Goal: Task Accomplishment & Management: Use online tool/utility

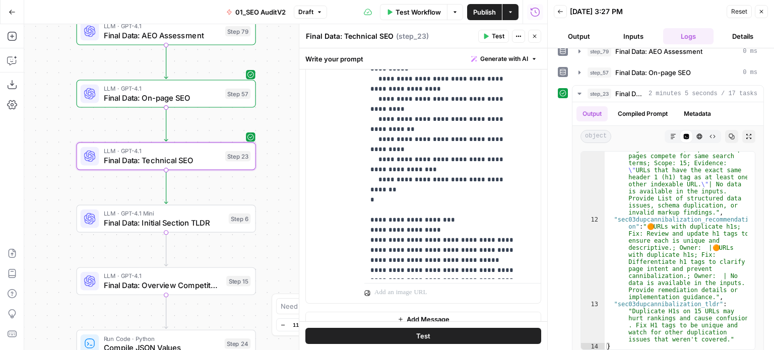
scroll to position [683, 0]
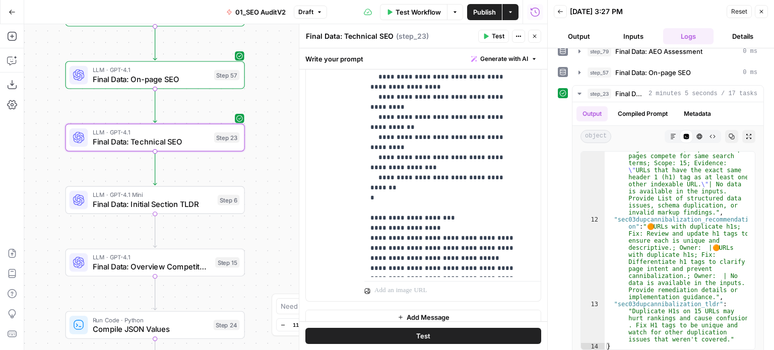
drag, startPoint x: 293, startPoint y: 200, endPoint x: 272, endPoint y: 158, distance: 46.4
click at [272, 158] on div "false false true true Workflow Set Inputs Inputs Workflow Prep: Get Brand Kit D…" at bounding box center [285, 187] width 523 height 326
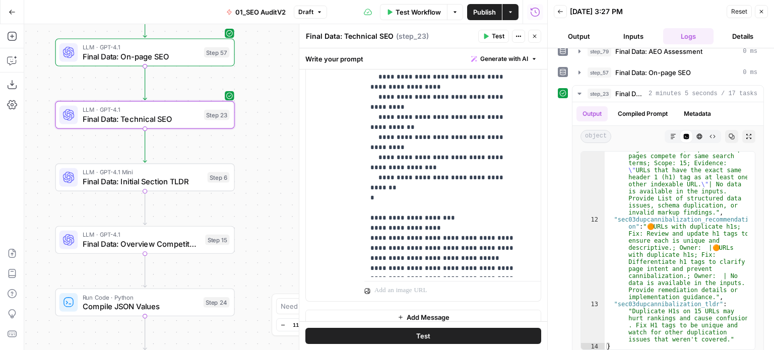
click at [196, 180] on span "Final Data: Initial Section TLDR" at bounding box center [143, 182] width 120 height 12
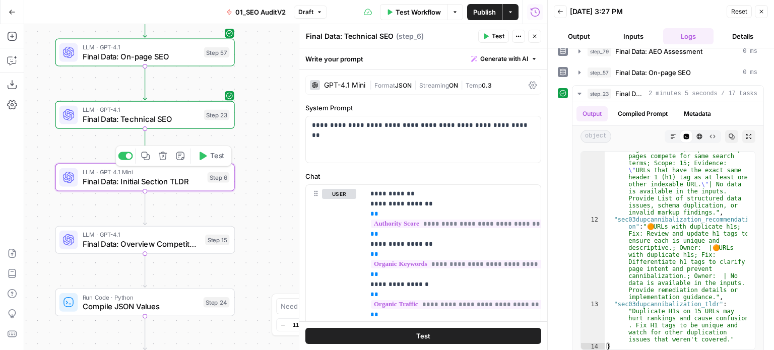
type textarea "Final Data: Initial Section TLDR"
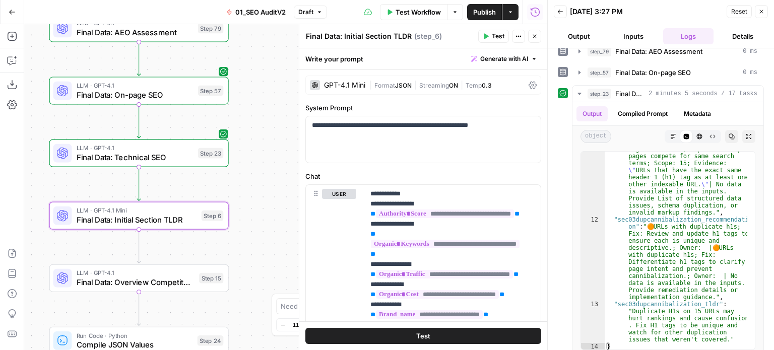
drag, startPoint x: 266, startPoint y: 115, endPoint x: 258, endPoint y: 161, distance: 46.2
click at [258, 161] on div "false false true true Workflow Set Inputs Inputs Workflow Prep: Get Brand Kit D…" at bounding box center [285, 187] width 523 height 326
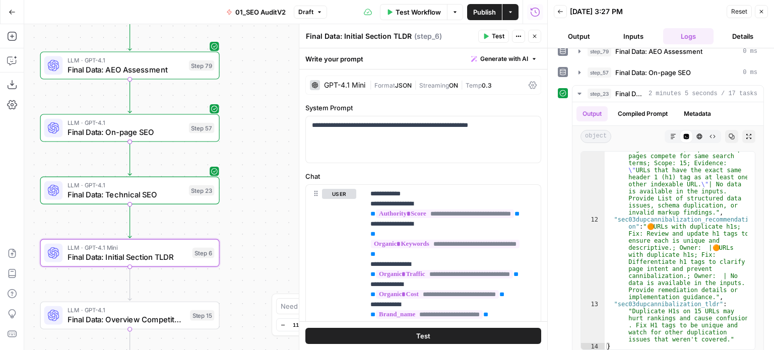
drag, startPoint x: 276, startPoint y: 173, endPoint x: 339, endPoint y: 184, distance: 64.1
click at [276, 174] on div "false false true true Workflow Set Inputs Inputs Workflow Prep: Get Brand Kit D…" at bounding box center [285, 187] width 523 height 326
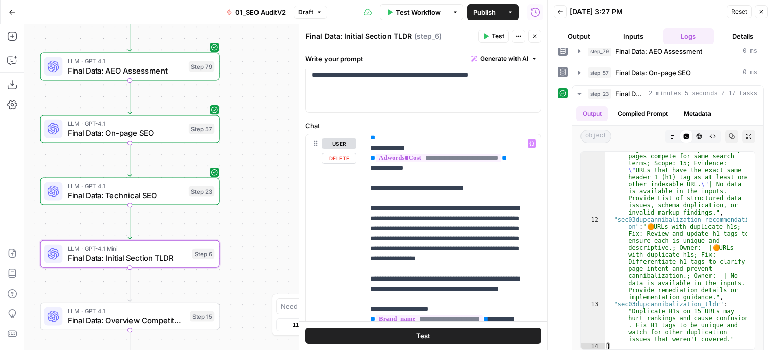
scroll to position [252, 0]
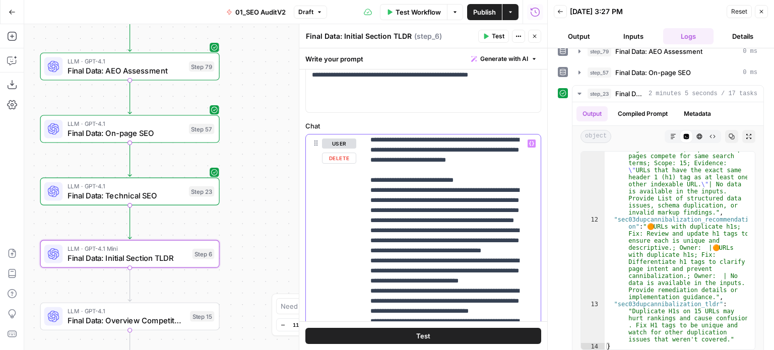
scroll to position [605, 0]
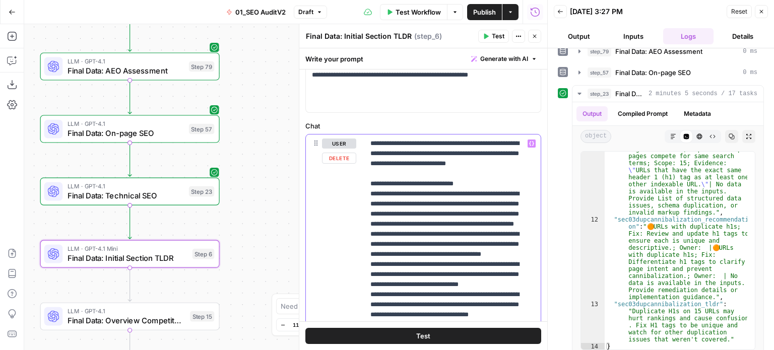
drag, startPoint x: 400, startPoint y: 207, endPoint x: 363, endPoint y: 197, distance: 38.2
click at [363, 197] on div "**********" at bounding box center [423, 352] width 235 height 435
click at [462, 215] on p "**********" at bounding box center [445, 345] width 149 height 1623
drag, startPoint x: 474, startPoint y: 217, endPoint x: 365, endPoint y: 197, distance: 110.7
click at [365, 197] on div "**********" at bounding box center [448, 340] width 169 height 411
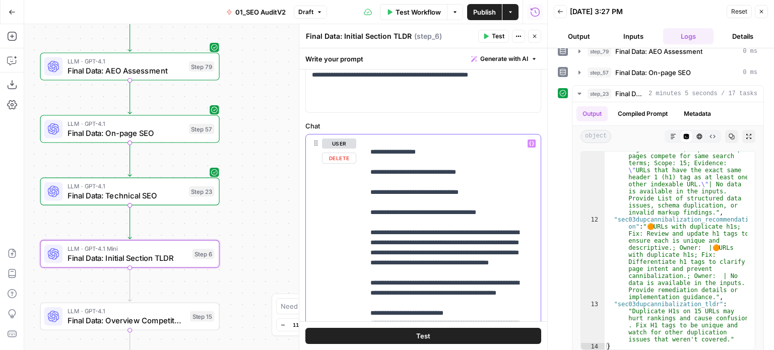
drag, startPoint x: 465, startPoint y: 210, endPoint x: 467, endPoint y: 183, distance: 26.8
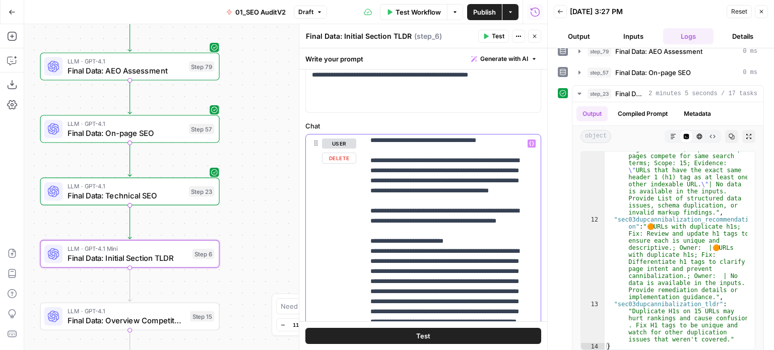
drag, startPoint x: 479, startPoint y: 179, endPoint x: 475, endPoint y: 241, distance: 62.6
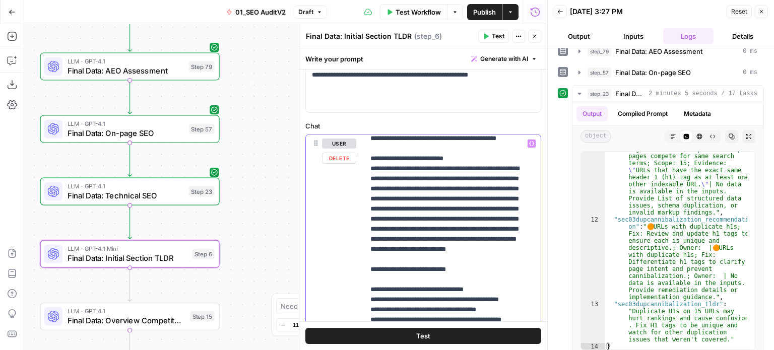
drag, startPoint x: 471, startPoint y: 201, endPoint x: 471, endPoint y: 237, distance: 36.3
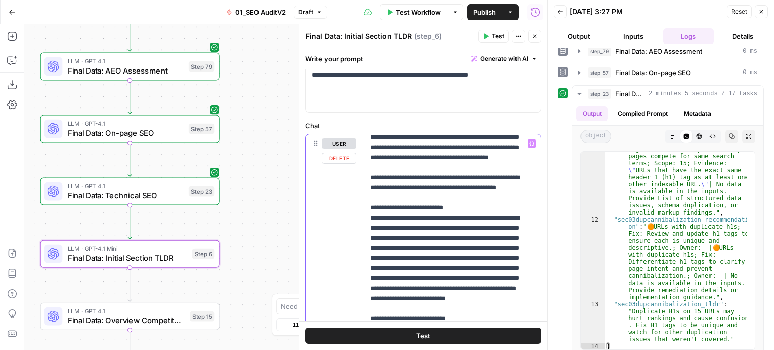
drag, startPoint x: 470, startPoint y: 258, endPoint x: 472, endPoint y: 203, distance: 54.5
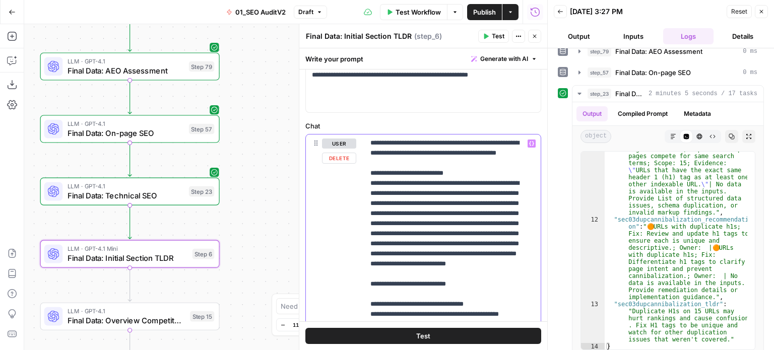
drag, startPoint x: 482, startPoint y: 226, endPoint x: 480, endPoint y: 239, distance: 13.7
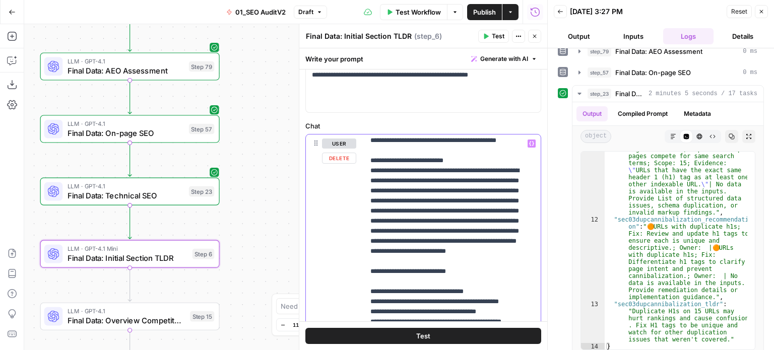
drag, startPoint x: 504, startPoint y: 252, endPoint x: 349, endPoint y: 188, distance: 167.5
click at [349, 188] on div "**********" at bounding box center [423, 352] width 235 height 435
drag, startPoint x: 508, startPoint y: 258, endPoint x: 363, endPoint y: 188, distance: 160.3
click at [363, 188] on div "**********" at bounding box center [423, 352] width 235 height 435
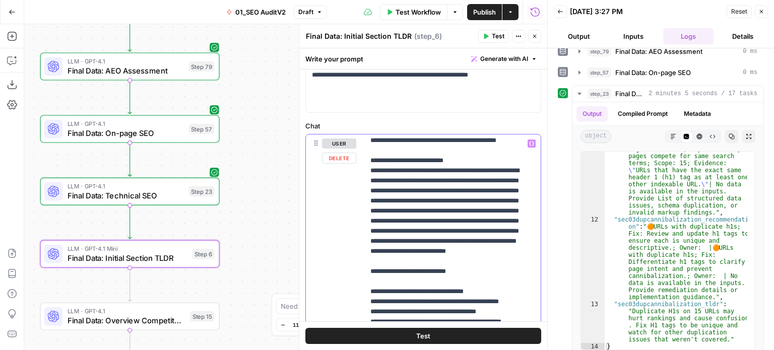
copy p "**********"
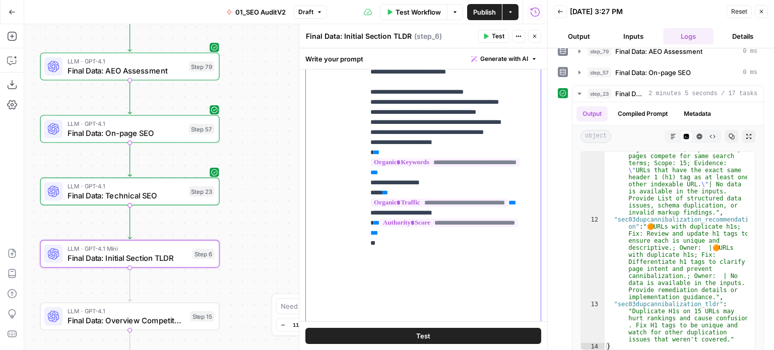
scroll to position [194, 0]
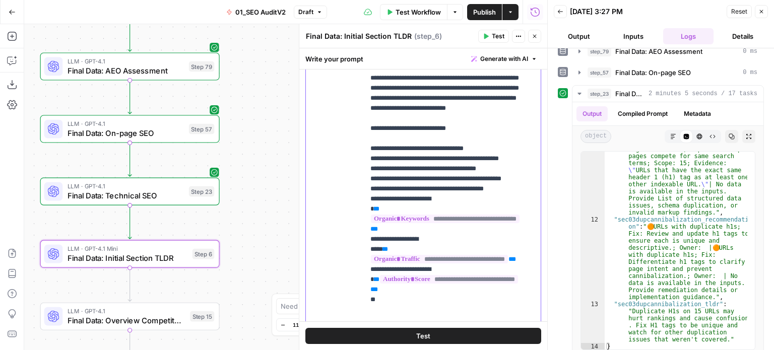
click at [491, 63] on span "Generate with AI" at bounding box center [504, 58] width 48 height 9
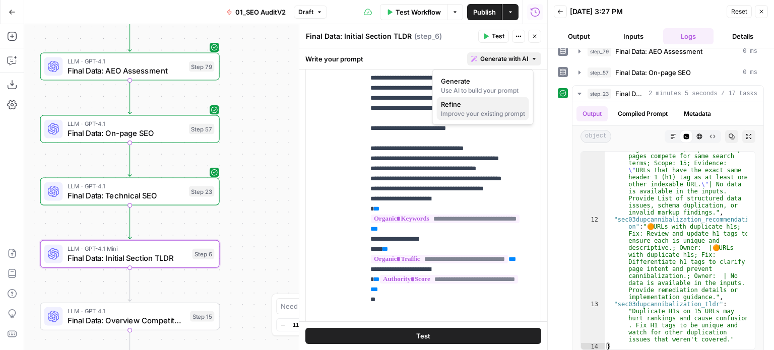
click at [467, 102] on span "Refine" at bounding box center [481, 104] width 80 height 10
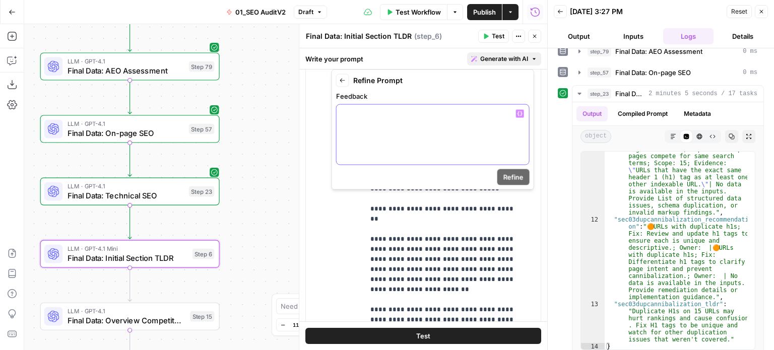
click at [440, 150] on div at bounding box center [433, 135] width 193 height 60
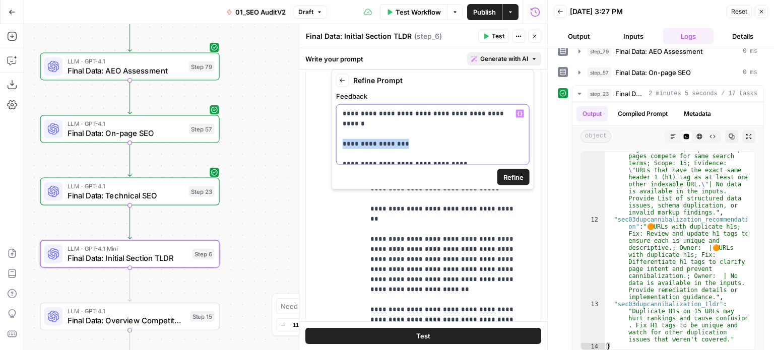
drag, startPoint x: 395, startPoint y: 135, endPoint x: 334, endPoint y: 134, distance: 61.0
click at [334, 134] on div "**********" at bounding box center [433, 130] width 203 height 120
drag, startPoint x: 363, startPoint y: 152, endPoint x: 334, endPoint y: 155, distance: 29.4
click at [334, 155] on div "**********" at bounding box center [433, 130] width 203 height 120
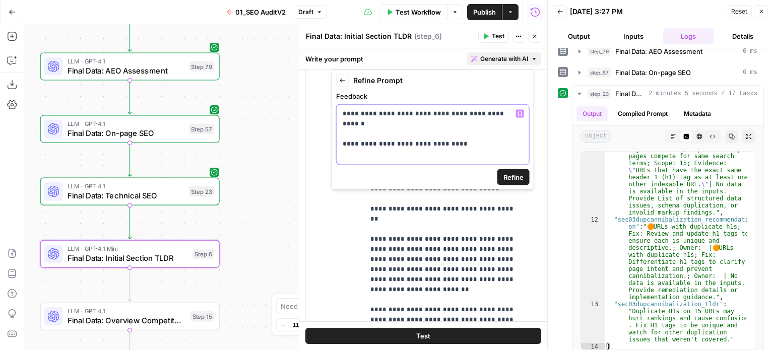
click at [358, 133] on p "**********" at bounding box center [433, 129] width 180 height 40
click at [472, 134] on p "**********" at bounding box center [433, 124] width 180 height 30
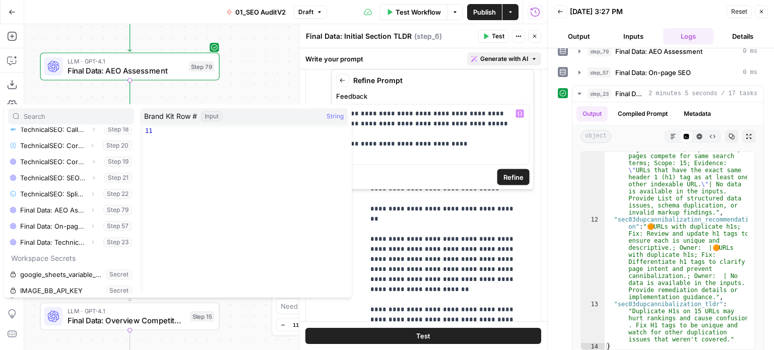
scroll to position [462, 0]
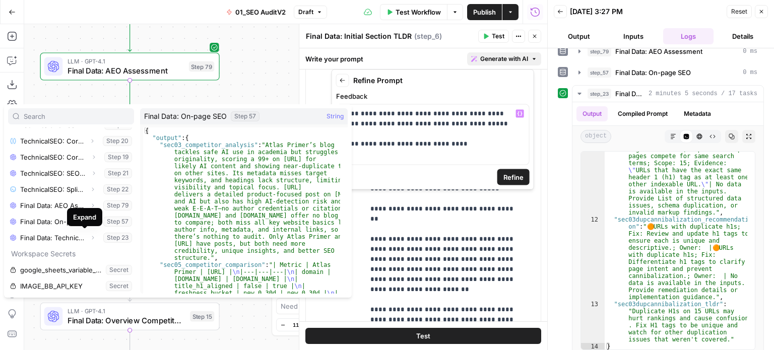
click at [86, 219] on div "Expand" at bounding box center [84, 217] width 23 height 10
click at [90, 221] on icon "button" at bounding box center [93, 222] width 6 height 6
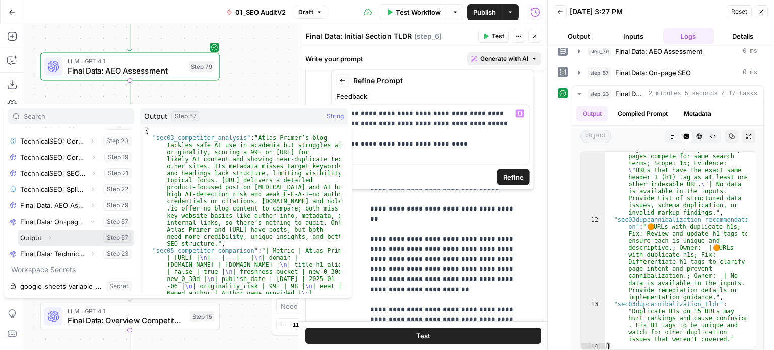
click at [50, 236] on icon "button" at bounding box center [50, 238] width 6 height 6
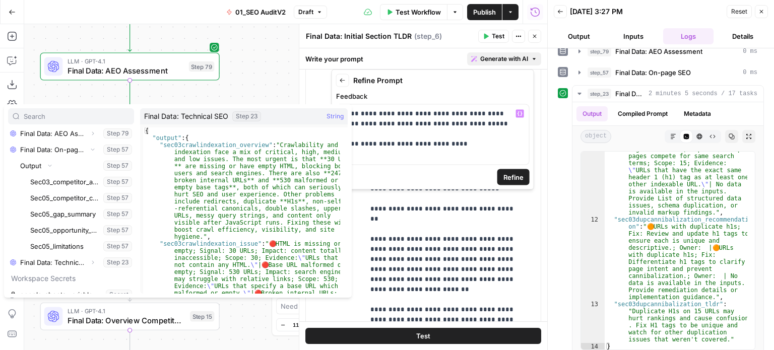
scroll to position [524, 0]
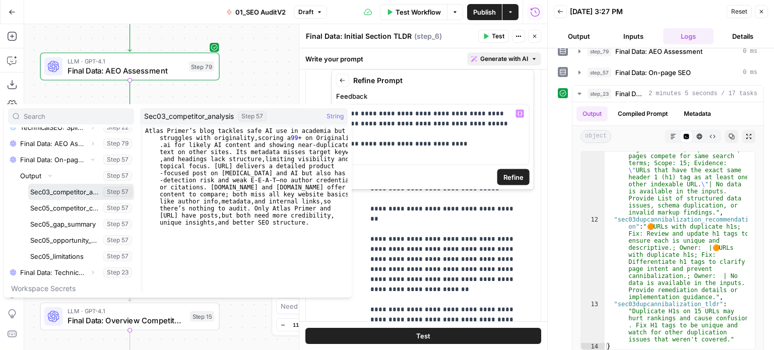
click at [56, 194] on button "Select variable Sec03_competitor_analysis" at bounding box center [81, 192] width 106 height 16
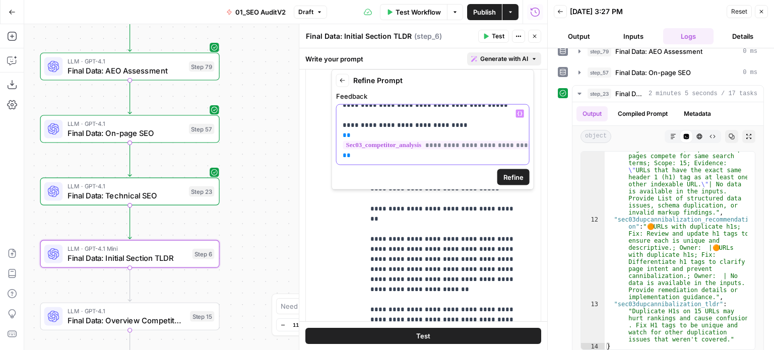
scroll to position [26, 0]
click at [405, 148] on p "**********" at bounding box center [429, 125] width 173 height 71
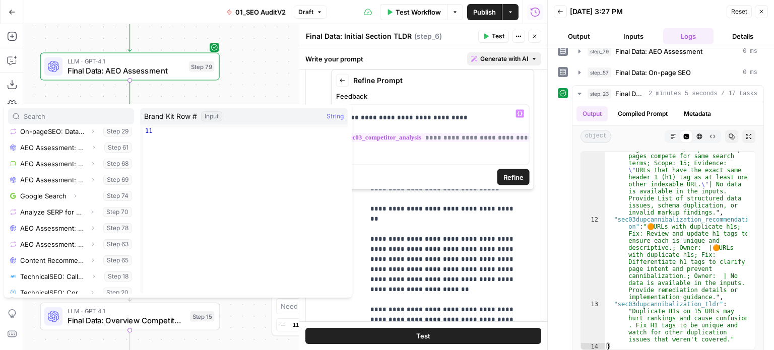
scroll to position [462, 0]
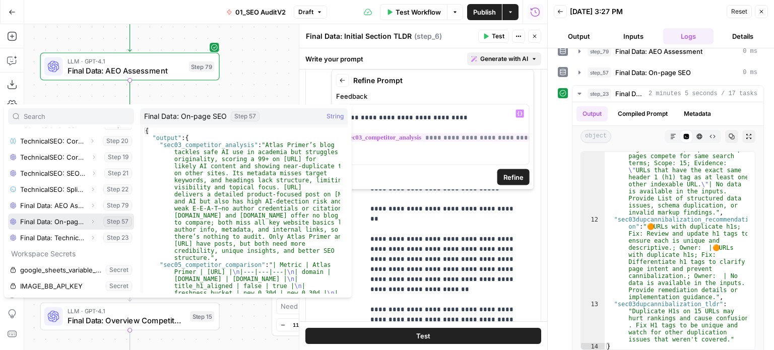
click at [90, 220] on icon "button" at bounding box center [93, 222] width 6 height 6
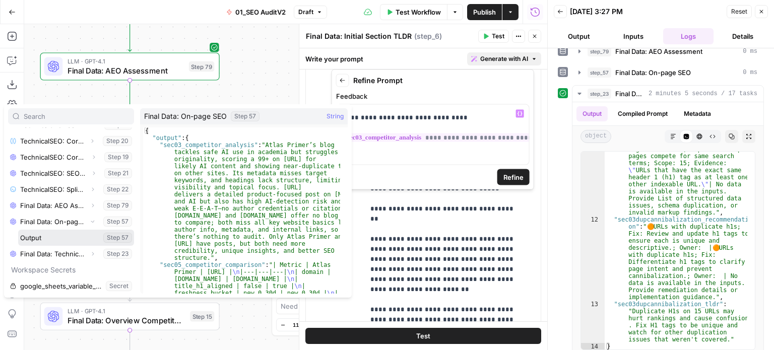
click at [50, 235] on icon "button" at bounding box center [50, 238] width 6 height 6
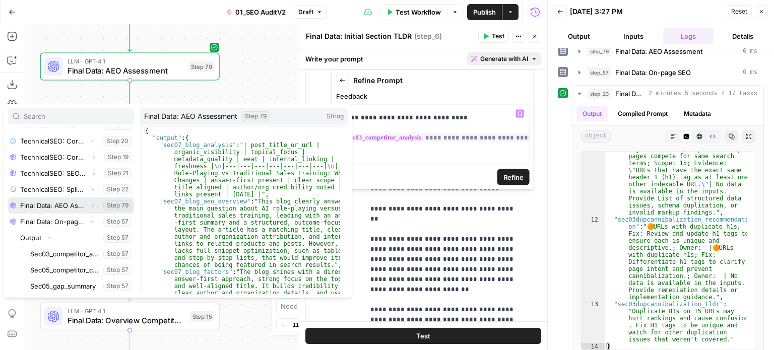
click at [90, 204] on icon "button" at bounding box center [93, 206] width 6 height 6
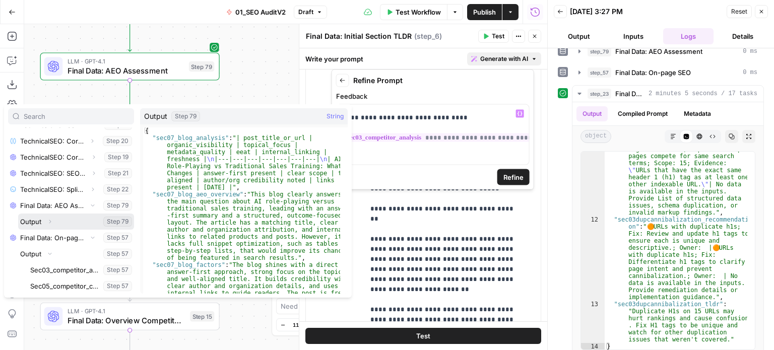
click at [50, 222] on icon "button" at bounding box center [50, 222] width 6 height 6
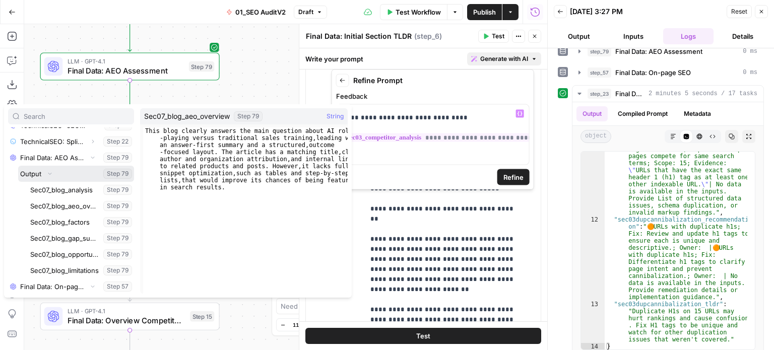
scroll to position [513, 0]
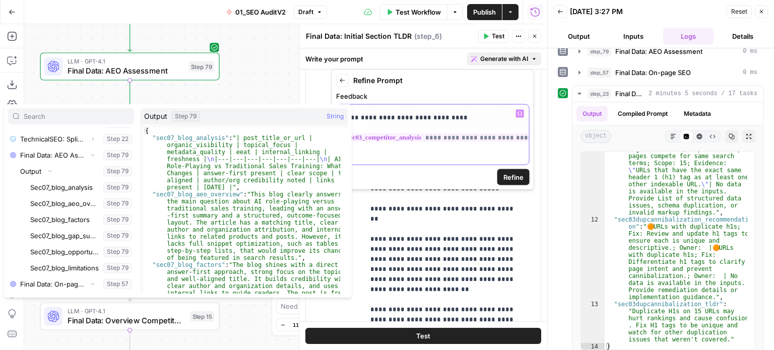
click at [441, 143] on p "**********" at bounding box center [429, 123] width 173 height 81
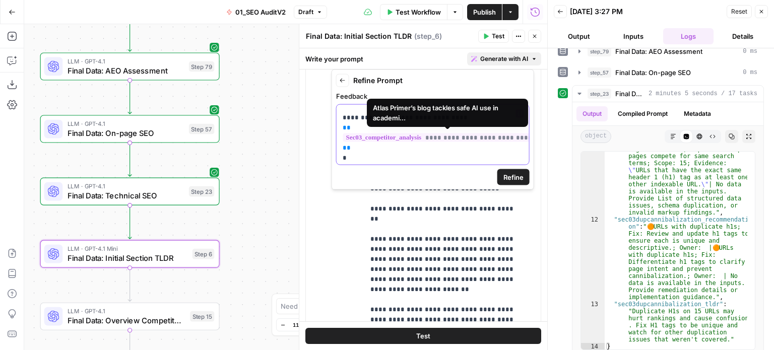
drag, startPoint x: 344, startPoint y: 138, endPoint x: 339, endPoint y: 125, distance: 13.9
click at [339, 125] on div "**********" at bounding box center [433, 135] width 193 height 60
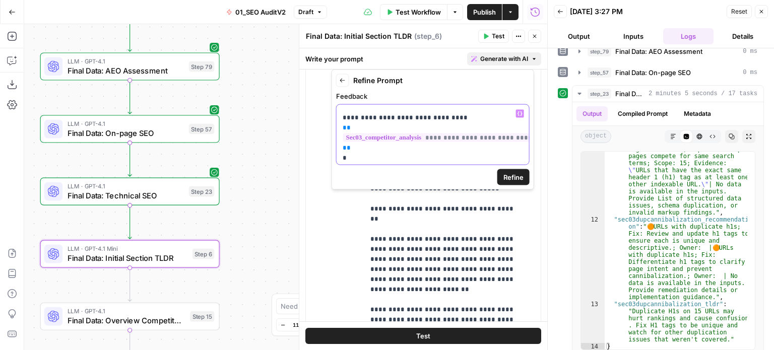
scroll to position [8, 0]
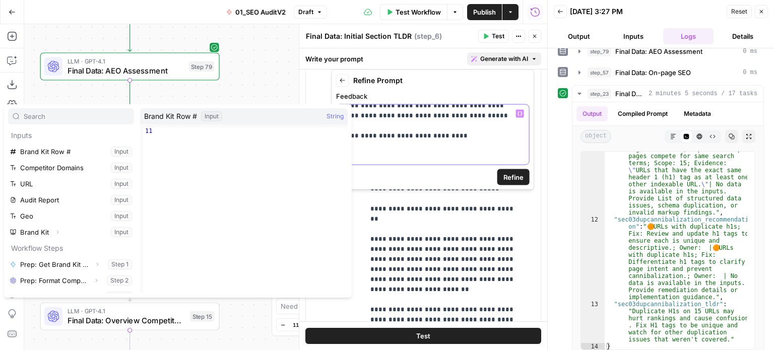
click at [382, 159] on p "**********" at bounding box center [429, 131] width 173 height 60
click at [361, 159] on p "**********" at bounding box center [429, 131] width 173 height 60
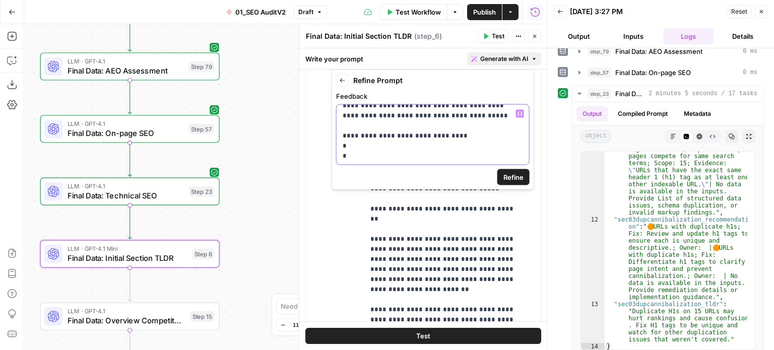
drag, startPoint x: 348, startPoint y: 157, endPoint x: 335, endPoint y: 148, distance: 15.9
click at [335, 148] on div "**********" at bounding box center [433, 130] width 203 height 120
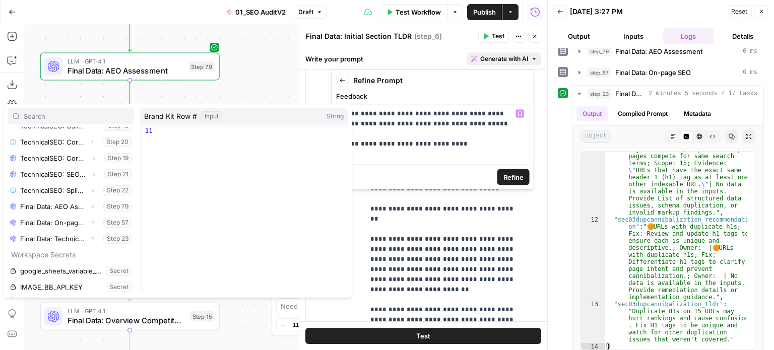
scroll to position [462, 0]
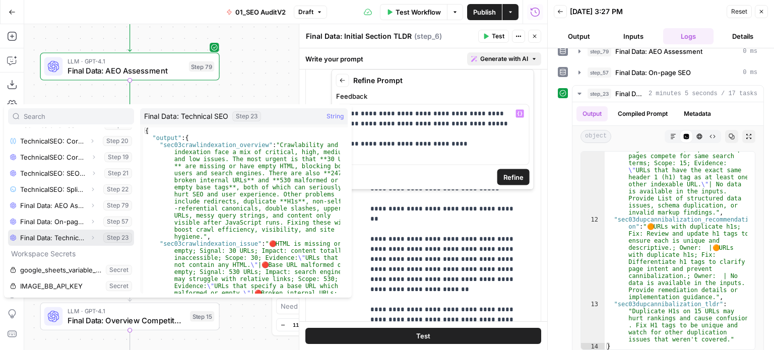
click at [90, 237] on icon "button" at bounding box center [93, 238] width 6 height 6
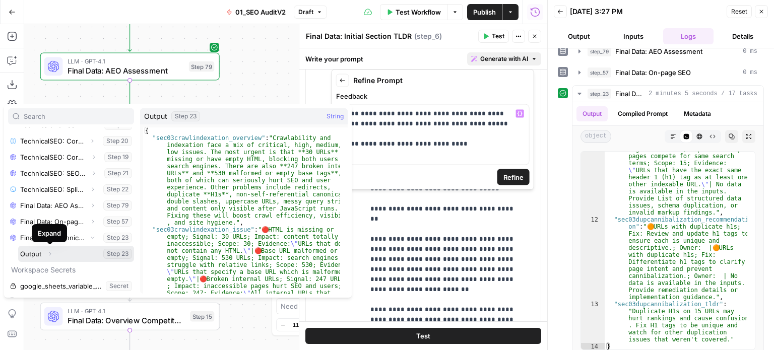
click at [49, 252] on icon "button" at bounding box center [50, 254] width 2 height 4
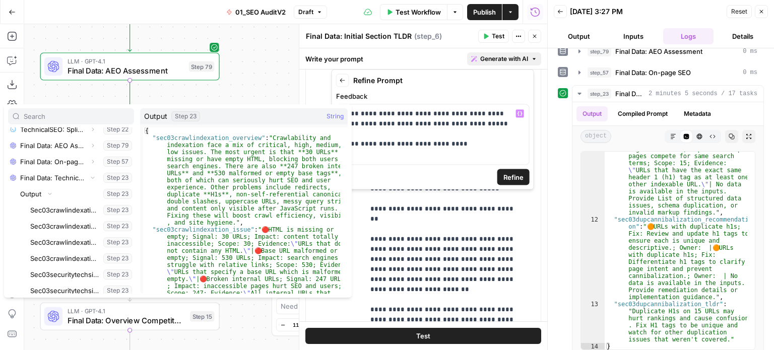
scroll to position [525, 0]
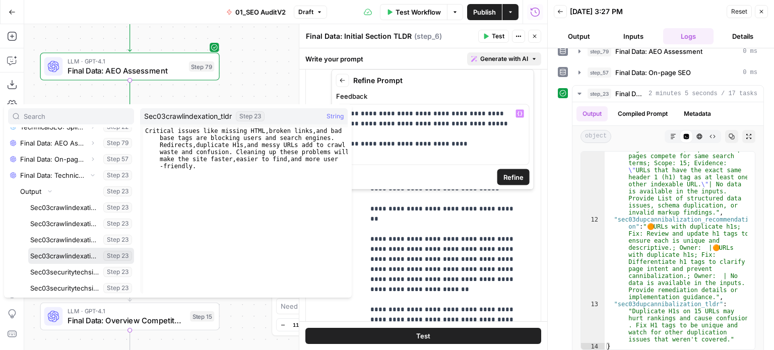
click at [74, 259] on button "Select variable Sec03crawlindexation_tldr" at bounding box center [81, 256] width 106 height 16
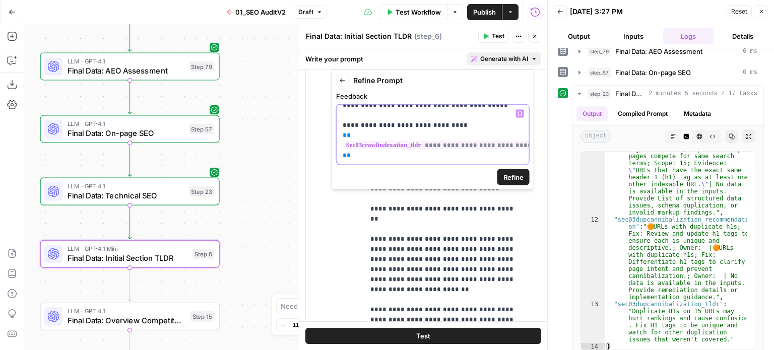
scroll to position [26, 0]
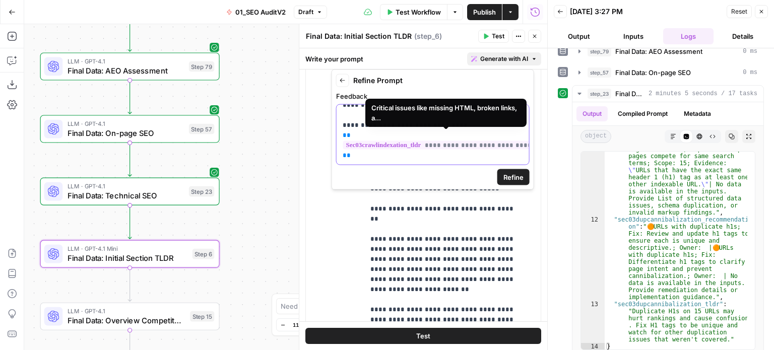
click at [381, 149] on p "**********" at bounding box center [429, 125] width 173 height 71
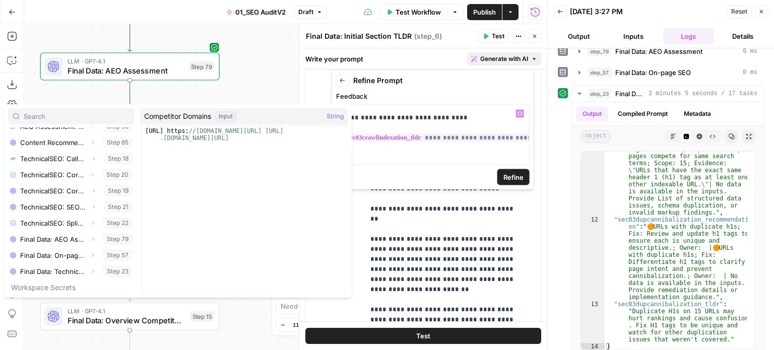
scroll to position [427, 0]
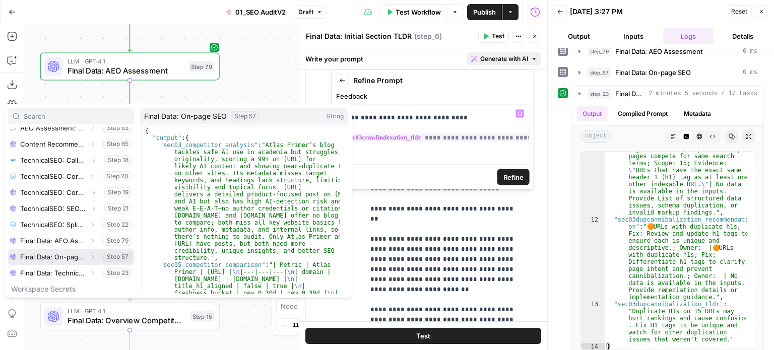
click at [90, 258] on icon "button" at bounding box center [93, 257] width 6 height 6
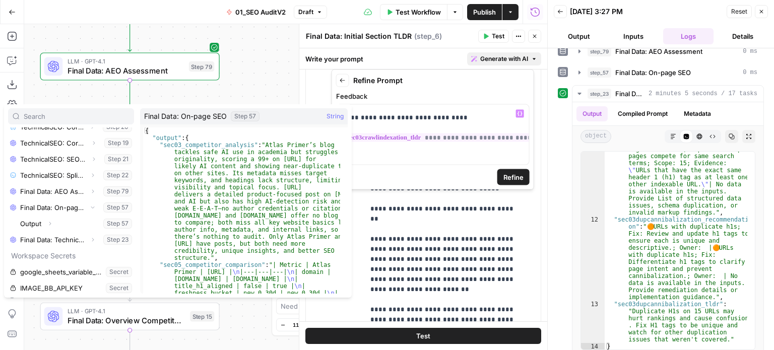
scroll to position [478, 0]
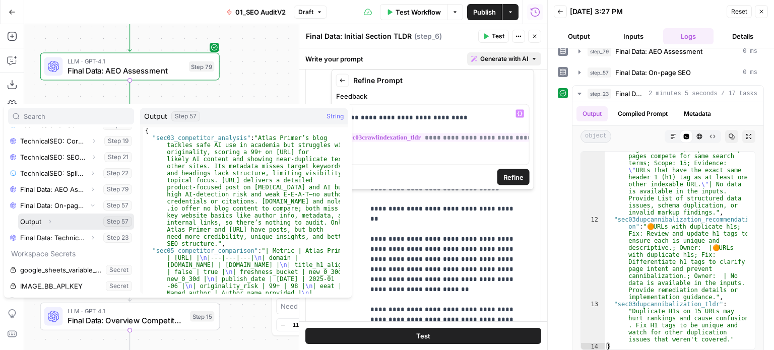
click at [51, 217] on button "Expand" at bounding box center [49, 221] width 13 height 13
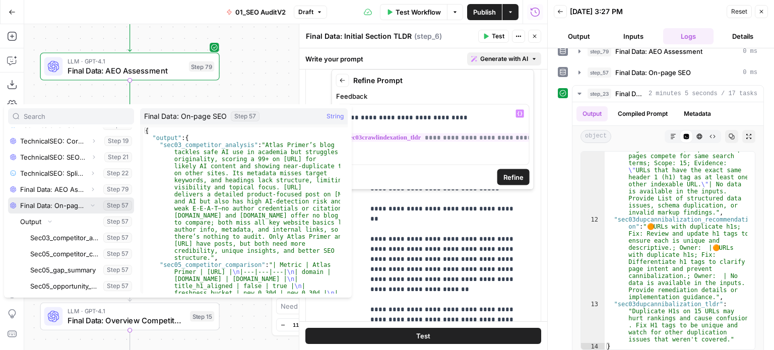
click at [54, 204] on button "Select variable Final Data: On-page SEO" at bounding box center [71, 206] width 126 height 16
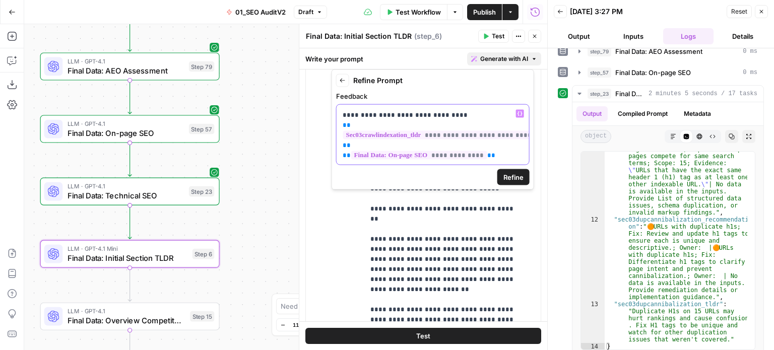
scroll to position [36, 0]
click at [494, 149] on p "**********" at bounding box center [429, 120] width 173 height 81
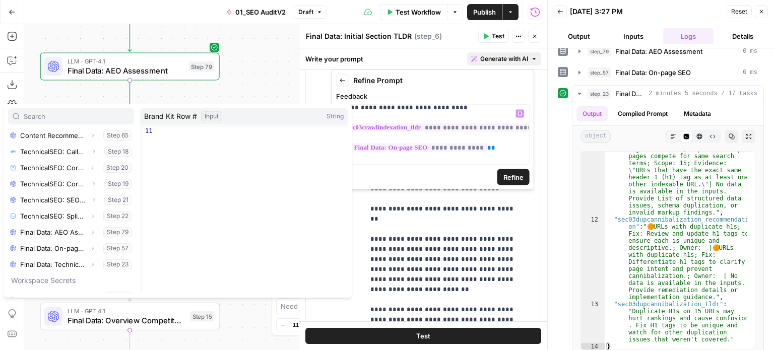
scroll to position [453, 0]
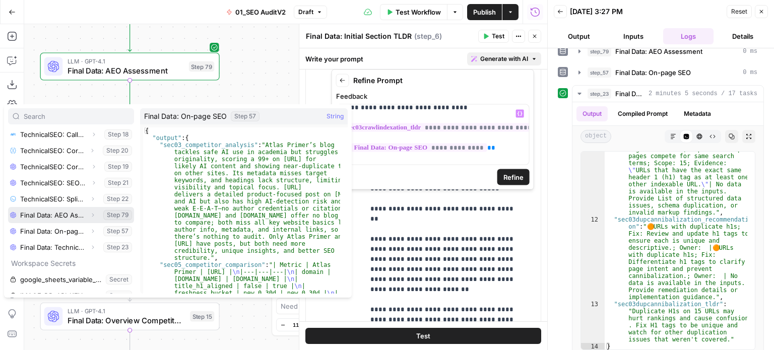
click at [95, 215] on span "Expand" at bounding box center [95, 215] width 1 height 1
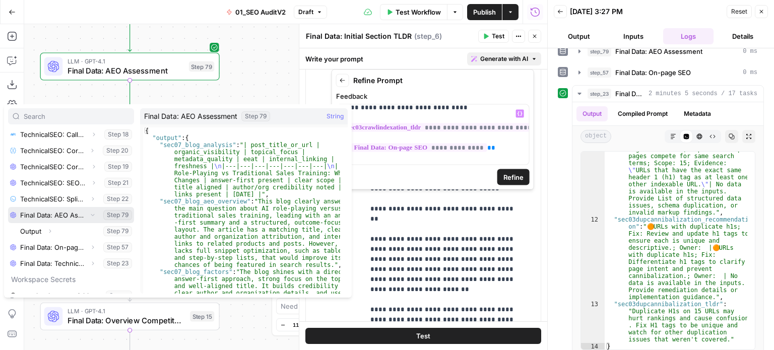
click at [38, 214] on button "Select variable Final Data: AEO Assessment" at bounding box center [71, 215] width 126 height 16
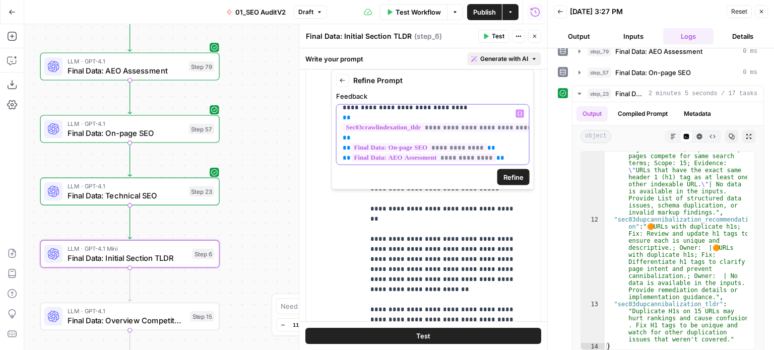
scroll to position [46, 0]
click at [501, 149] on p "**********" at bounding box center [429, 115] width 173 height 91
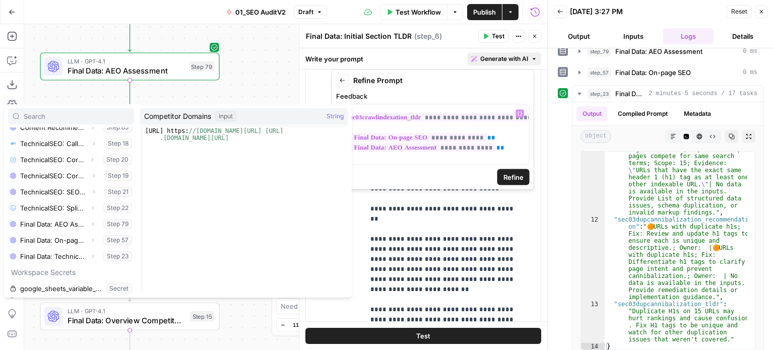
scroll to position [439, 0]
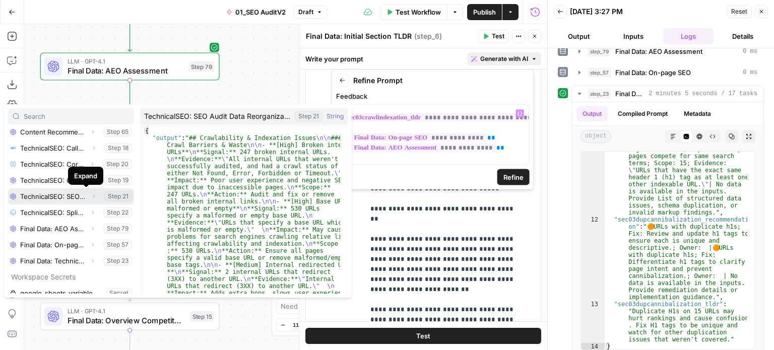
click at [91, 196] on icon "button" at bounding box center [94, 197] width 6 height 6
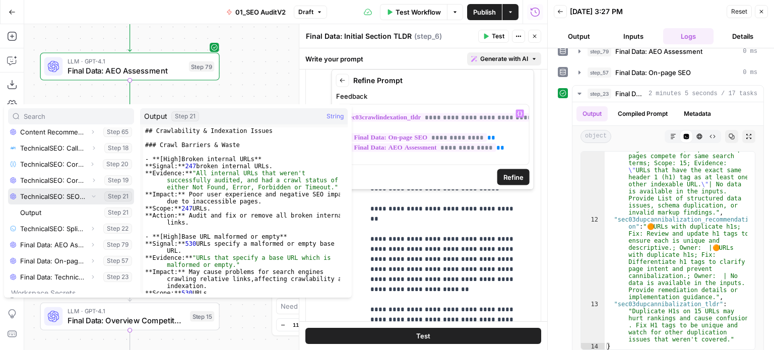
click at [91, 196] on icon "button" at bounding box center [94, 196] width 6 height 6
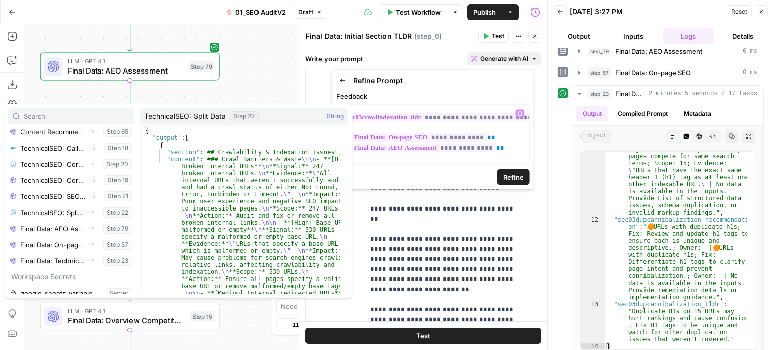
click at [511, 175] on span "Refine" at bounding box center [514, 177] width 20 height 10
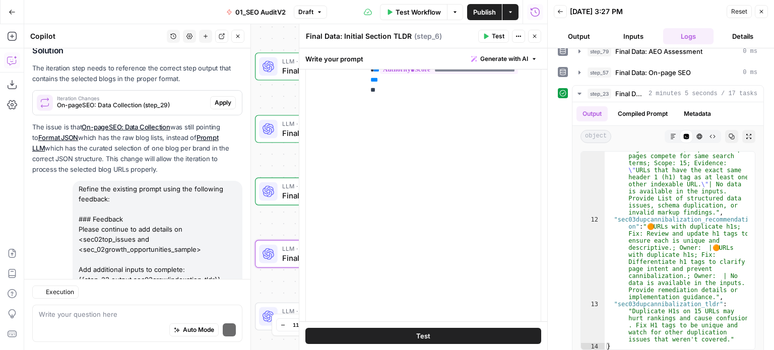
scroll to position [897, 0]
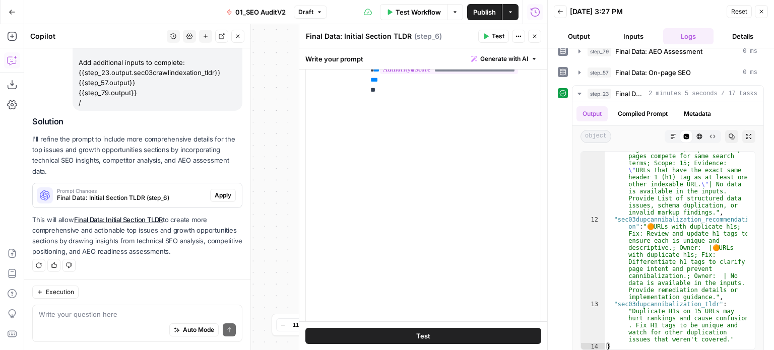
click at [218, 193] on span "Apply" at bounding box center [223, 195] width 17 height 9
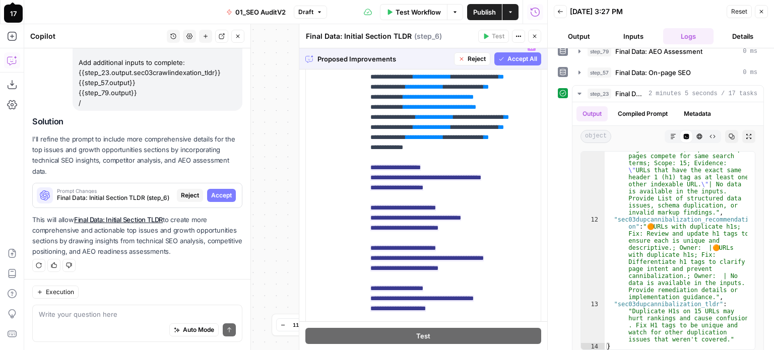
scroll to position [144, 0]
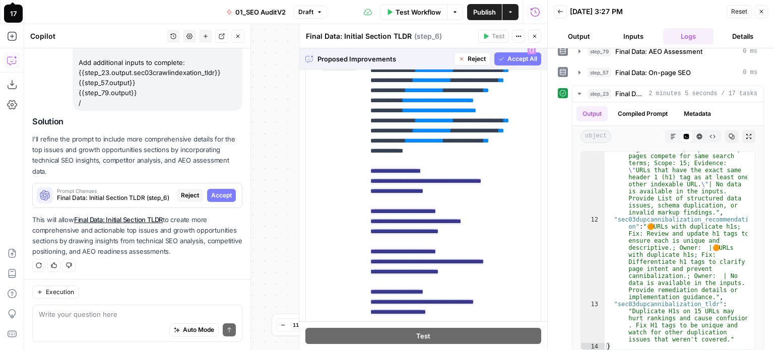
click at [514, 62] on span "Accept All" at bounding box center [523, 58] width 30 height 9
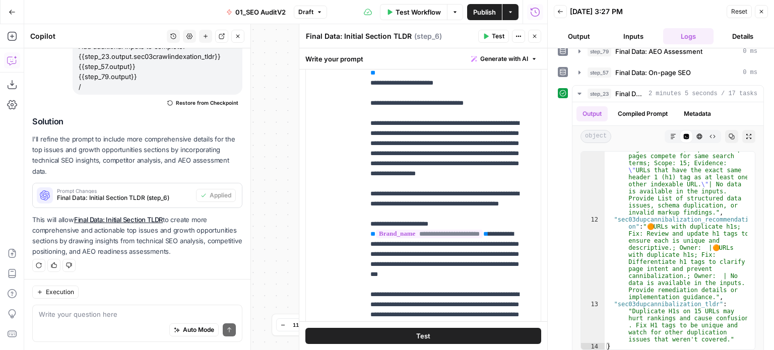
scroll to position [454, 0]
click at [500, 64] on button "Generate with AI" at bounding box center [504, 58] width 74 height 13
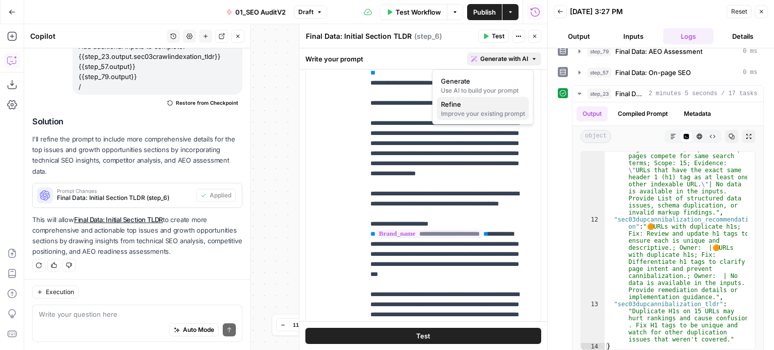
click at [468, 109] on div "Improve your existing prompt" at bounding box center [483, 113] width 84 height 9
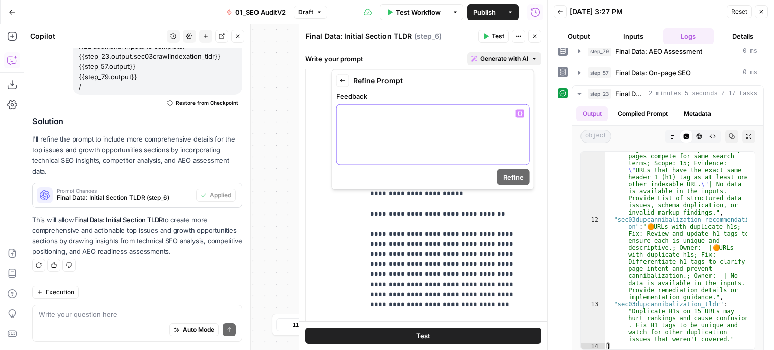
click at [462, 134] on div at bounding box center [433, 135] width 193 height 60
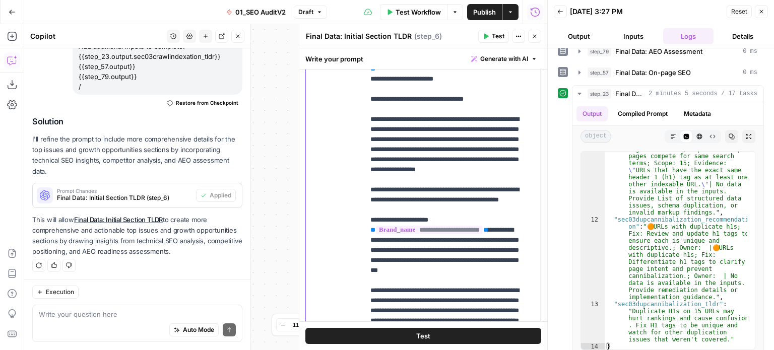
scroll to position [475, 0]
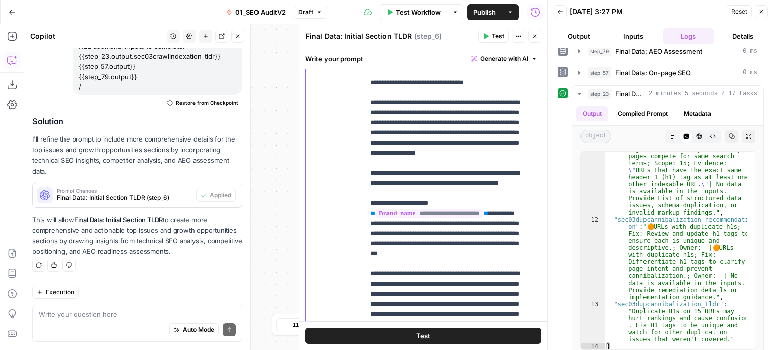
drag, startPoint x: 477, startPoint y: 131, endPoint x: 478, endPoint y: 162, distance: 31.8
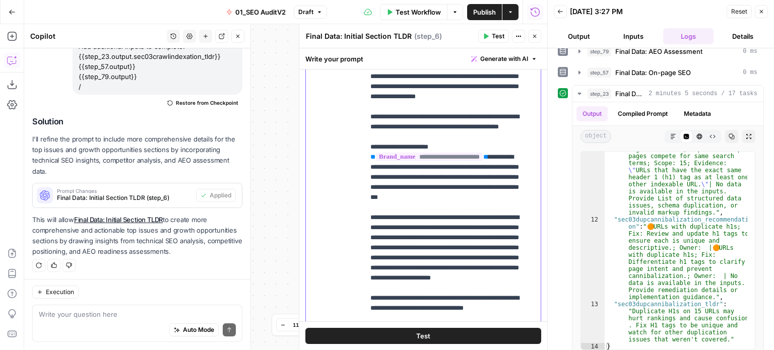
drag, startPoint x: 479, startPoint y: 174, endPoint x: 475, endPoint y: 229, distance: 55.6
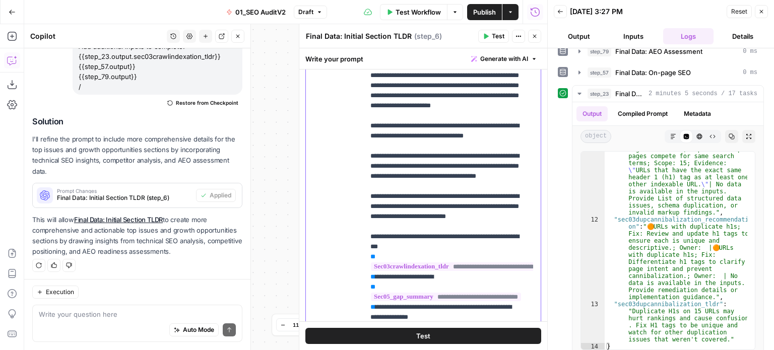
drag, startPoint x: 486, startPoint y: 143, endPoint x: 478, endPoint y: 203, distance: 60.5
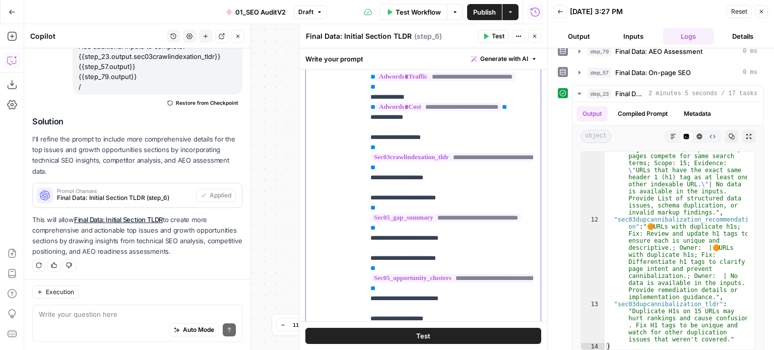
drag, startPoint x: 477, startPoint y: 155, endPoint x: 479, endPoint y: 104, distance: 51.0
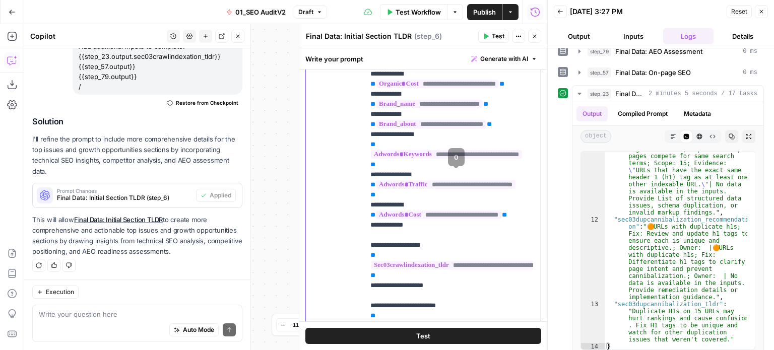
scroll to position [0, 0]
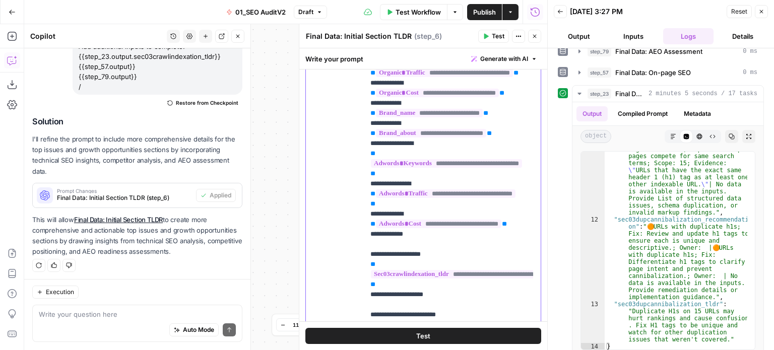
drag, startPoint x: 470, startPoint y: 210, endPoint x: 468, endPoint y: 169, distance: 40.9
click at [241, 36] on button "Close" at bounding box center [237, 36] width 13 height 13
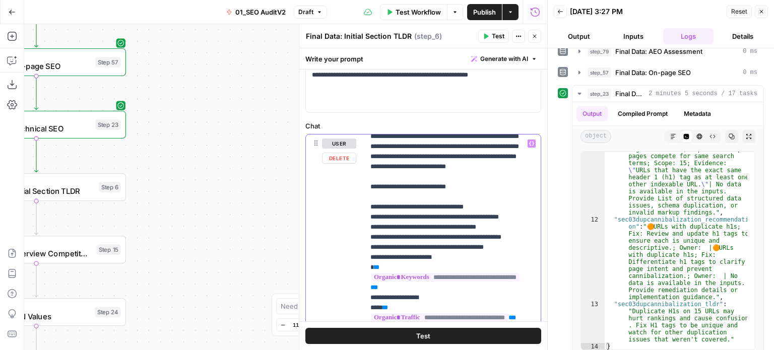
scroll to position [1772, 0]
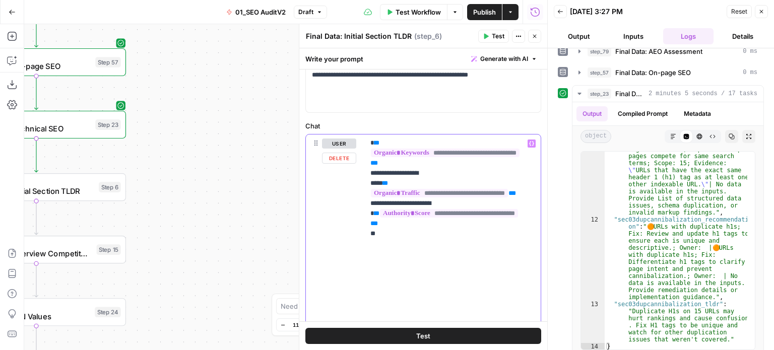
drag, startPoint x: 458, startPoint y: 139, endPoint x: 452, endPoint y: 257, distance: 118.1
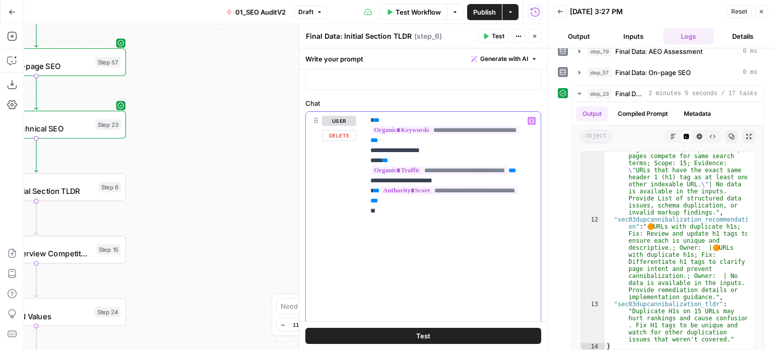
drag, startPoint x: 452, startPoint y: 205, endPoint x: 450, endPoint y: 253, distance: 47.9
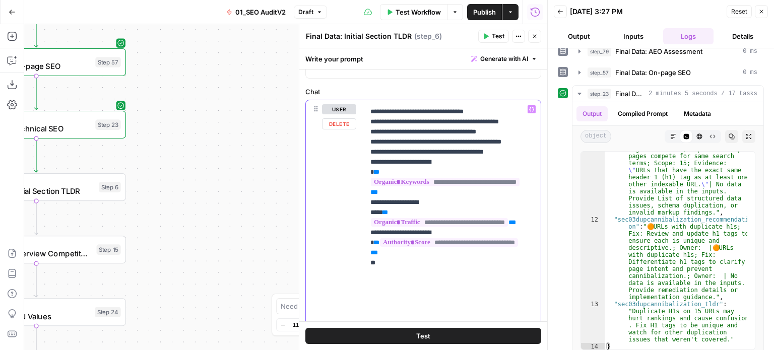
drag, startPoint x: 460, startPoint y: 249, endPoint x: 462, endPoint y: 181, distance: 67.6
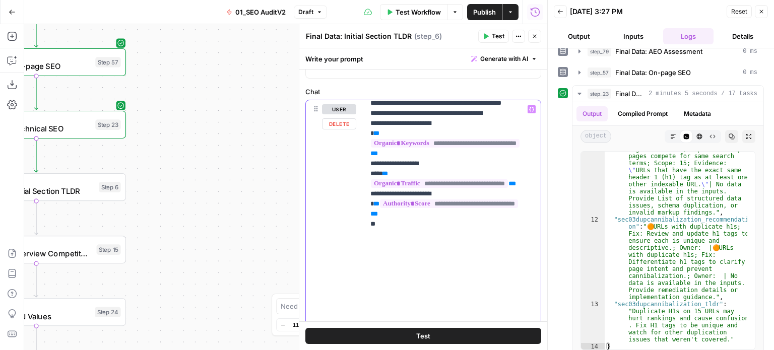
scroll to position [1772, 0]
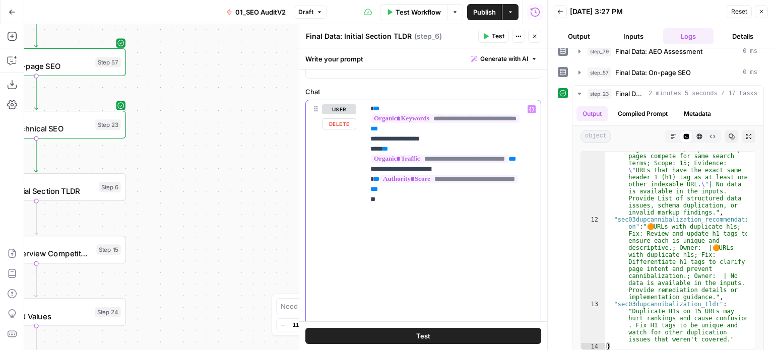
drag, startPoint x: 485, startPoint y: 201, endPoint x: 487, endPoint y: 245, distance: 43.9
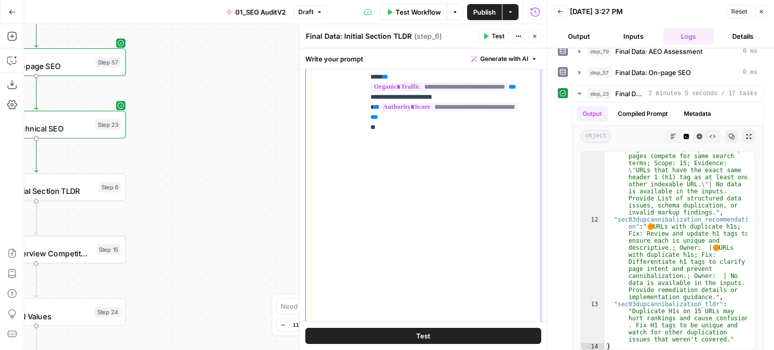
drag, startPoint x: 470, startPoint y: 189, endPoint x: 467, endPoint y: 236, distance: 47.5
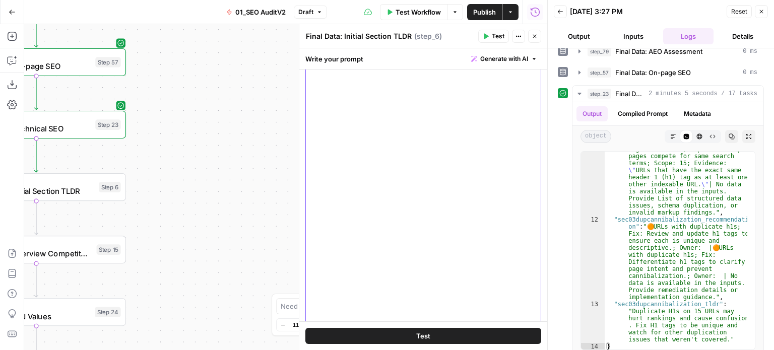
drag, startPoint x: 472, startPoint y: 175, endPoint x: 471, endPoint y: 230, distance: 54.9
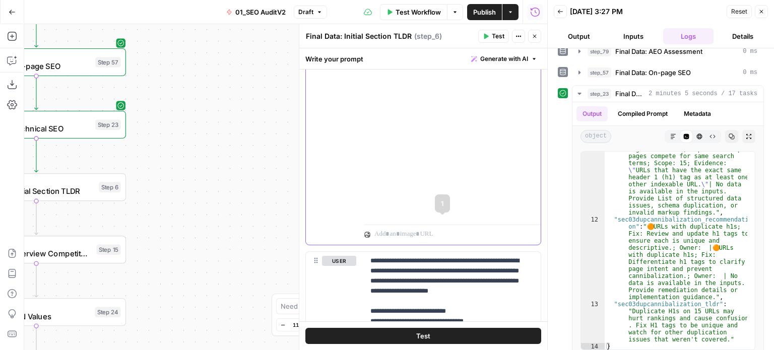
drag, startPoint x: 467, startPoint y: 173, endPoint x: 456, endPoint y: 228, distance: 56.1
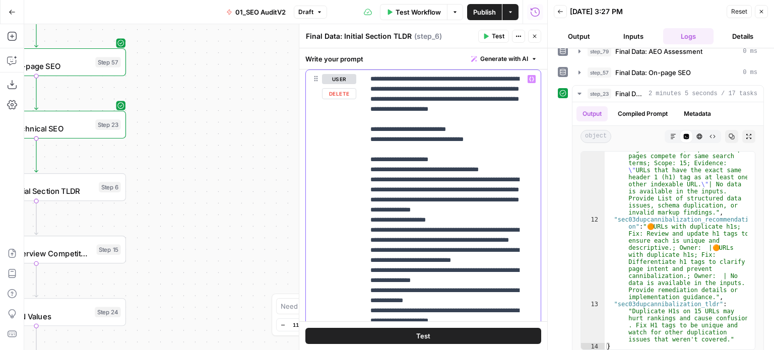
drag, startPoint x: 440, startPoint y: 237, endPoint x: 429, endPoint y: 284, distance: 48.0
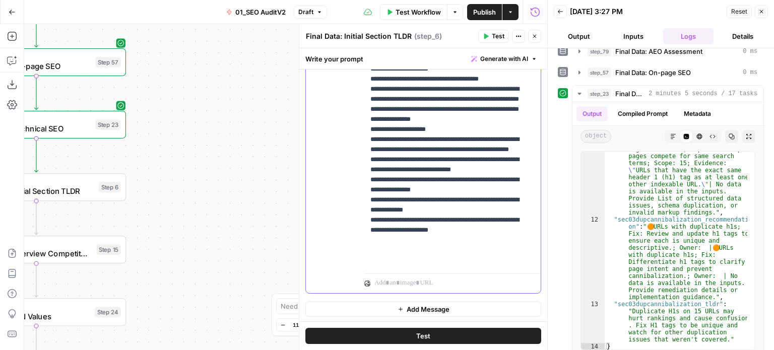
drag, startPoint x: 443, startPoint y: 179, endPoint x: 437, endPoint y: 282, distance: 103.0
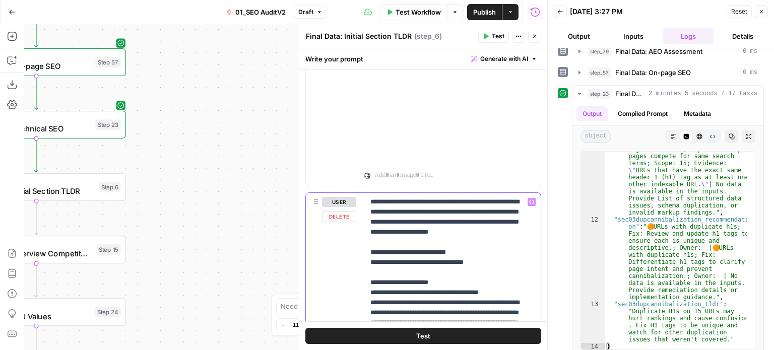
scroll to position [254, 0]
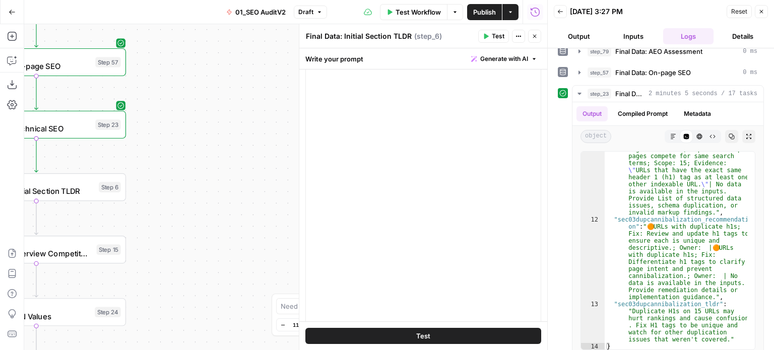
drag, startPoint x: 449, startPoint y: 164, endPoint x: 450, endPoint y: 147, distance: 16.7
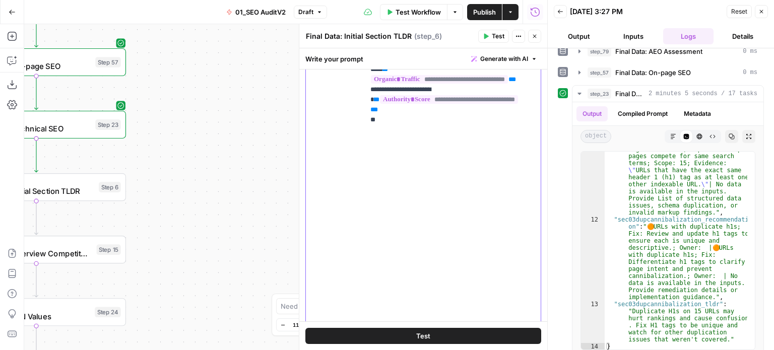
drag, startPoint x: 449, startPoint y: 175, endPoint x: 452, endPoint y: 144, distance: 31.0
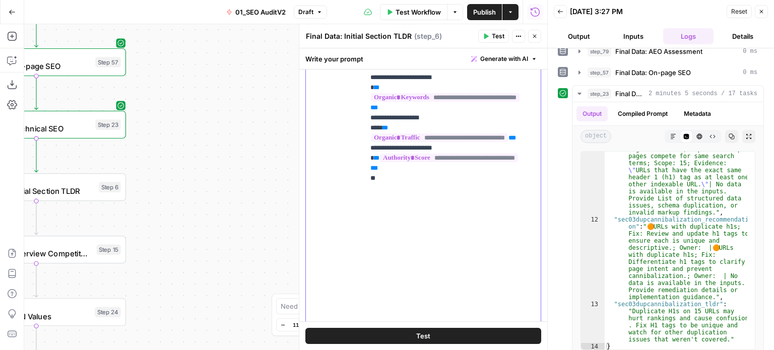
scroll to position [1546, 0]
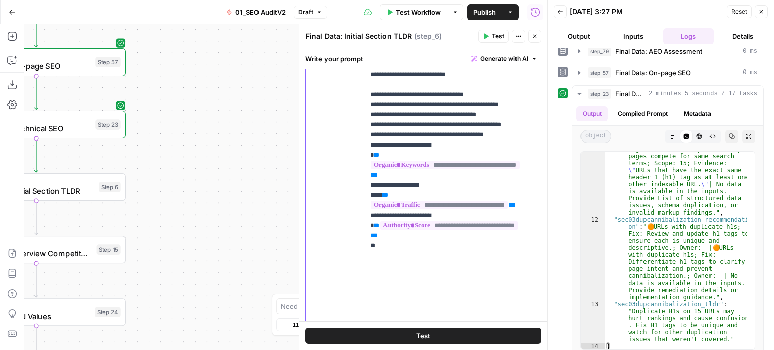
drag, startPoint x: 451, startPoint y: 237, endPoint x: 459, endPoint y: 177, distance: 61.0
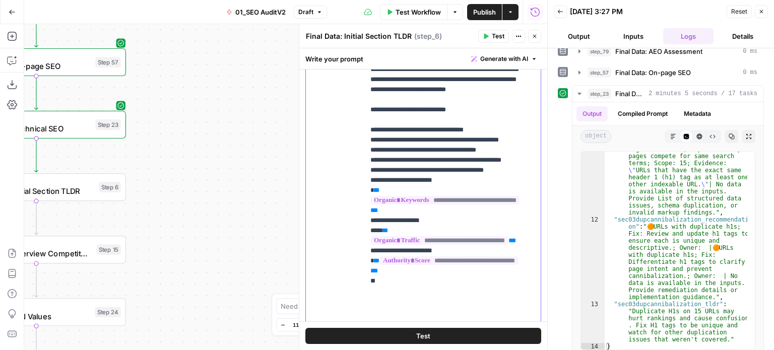
drag, startPoint x: 464, startPoint y: 159, endPoint x: 448, endPoint y: 149, distance: 19.5
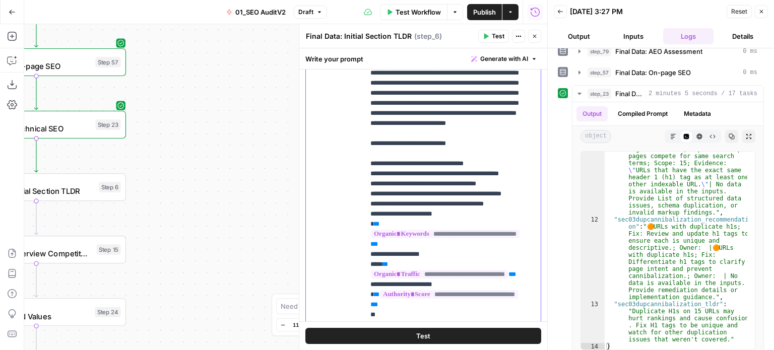
drag, startPoint x: 442, startPoint y: 207, endPoint x: 434, endPoint y: 80, distance: 127.8
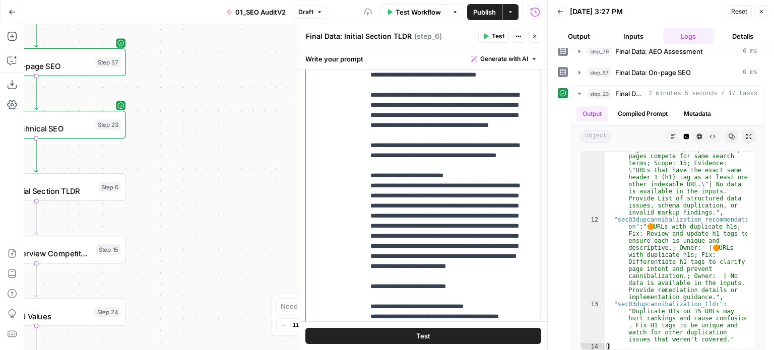
drag, startPoint x: 465, startPoint y: 225, endPoint x: 465, endPoint y: 194, distance: 30.8
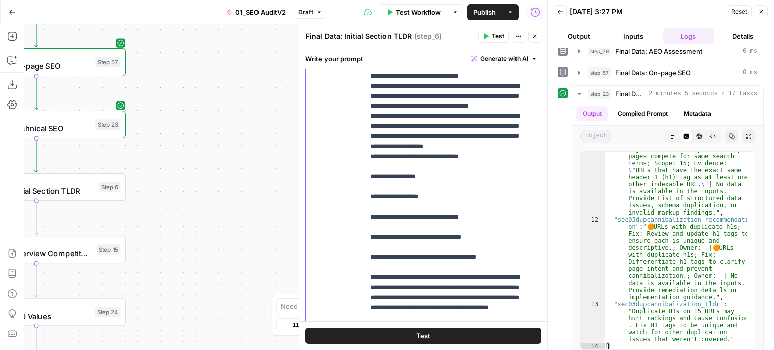
drag, startPoint x: 457, startPoint y: 209, endPoint x: 459, endPoint y: 194, distance: 15.2
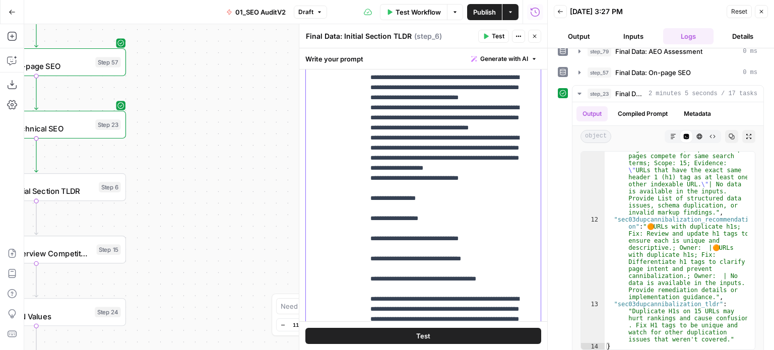
drag, startPoint x: 445, startPoint y: 235, endPoint x: 438, endPoint y: 190, distance: 45.9
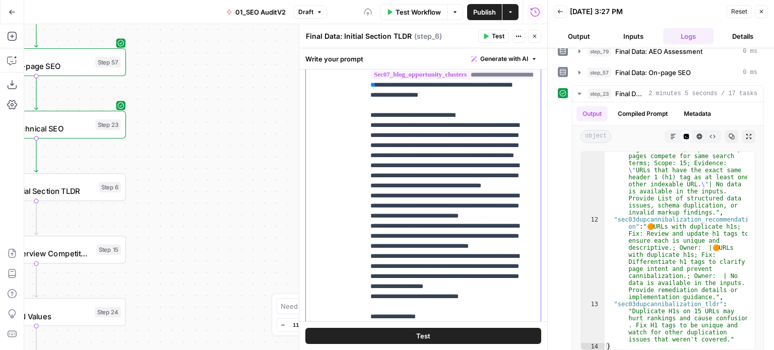
scroll to position [964, 0]
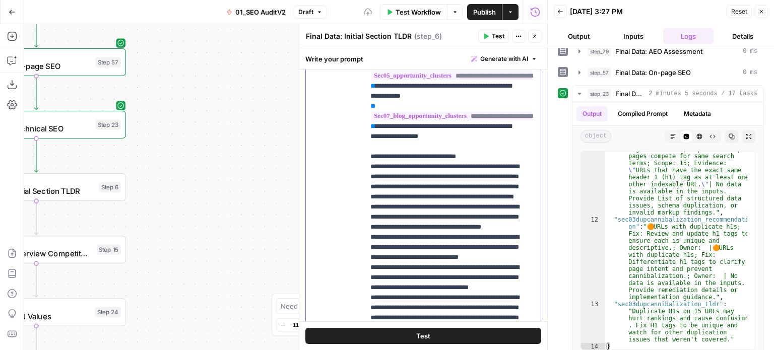
drag, startPoint x: 457, startPoint y: 261, endPoint x: 465, endPoint y: 212, distance: 50.1
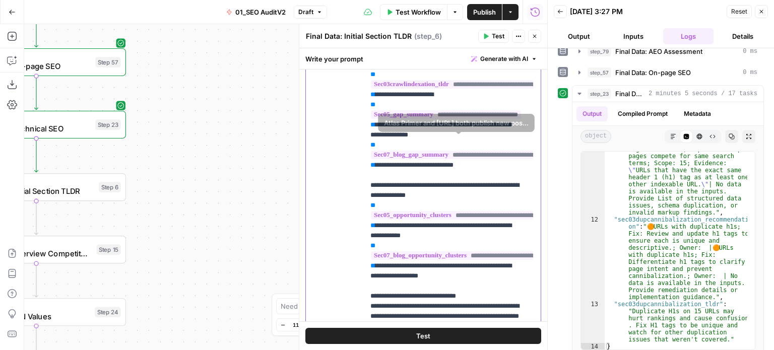
drag, startPoint x: 506, startPoint y: 203, endPoint x: 504, endPoint y: 142, distance: 61.0
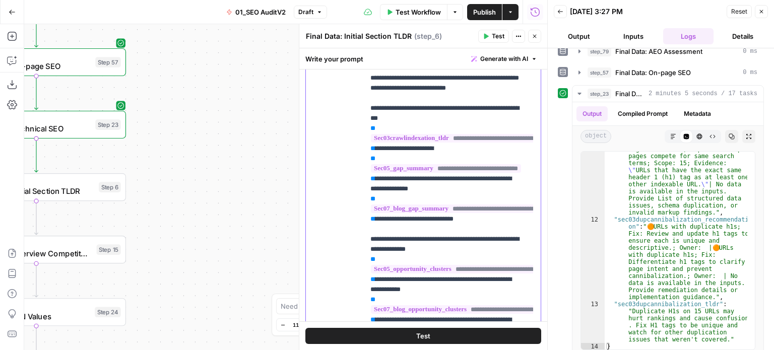
drag, startPoint x: 470, startPoint y: 239, endPoint x: 475, endPoint y: 186, distance: 53.7
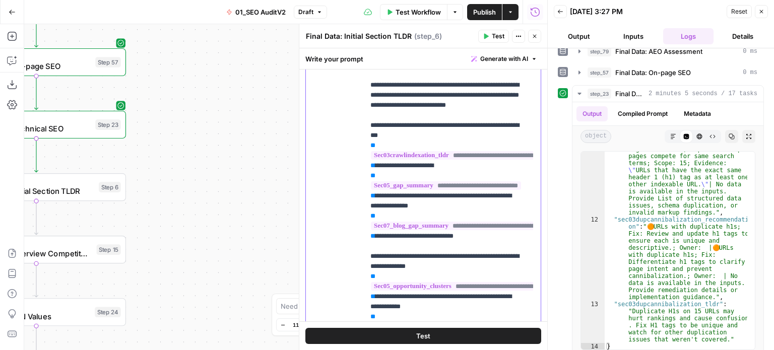
click at [400, 275] on p "**********" at bounding box center [445, 257] width 149 height 2168
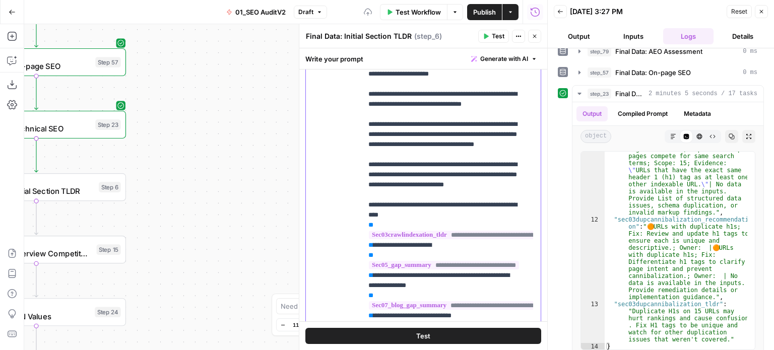
drag, startPoint x: 437, startPoint y: 260, endPoint x: 450, endPoint y: 199, distance: 62.3
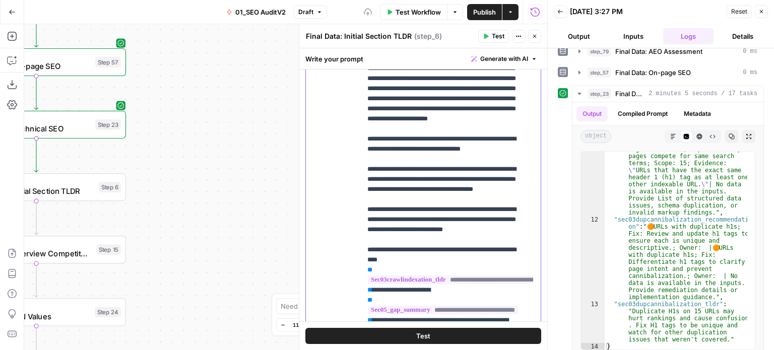
drag, startPoint x: 481, startPoint y: 278, endPoint x: 475, endPoint y: 228, distance: 49.7
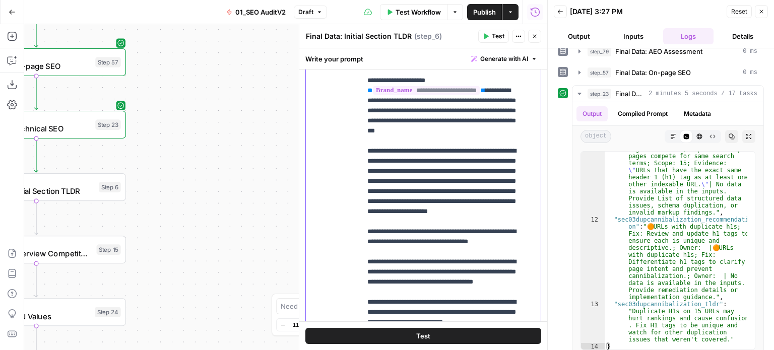
drag, startPoint x: 432, startPoint y: 257, endPoint x: 429, endPoint y: 192, distance: 65.1
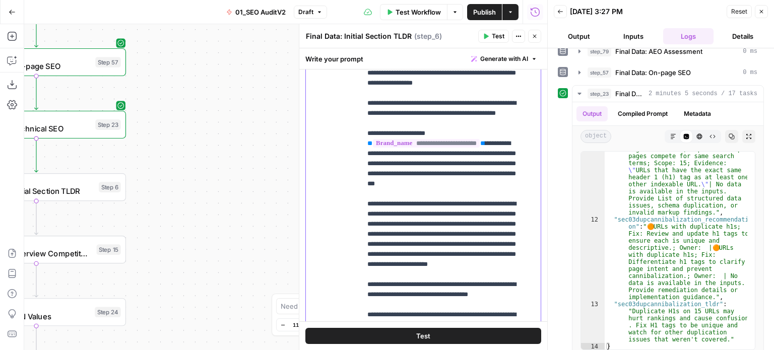
drag, startPoint x: 474, startPoint y: 289, endPoint x: 479, endPoint y: 243, distance: 46.2
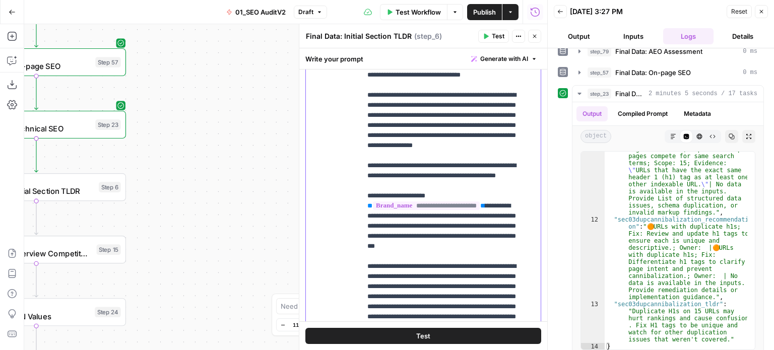
drag, startPoint x: 470, startPoint y: 283, endPoint x: 476, endPoint y: 229, distance: 54.2
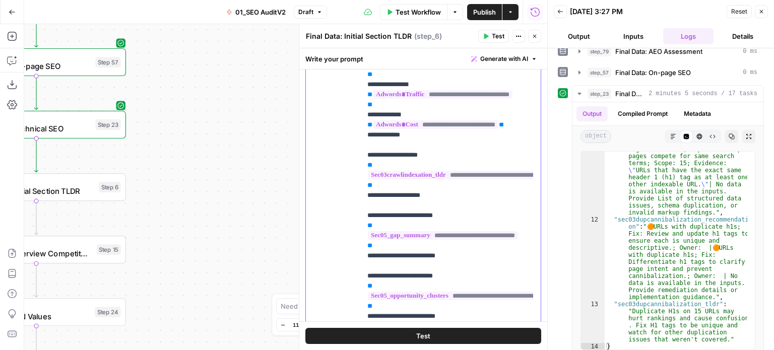
scroll to position [8, 3]
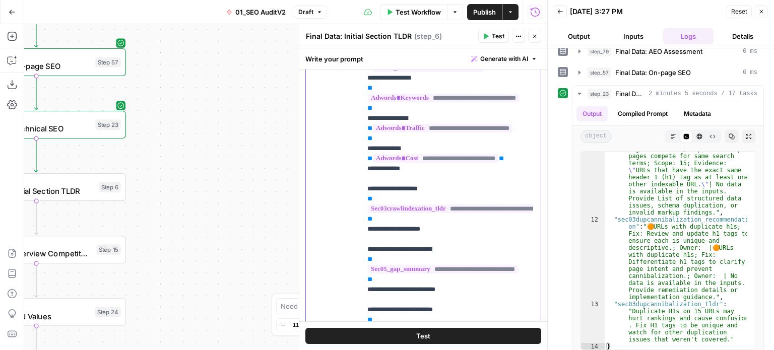
drag, startPoint x: 486, startPoint y: 273, endPoint x: 487, endPoint y: 223, distance: 50.4
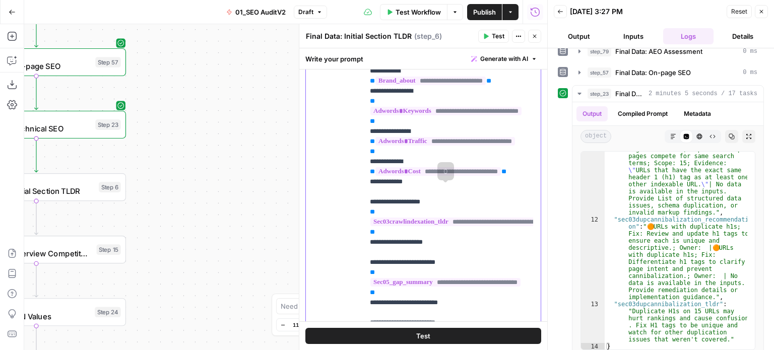
scroll to position [0, 0]
drag, startPoint x: 490, startPoint y: 264, endPoint x: 481, endPoint y: 167, distance: 97.2
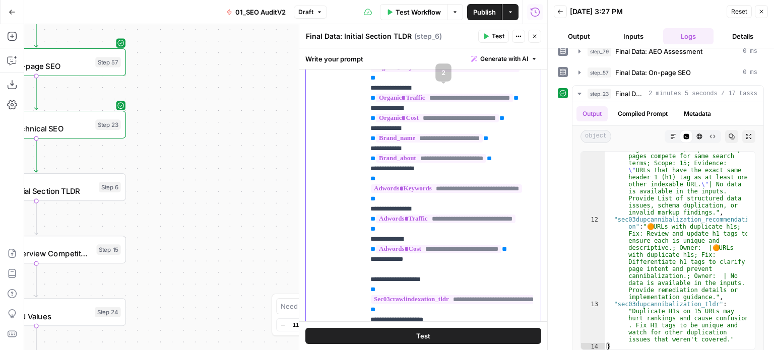
drag, startPoint x: 509, startPoint y: 131, endPoint x: 509, endPoint y: 73, distance: 58.0
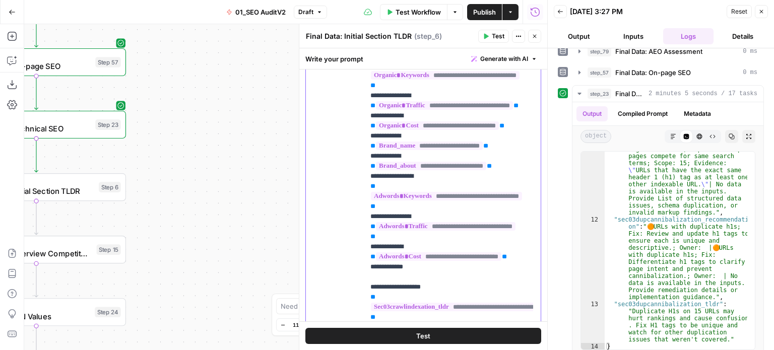
click at [502, 61] on span "Generate with AI" at bounding box center [504, 58] width 48 height 9
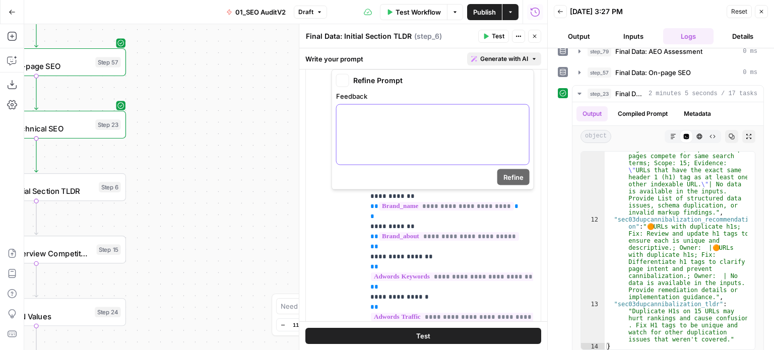
click at [469, 134] on div at bounding box center [433, 135] width 193 height 60
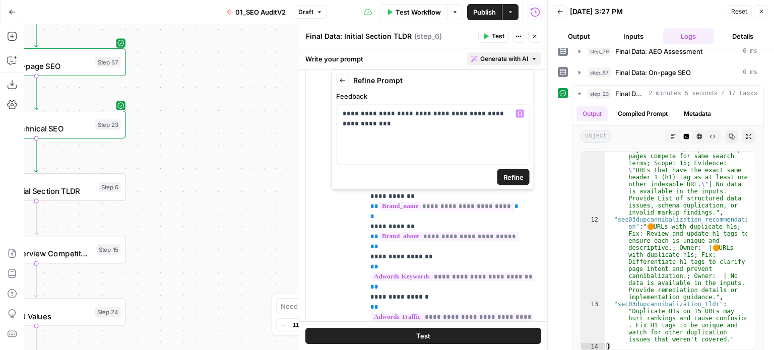
click at [520, 176] on span "Refine" at bounding box center [514, 177] width 20 height 10
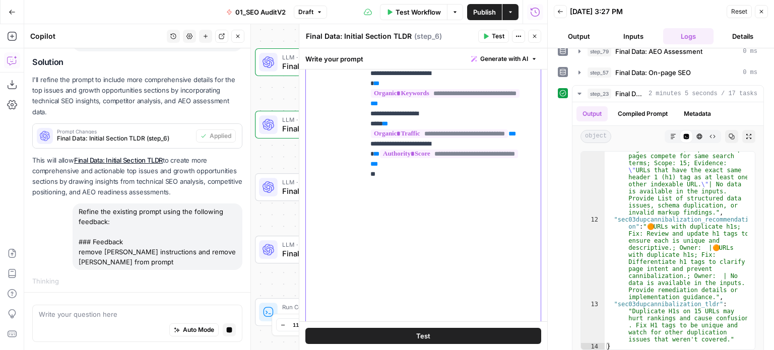
scroll to position [1772, 0]
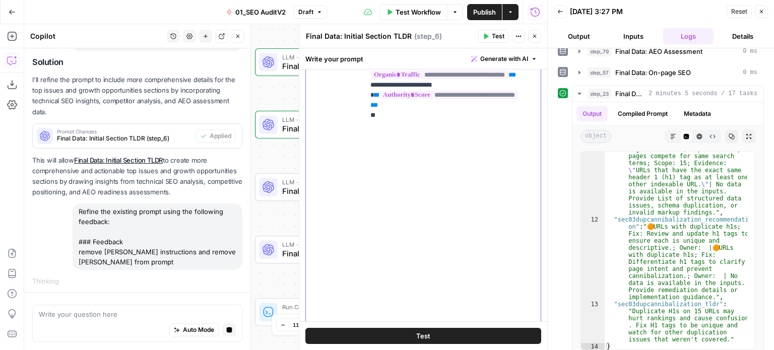
drag, startPoint x: 476, startPoint y: 157, endPoint x: 478, endPoint y: 263, distance: 105.9
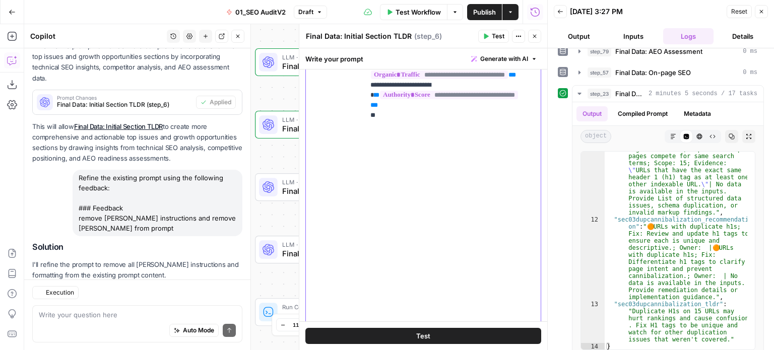
scroll to position [1099, 0]
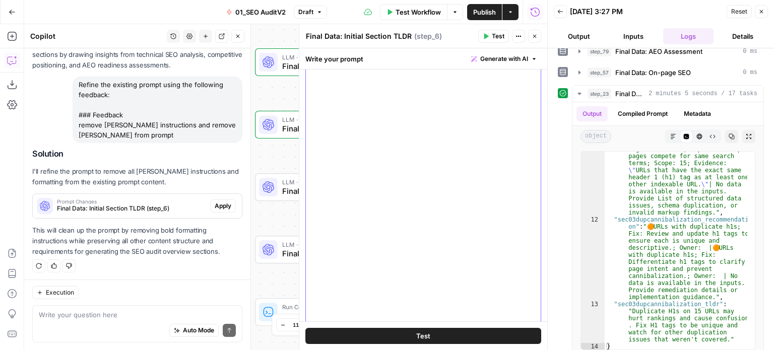
drag, startPoint x: 444, startPoint y: 151, endPoint x: 447, endPoint y: 184, distance: 33.4
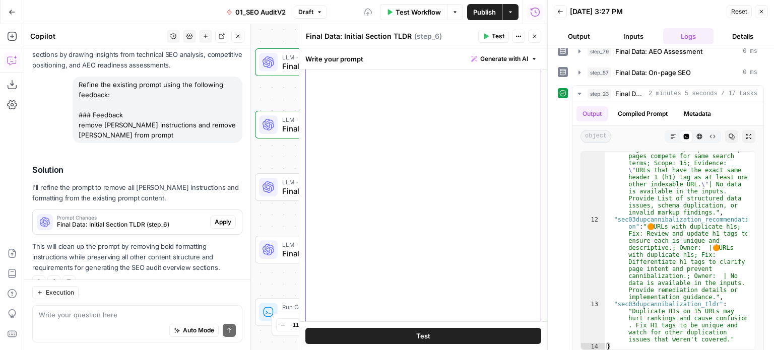
scroll to position [1116, 0]
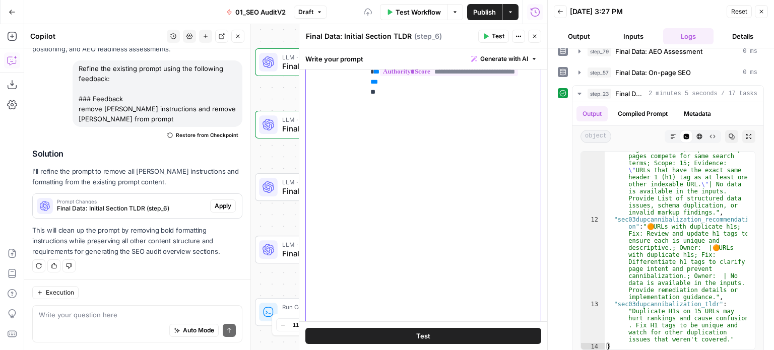
drag, startPoint x: 443, startPoint y: 114, endPoint x: 449, endPoint y: 58, distance: 56.8
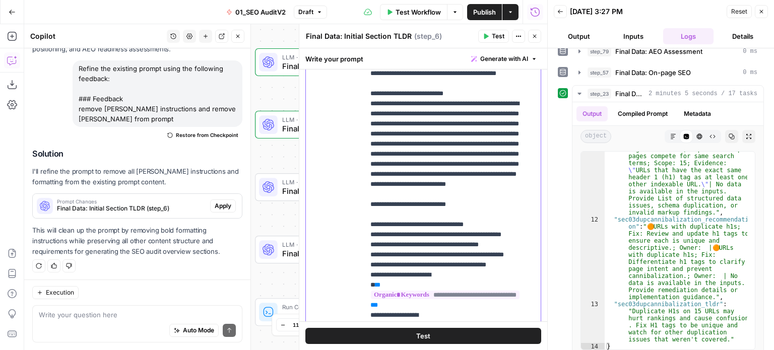
drag, startPoint x: 482, startPoint y: 249, endPoint x: 472, endPoint y: 158, distance: 90.8
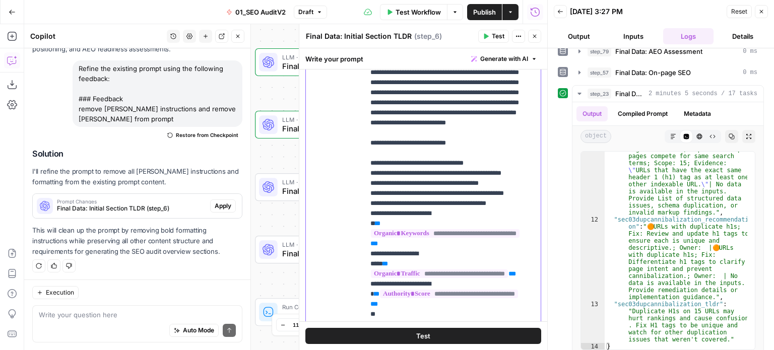
drag, startPoint x: 461, startPoint y: 231, endPoint x: 458, endPoint y: 245, distance: 14.4
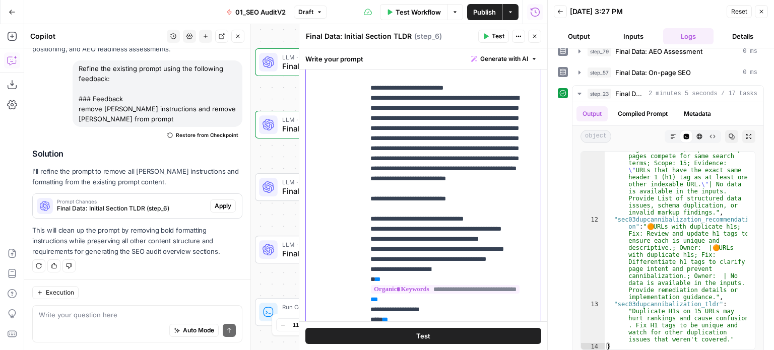
drag, startPoint x: 435, startPoint y: 168, endPoint x: 437, endPoint y: 158, distance: 10.3
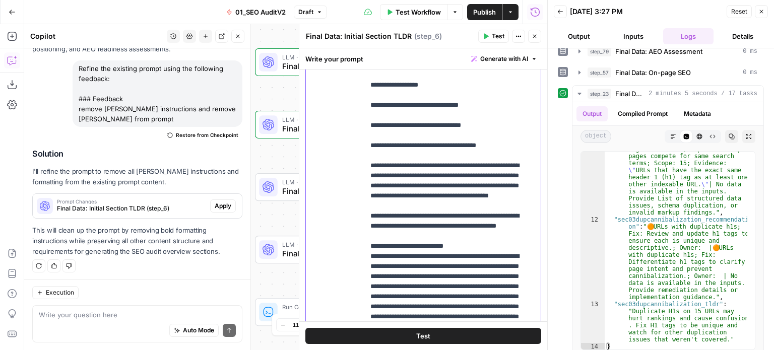
drag, startPoint x: 456, startPoint y: 230, endPoint x: 452, endPoint y: 162, distance: 67.7
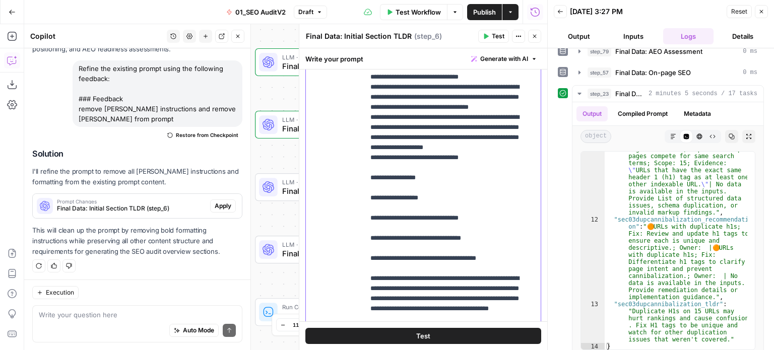
drag, startPoint x: 469, startPoint y: 149, endPoint x: 470, endPoint y: 139, distance: 10.6
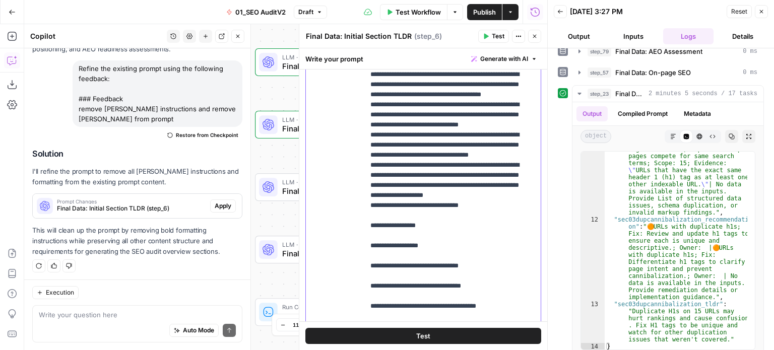
drag, startPoint x: 471, startPoint y: 224, endPoint x: 467, endPoint y: 175, distance: 49.1
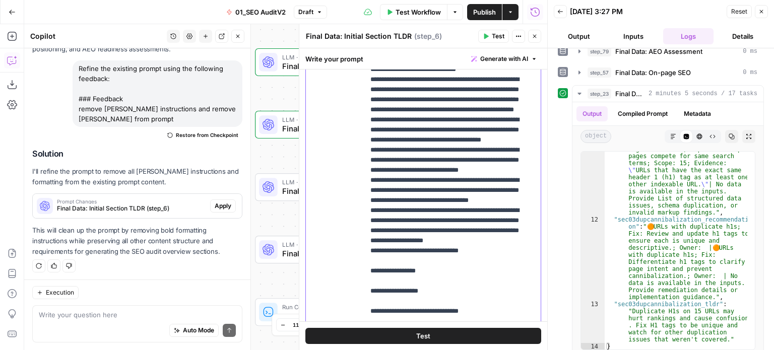
drag, startPoint x: 470, startPoint y: 241, endPoint x: 463, endPoint y: 197, distance: 44.4
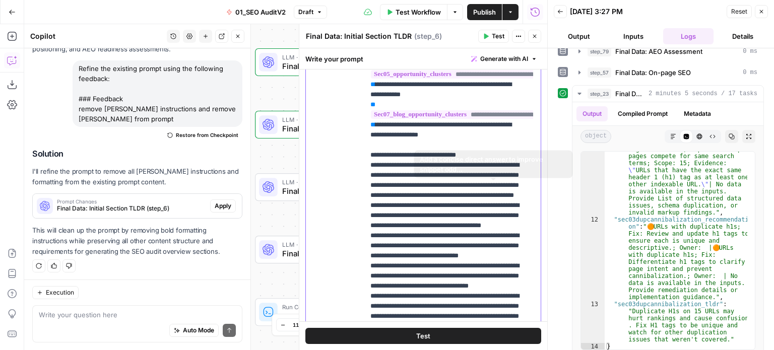
drag, startPoint x: 464, startPoint y: 252, endPoint x: 457, endPoint y: 177, distance: 75.4
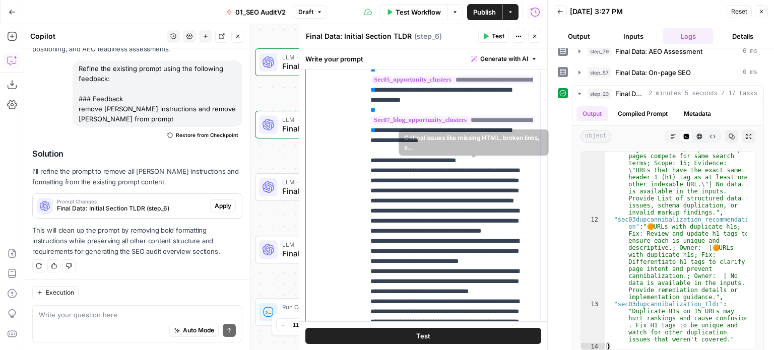
scroll to position [800, 0]
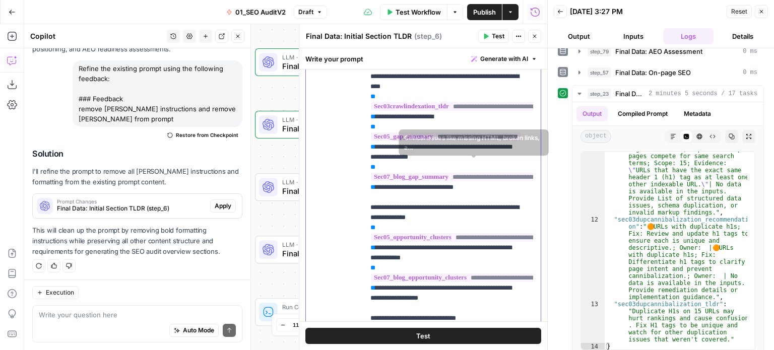
drag, startPoint x: 466, startPoint y: 211, endPoint x: 464, endPoint y: 114, distance: 96.8
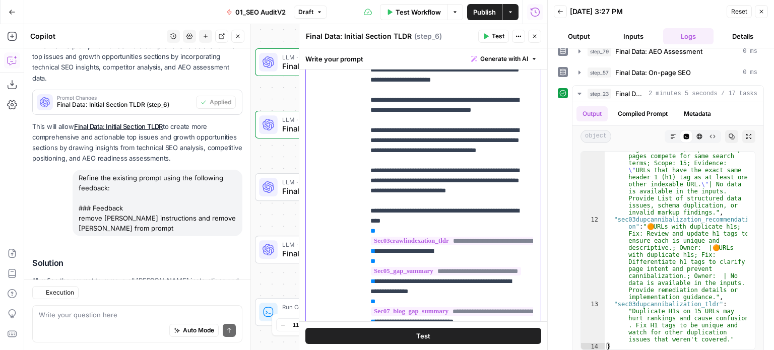
scroll to position [1116, 0]
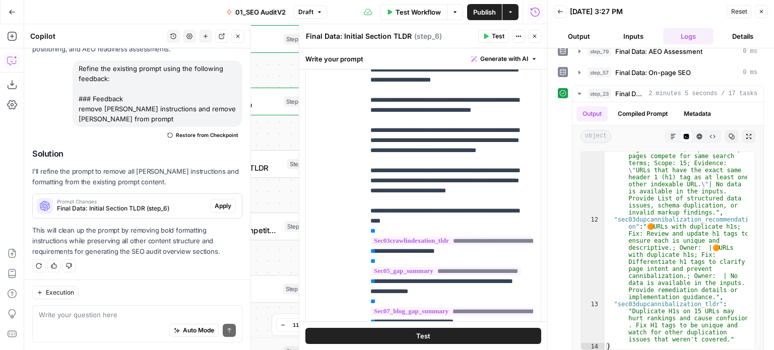
drag, startPoint x: 475, startPoint y: 133, endPoint x: 460, endPoint y: 117, distance: 21.4
click at [460, 117] on body "All About AI New Home Browse Insights Opportunities Your Data Recent Grids [[PE…" at bounding box center [387, 175] width 774 height 350
click at [218, 202] on span "Apply" at bounding box center [223, 206] width 17 height 9
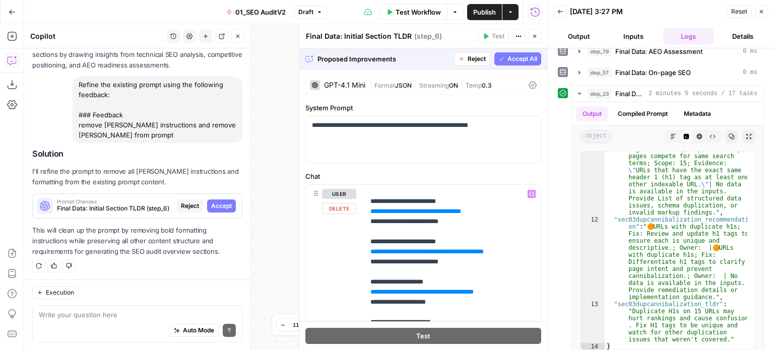
scroll to position [151, 0]
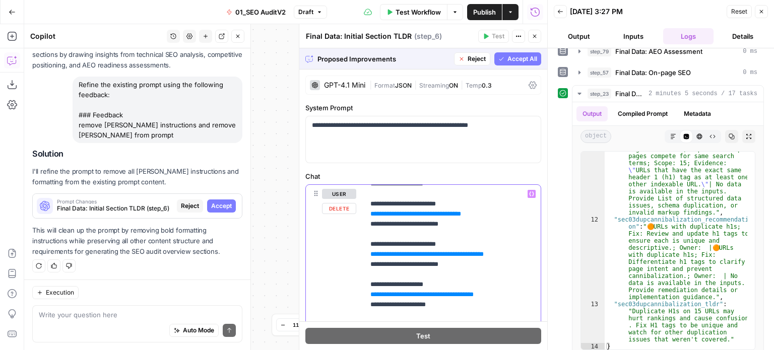
click at [476, 177] on span "**********" at bounding box center [426, 173] width 101 height 7
drag, startPoint x: 477, startPoint y: 255, endPoint x: 483, endPoint y: 261, distance: 8.6
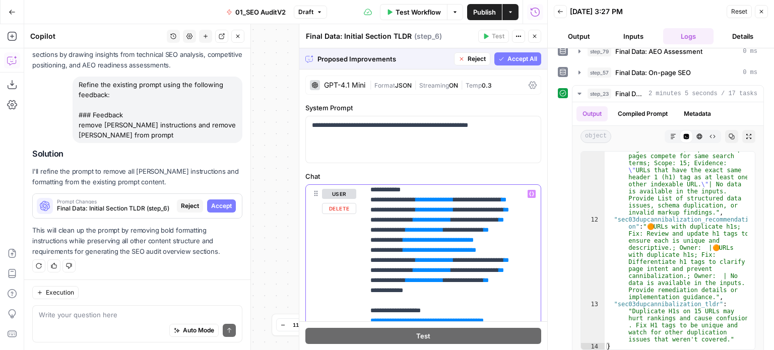
scroll to position [0, 0]
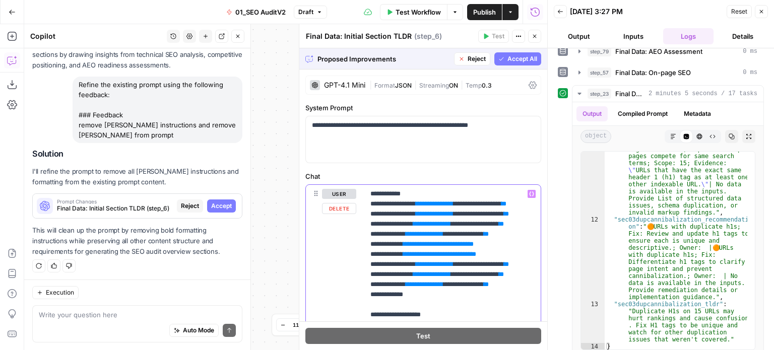
drag, startPoint x: 494, startPoint y: 294, endPoint x: 495, endPoint y: 232, distance: 61.5
drag, startPoint x: 492, startPoint y: 278, endPoint x: 494, endPoint y: 239, distance: 38.3
drag, startPoint x: 510, startPoint y: 224, endPoint x: 514, endPoint y: 185, distance: 39.5
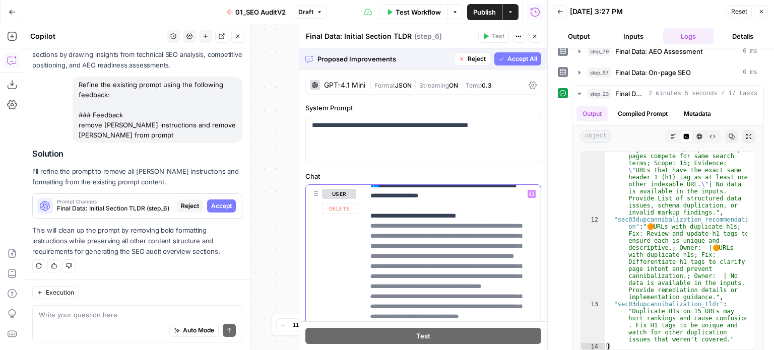
scroll to position [888, 0]
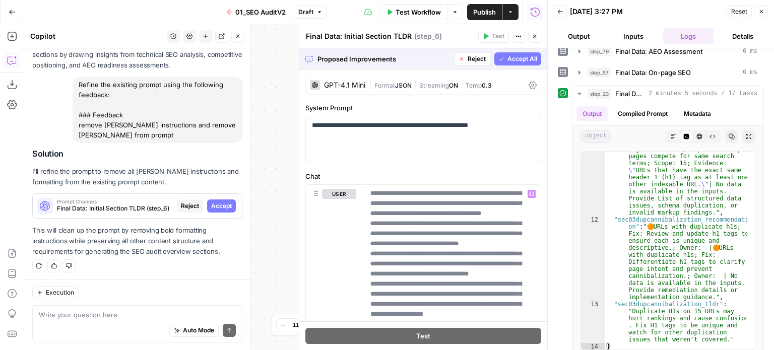
click at [517, 60] on span "Accept All" at bounding box center [523, 58] width 30 height 9
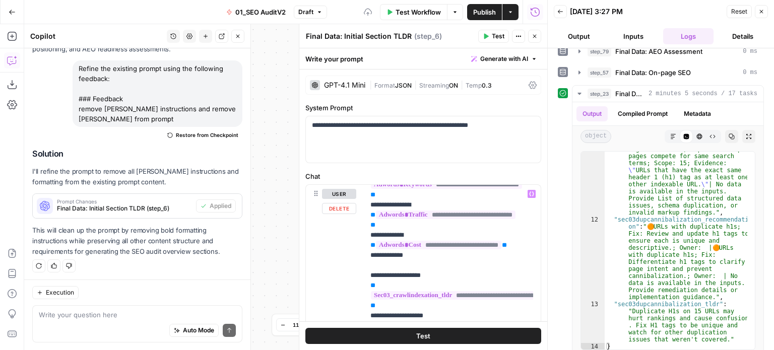
scroll to position [202, 0]
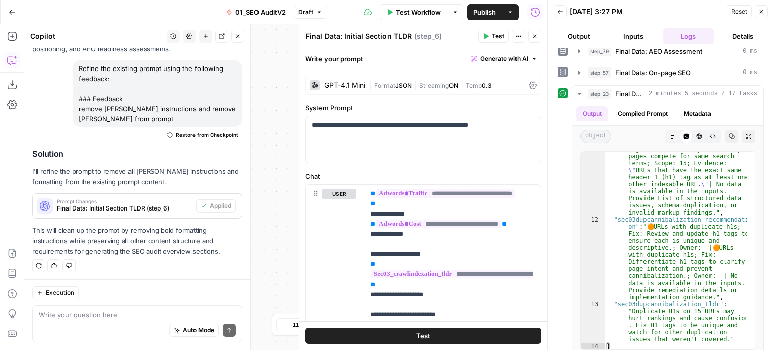
click at [233, 39] on button "Close" at bounding box center [237, 36] width 13 height 13
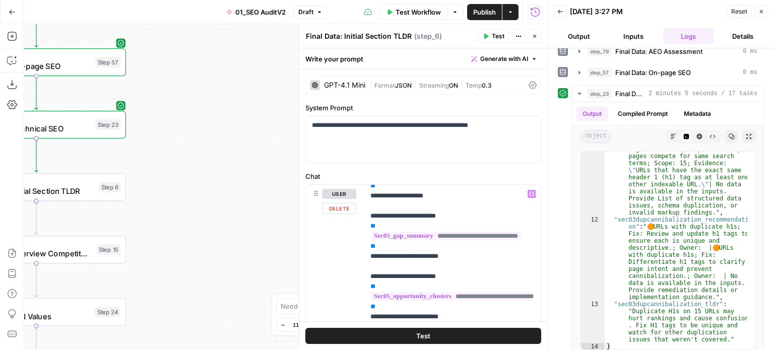
scroll to position [302, 0]
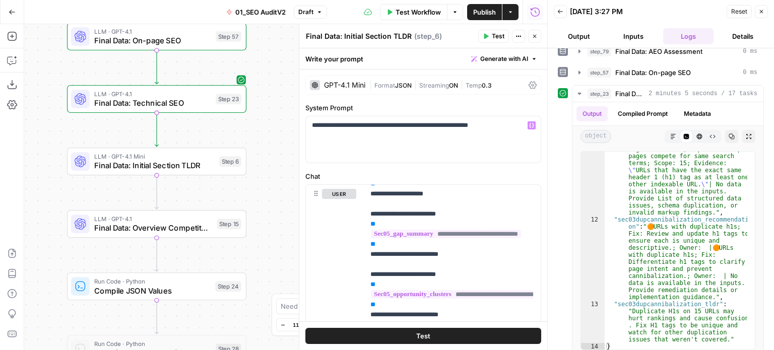
drag, startPoint x: 202, startPoint y: 177, endPoint x: 323, endPoint y: 151, distance: 123.2
click at [323, 151] on body "All About AI New Home Browse Insights Opportunities Your Data Recent Grids [[PE…" at bounding box center [387, 175] width 774 height 350
click at [472, 178] on span "**********" at bounding box center [467, 173] width 192 height 9
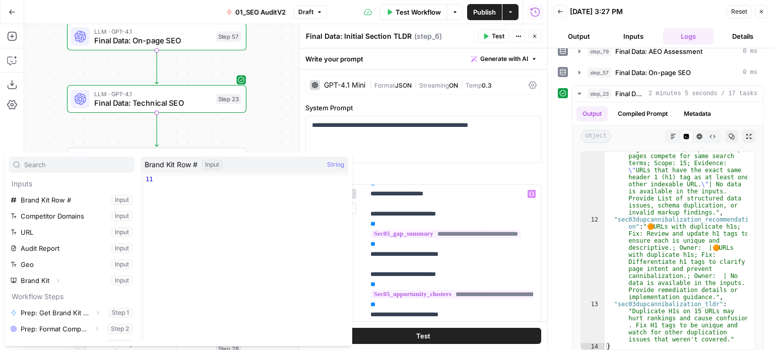
click at [270, 128] on div "false false true true Workflow Set Inputs Inputs Workflow Prep: Get Brand Kit D…" at bounding box center [285, 187] width 523 height 326
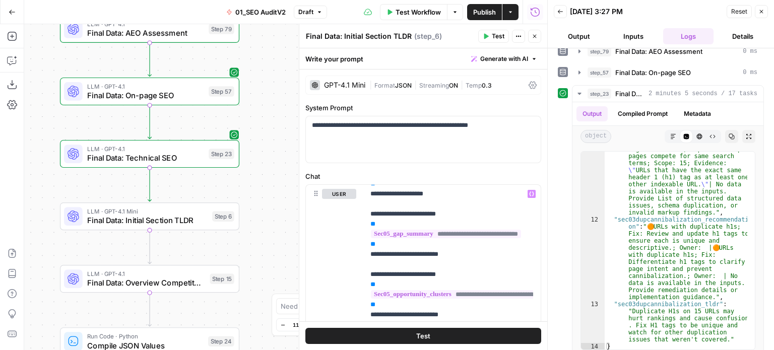
drag, startPoint x: 258, startPoint y: 125, endPoint x: 274, endPoint y: 187, distance: 64.2
click at [248, 176] on div "false false true true Workflow Set Inputs Inputs Workflow Prep: Get Brand Kit D…" at bounding box center [285, 187] width 523 height 326
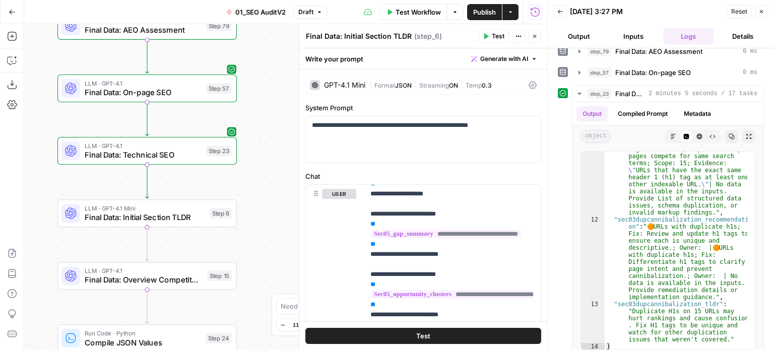
click at [194, 157] on span "Final Data: Technical SEO" at bounding box center [143, 155] width 117 height 12
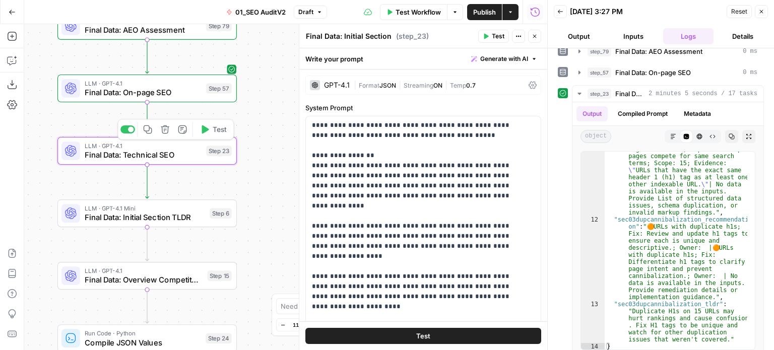
type textarea "Final Data: Technical SEO"
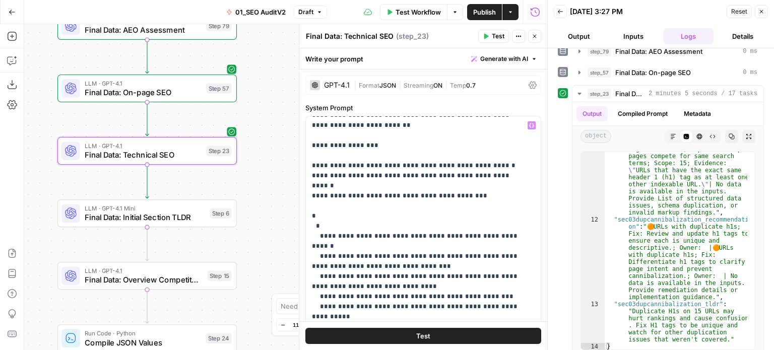
scroll to position [454, 0]
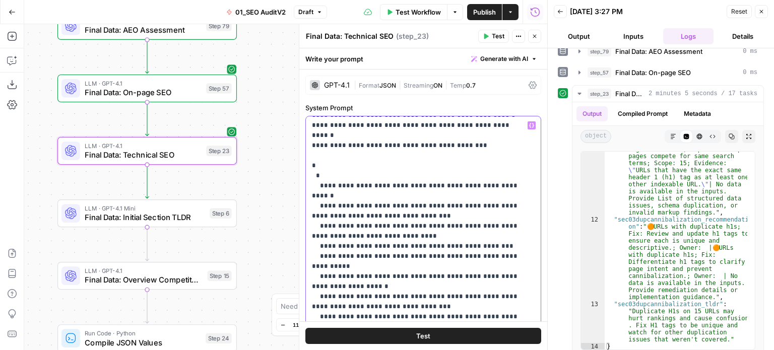
click at [502, 58] on span "Generate with AI" at bounding box center [504, 58] width 48 height 9
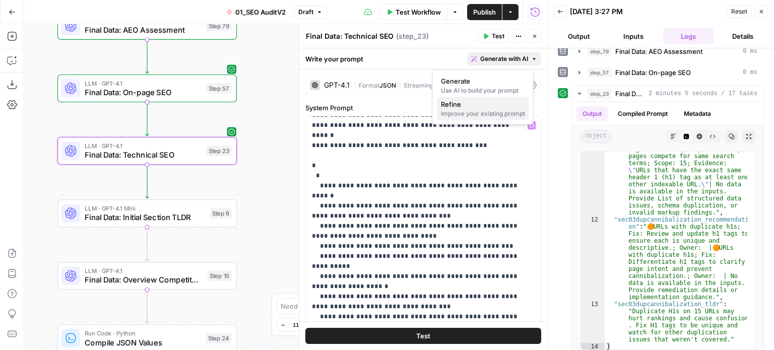
click at [480, 118] on button "Refine Improve your existing prompt" at bounding box center [483, 108] width 92 height 23
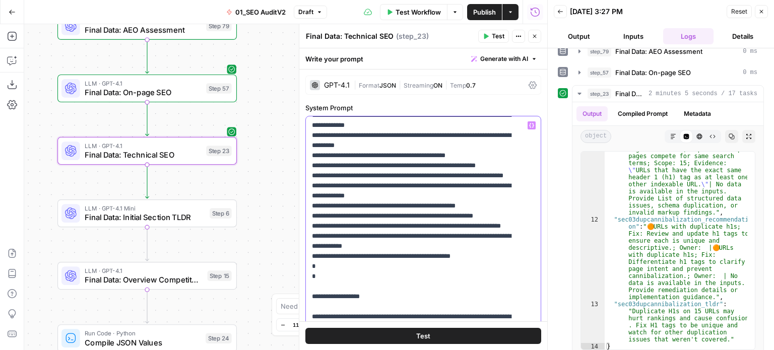
drag, startPoint x: 323, startPoint y: 147, endPoint x: 421, endPoint y: 147, distance: 98.3
copy p "**********"
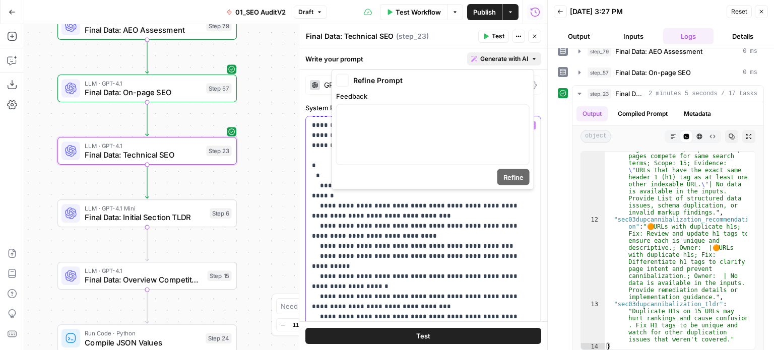
click at [492, 60] on span "Generate with AI" at bounding box center [504, 58] width 48 height 9
click at [448, 127] on div at bounding box center [433, 135] width 193 height 60
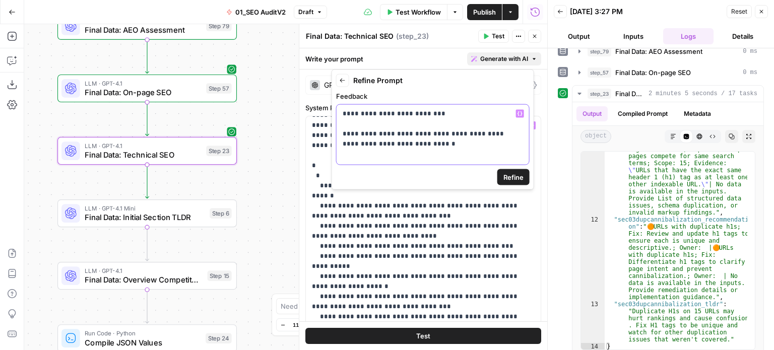
click at [363, 145] on p "**********" at bounding box center [433, 129] width 180 height 40
click at [508, 172] on span "Refine" at bounding box center [514, 177] width 20 height 10
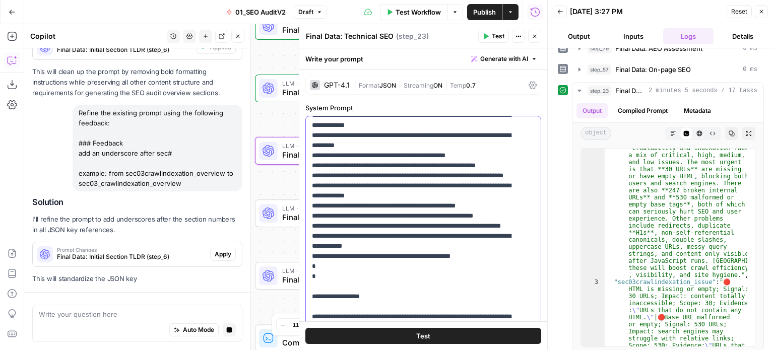
scroll to position [1202, 0]
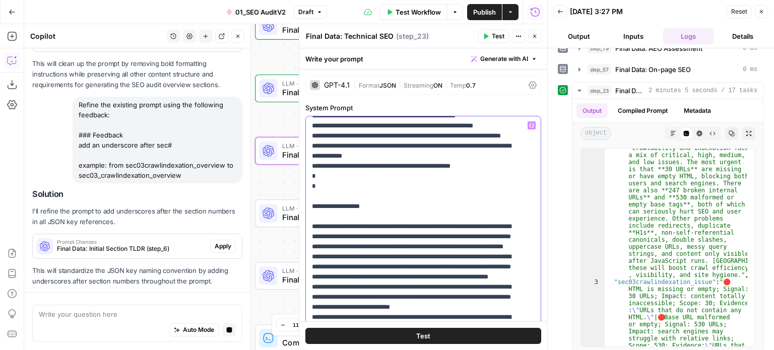
drag, startPoint x: 454, startPoint y: 214, endPoint x: 448, endPoint y: 253, distance: 39.8
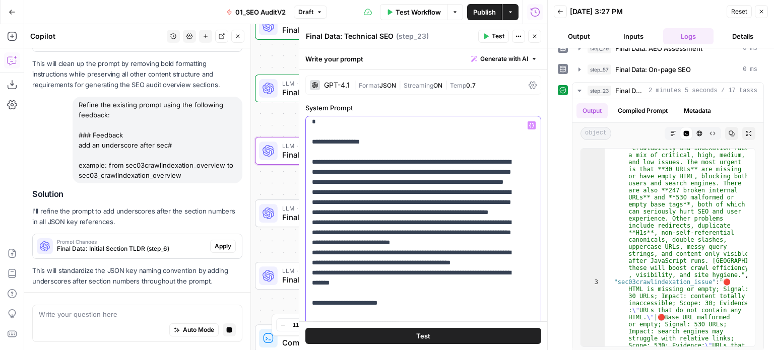
scroll to position [633, 0]
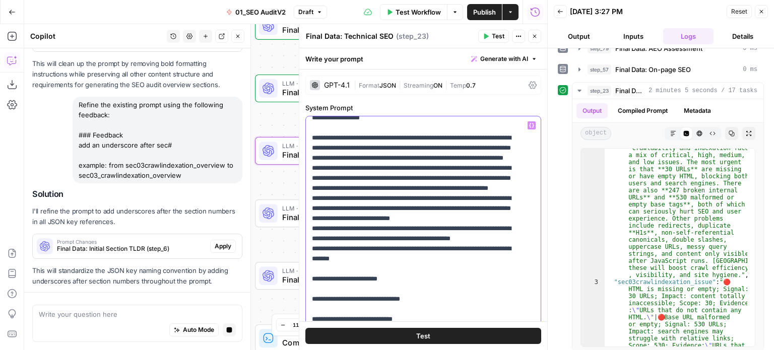
drag, startPoint x: 446, startPoint y: 225, endPoint x: 441, endPoint y: 195, distance: 30.2
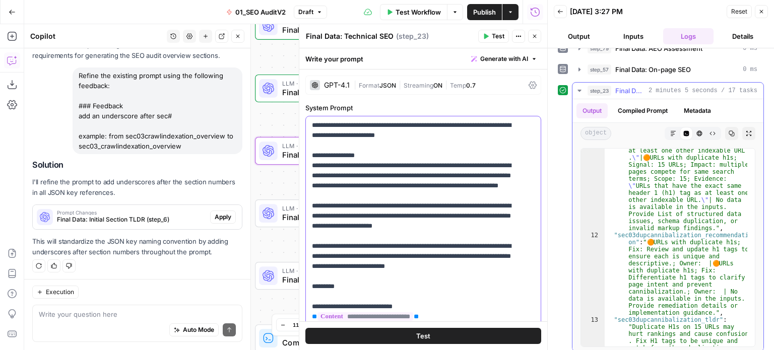
scroll to position [3422, 0]
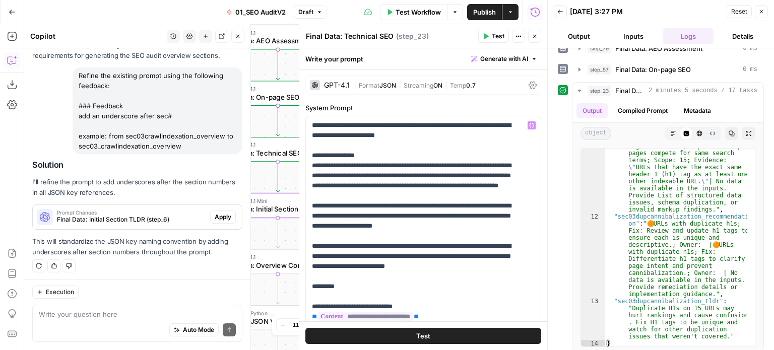
click at [218, 213] on span "Apply" at bounding box center [223, 217] width 17 height 9
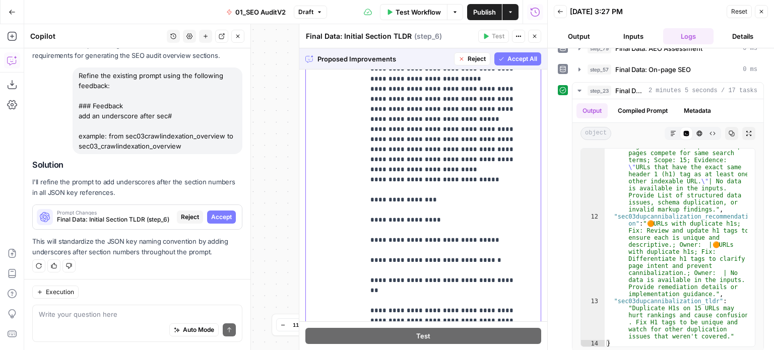
scroll to position [1301, 0]
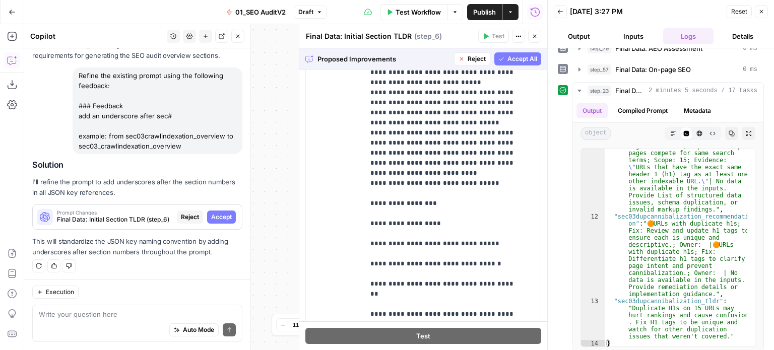
click at [508, 60] on span "Accept All" at bounding box center [523, 58] width 30 height 9
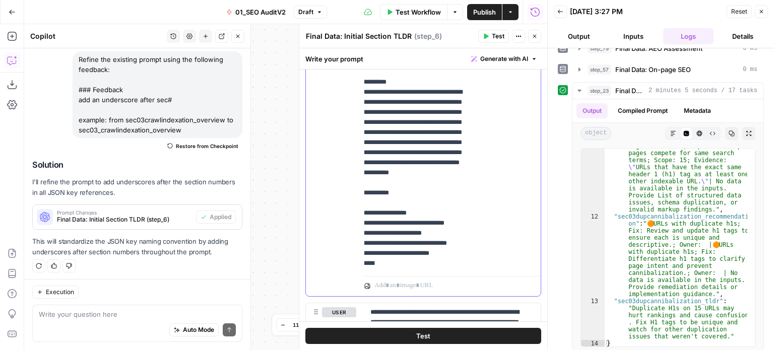
scroll to position [1361, 0]
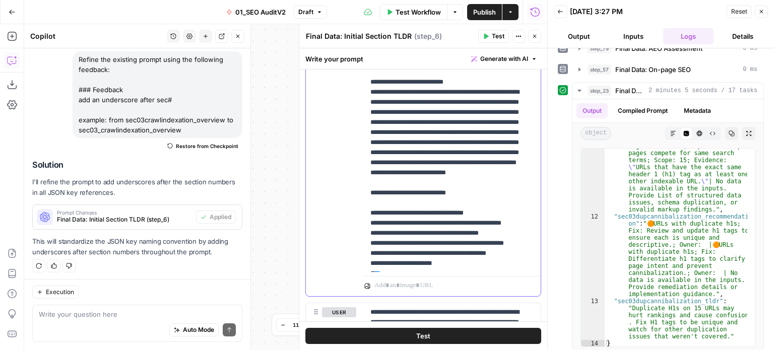
drag, startPoint x: 369, startPoint y: 151, endPoint x: 503, endPoint y: 167, distance: 134.6
click at [503, 167] on div "**********" at bounding box center [448, 66] width 169 height 411
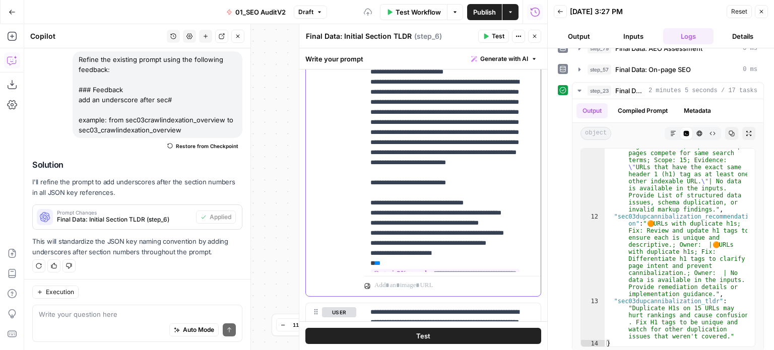
scroll to position [1290, 0]
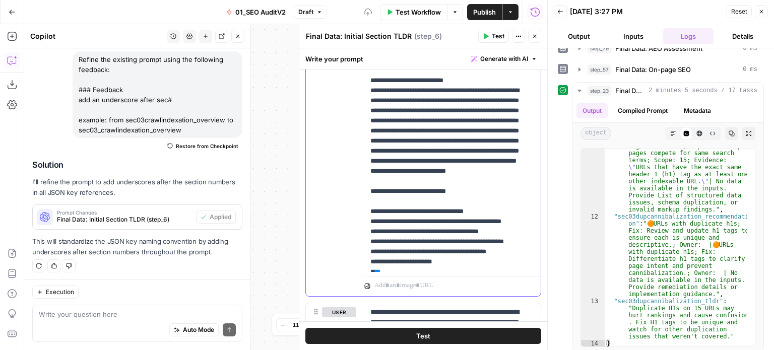
drag, startPoint x: 462, startPoint y: 191, endPoint x: 462, endPoint y: 167, distance: 23.7
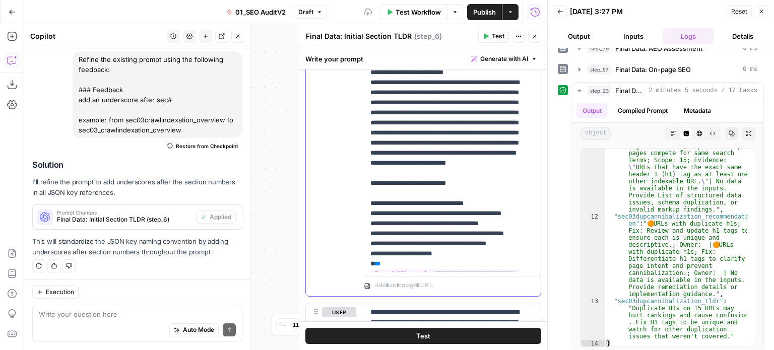
drag, startPoint x: 448, startPoint y: 179, endPoint x: 446, endPoint y: 195, distance: 15.8
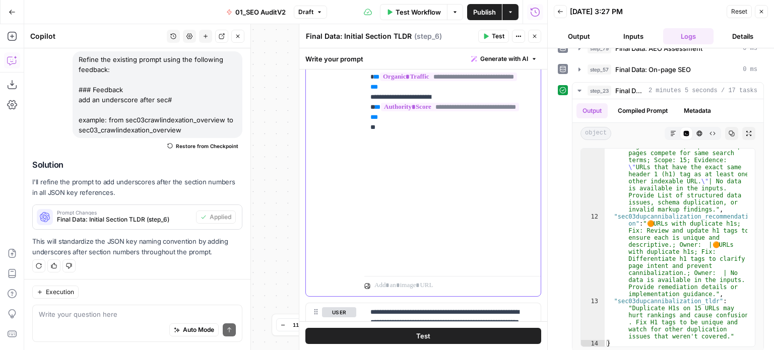
scroll to position [1636, 0]
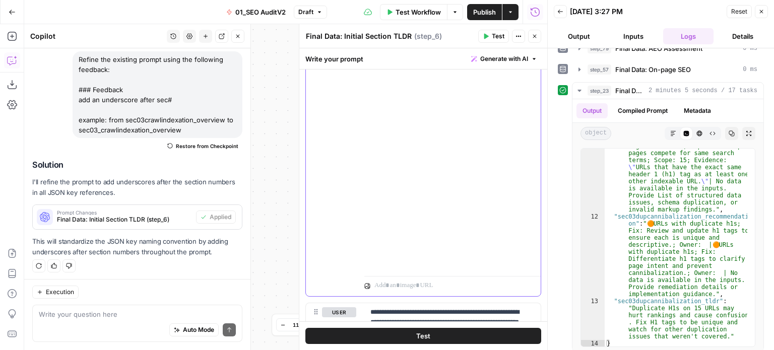
drag, startPoint x: 441, startPoint y: 229, endPoint x: 419, endPoint y: 184, distance: 49.8
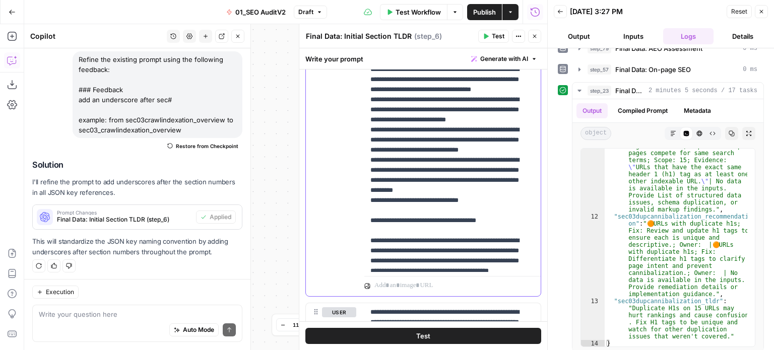
scroll to position [1019, 0]
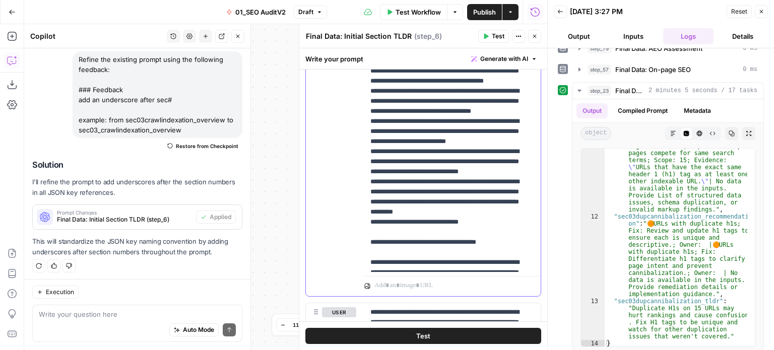
drag, startPoint x: 484, startPoint y: 228, endPoint x: 480, endPoint y: 191, distance: 37.5
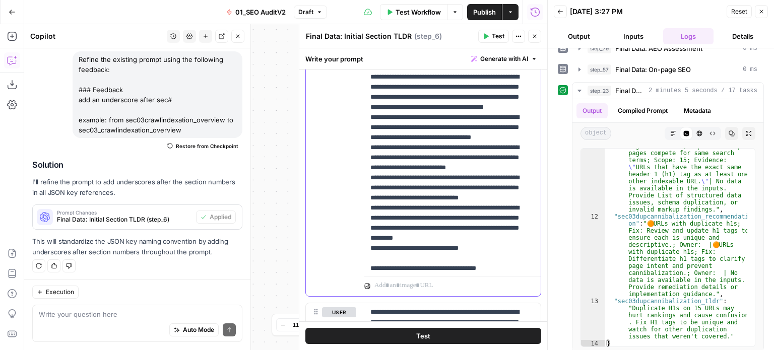
scroll to position [969, 0]
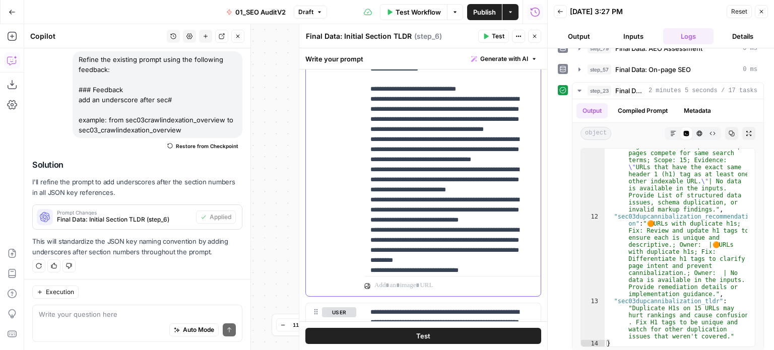
drag, startPoint x: 464, startPoint y: 240, endPoint x: 465, endPoint y: 202, distance: 37.8
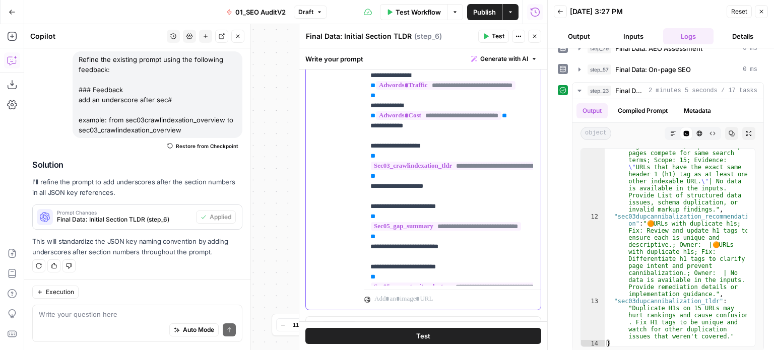
scroll to position [323, 0]
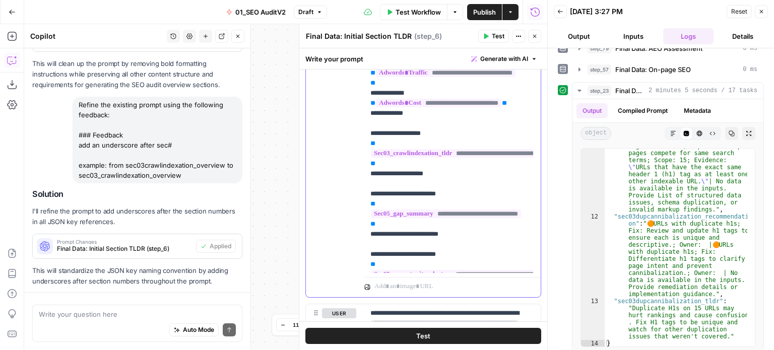
drag, startPoint x: 382, startPoint y: 193, endPoint x: 375, endPoint y: 193, distance: 6.6
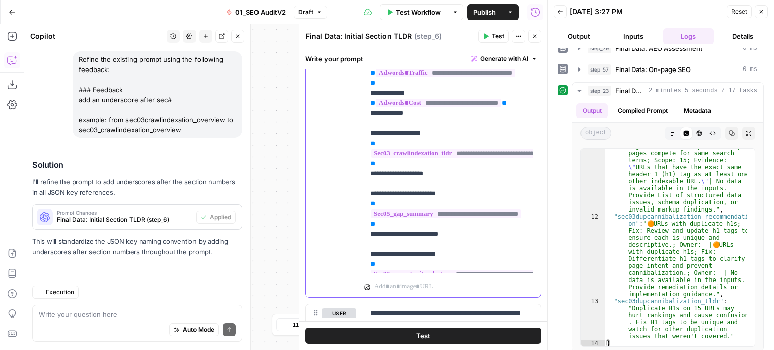
copy p "**********"
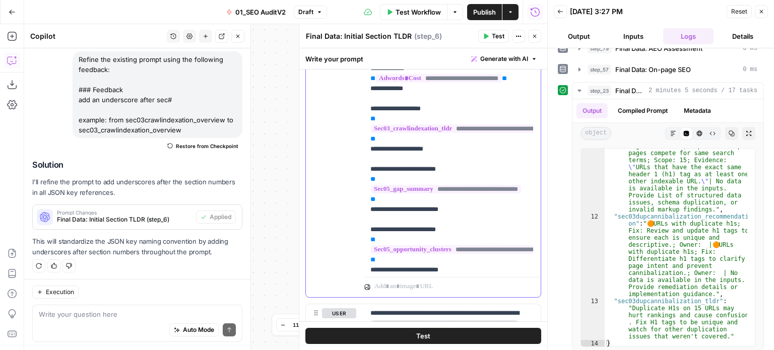
drag, startPoint x: 474, startPoint y: 174, endPoint x: 472, endPoint y: 211, distance: 36.9
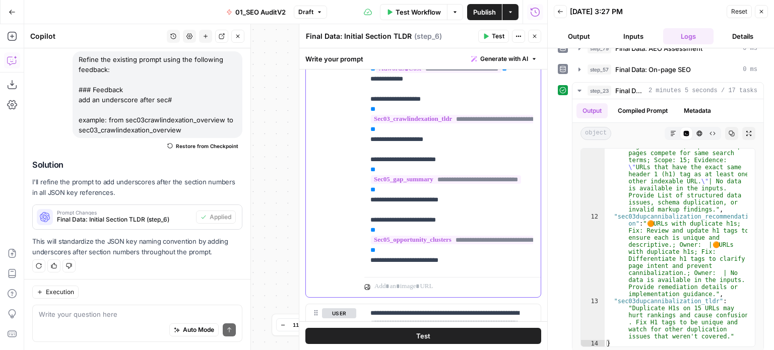
drag, startPoint x: 439, startPoint y: 201, endPoint x: 378, endPoint y: 199, distance: 60.5
drag, startPoint x: 484, startPoint y: 203, endPoint x: 479, endPoint y: 209, distance: 8.6
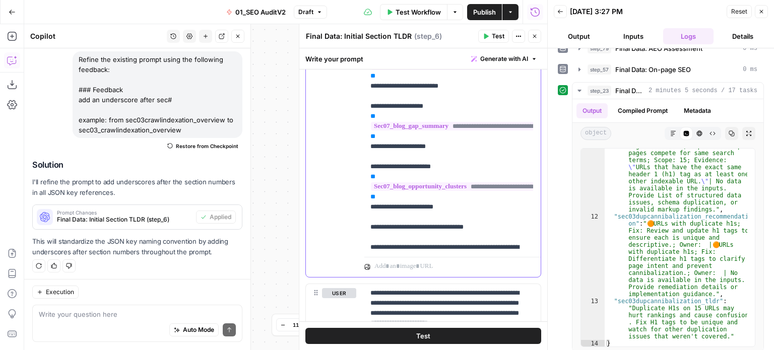
scroll to position [186, 0]
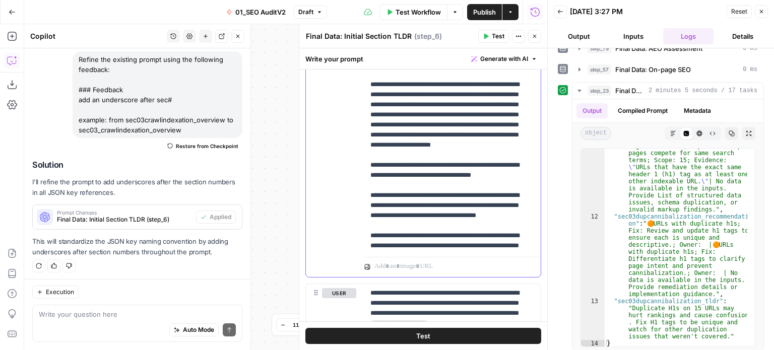
scroll to position [538, 0]
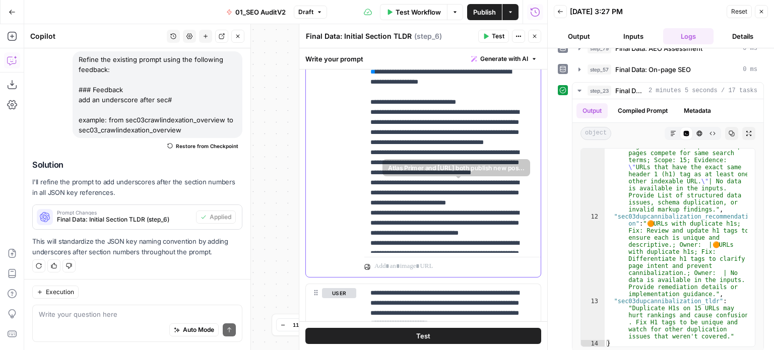
drag, startPoint x: 460, startPoint y: 201, endPoint x: 461, endPoint y: 221, distance: 20.2
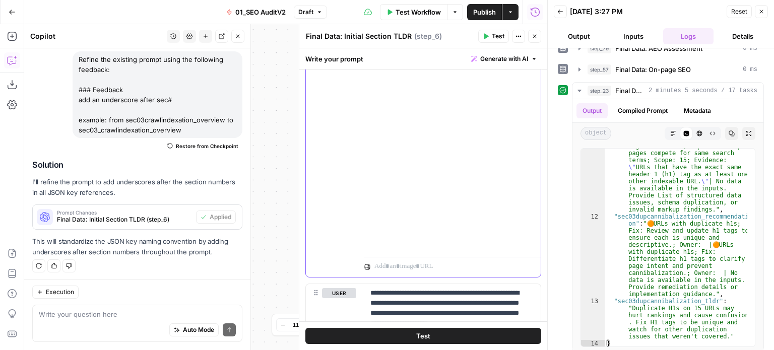
scroll to position [1682, 0]
drag, startPoint x: 481, startPoint y: 168, endPoint x: 464, endPoint y: 276, distance: 109.7
drag, startPoint x: 460, startPoint y: 243, endPoint x: 475, endPoint y: 166, distance: 78.0
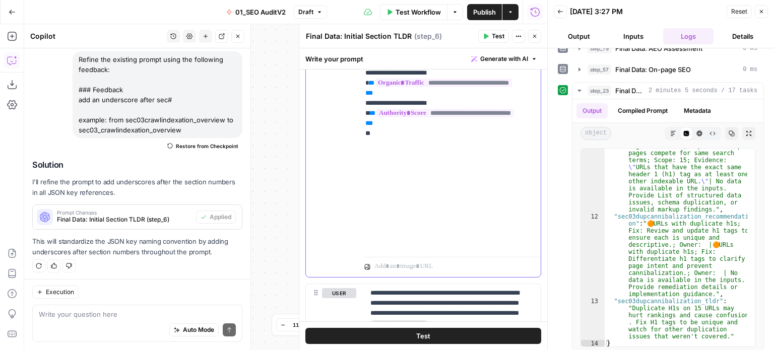
scroll to position [1514, 4]
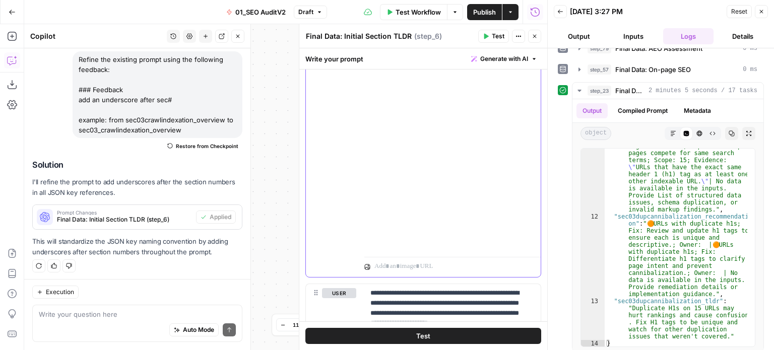
drag, startPoint x: 458, startPoint y: 273, endPoint x: 434, endPoint y: 287, distance: 28.0
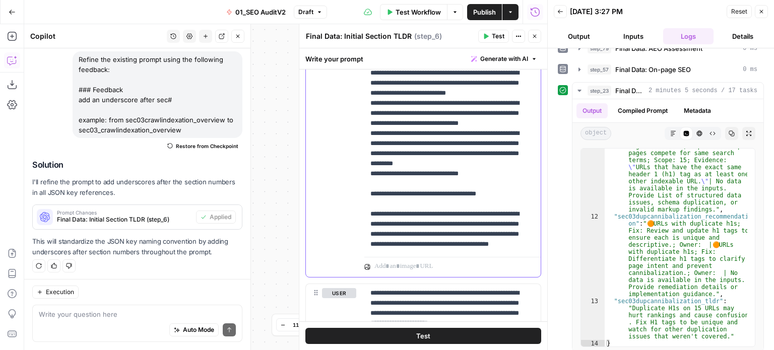
drag, startPoint x: 441, startPoint y: 142, endPoint x: 438, endPoint y: 68, distance: 74.2
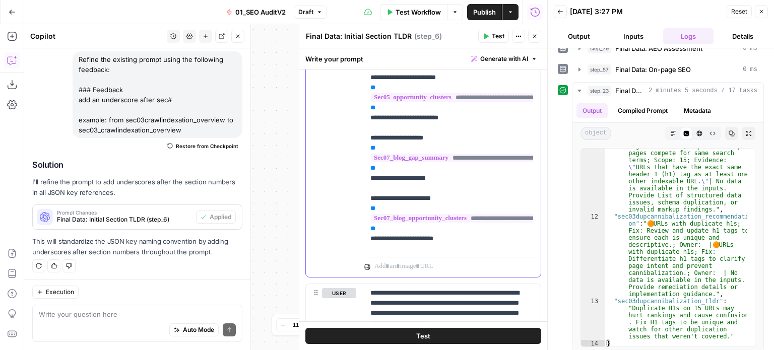
scroll to position [39, 0]
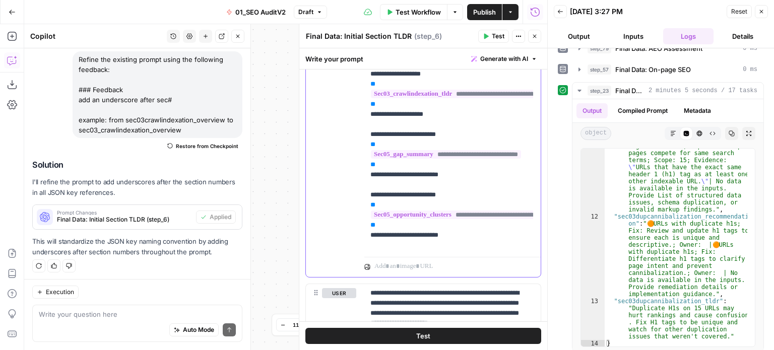
drag, startPoint x: 463, startPoint y: 200, endPoint x: 455, endPoint y: 110, distance: 90.6
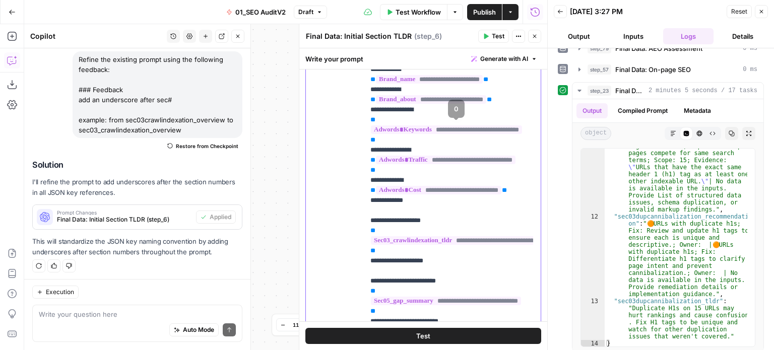
drag, startPoint x: 454, startPoint y: 174, endPoint x: 446, endPoint y: 119, distance: 55.0
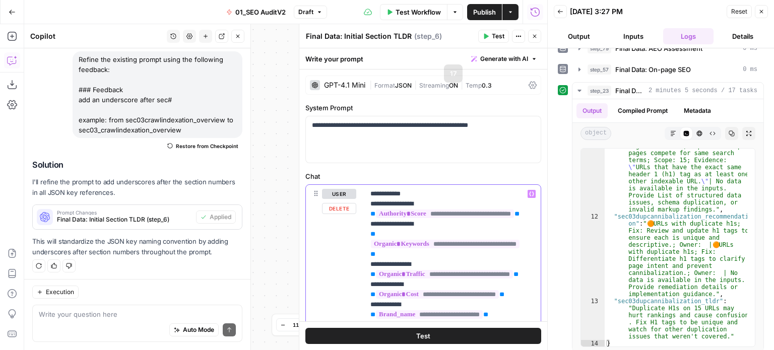
drag, startPoint x: 484, startPoint y: 163, endPoint x: 470, endPoint y: 79, distance: 84.8
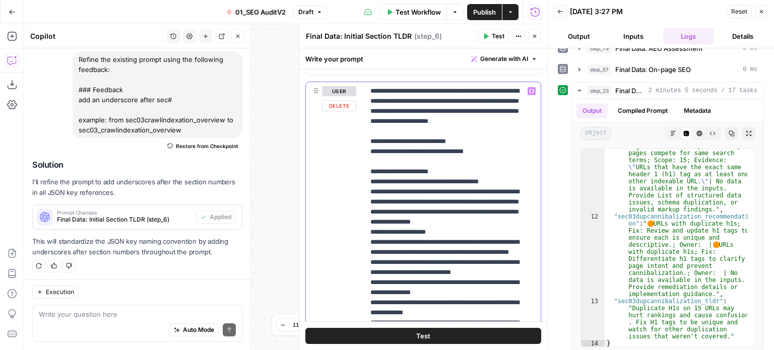
drag, startPoint x: 460, startPoint y: 237, endPoint x: 454, endPoint y: 160, distance: 77.4
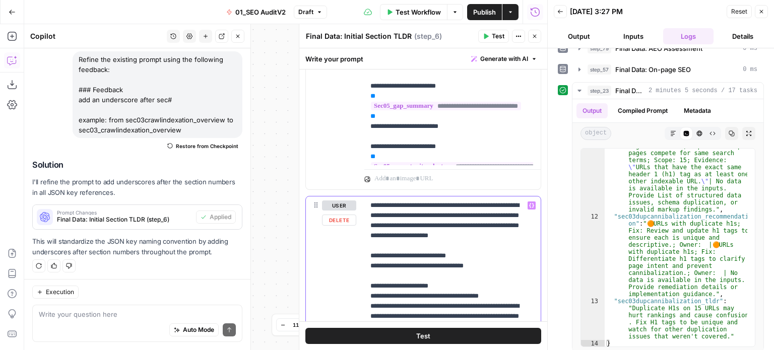
drag, startPoint x: 459, startPoint y: 263, endPoint x: 455, endPoint y: 203, distance: 60.1
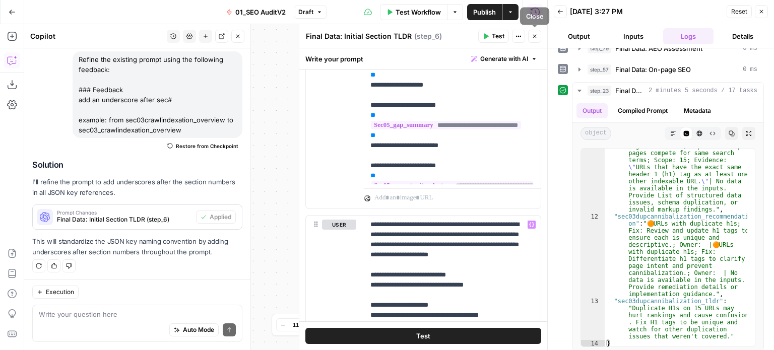
click at [532, 36] on icon "button" at bounding box center [535, 36] width 6 height 6
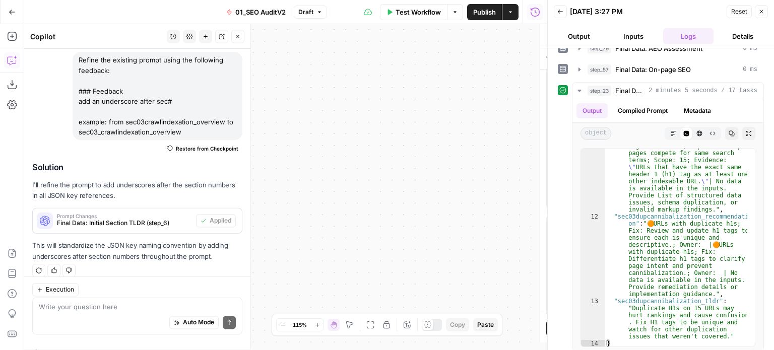
drag, startPoint x: 311, startPoint y: 102, endPoint x: 402, endPoint y: 104, distance: 91.3
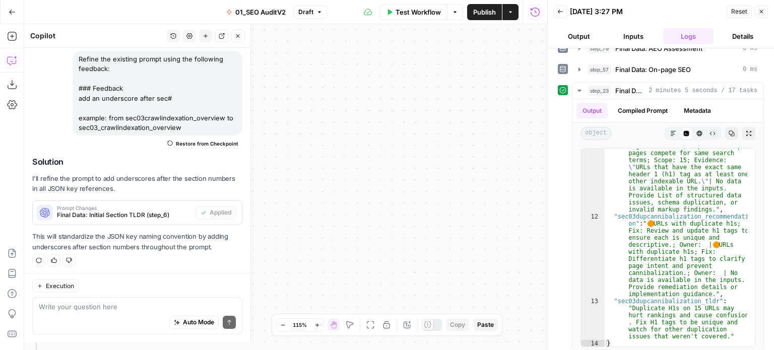
scroll to position [1328, 0]
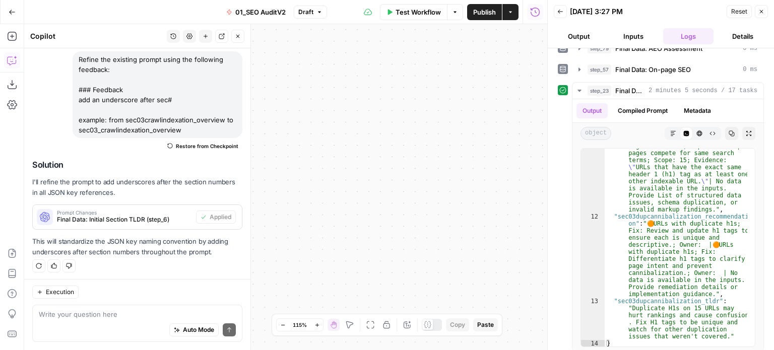
click at [237, 35] on icon "button" at bounding box center [238, 36] width 6 height 6
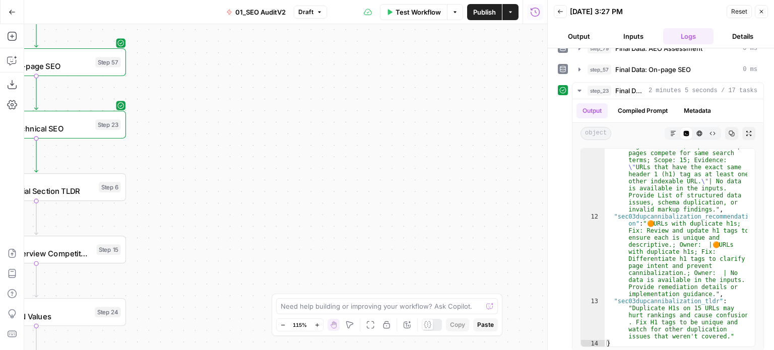
click at [557, 121] on div "step_1 Prep: Get Brand Kit Data 0 ms step_2 Prep: Format Competitor Domains 0 m…" at bounding box center [661, 199] width 226 height 302
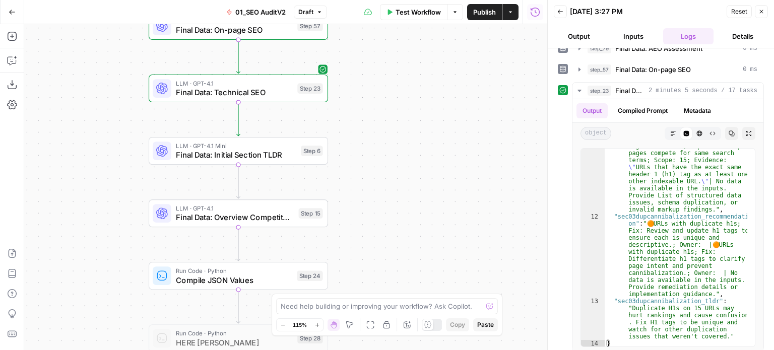
drag, startPoint x: 270, startPoint y: 201, endPoint x: 492, endPoint y: 188, distance: 222.2
click at [492, 188] on div "false false true true Workflow Set Inputs Inputs Workflow Prep: Get Brand Kit D…" at bounding box center [285, 187] width 523 height 326
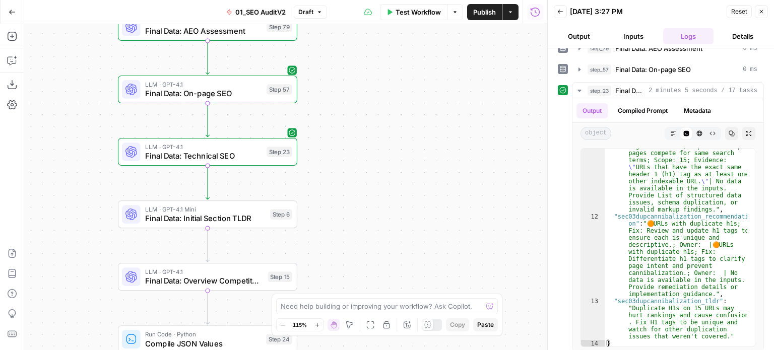
drag, startPoint x: 69, startPoint y: 177, endPoint x: 80, endPoint y: 182, distance: 12.0
click at [68, 178] on div "false false true true Workflow Set Inputs Inputs Workflow Prep: Get Brand Kit D…" at bounding box center [285, 187] width 523 height 326
click at [208, 217] on span "Final Data: Initial Section TLDR" at bounding box center [204, 219] width 120 height 12
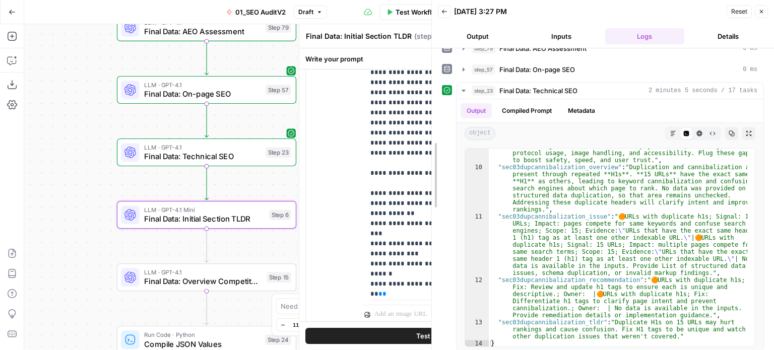
scroll to position [1530, 0]
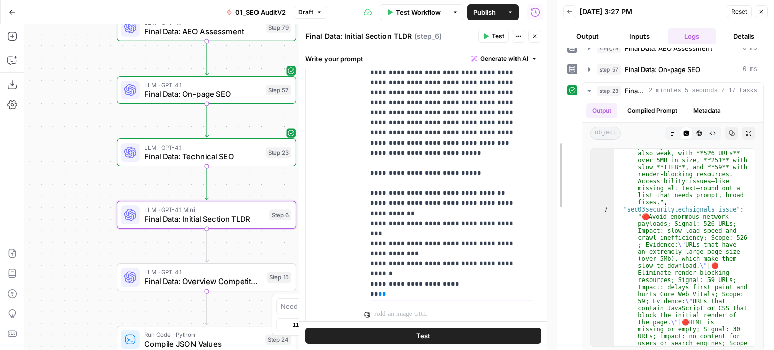
drag, startPoint x: 545, startPoint y: 91, endPoint x: 554, endPoint y: 106, distance: 17.9
click at [554, 106] on div at bounding box center [557, 175] width 10 height 350
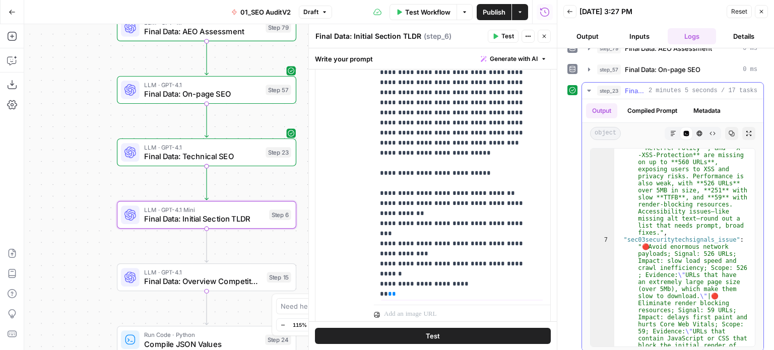
scroll to position [1500, 0]
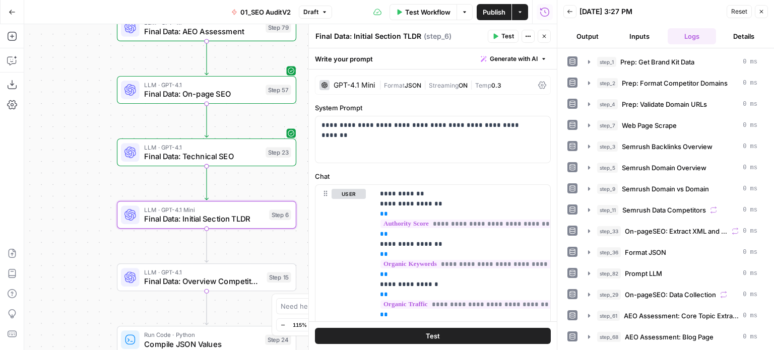
scroll to position [1692, 0]
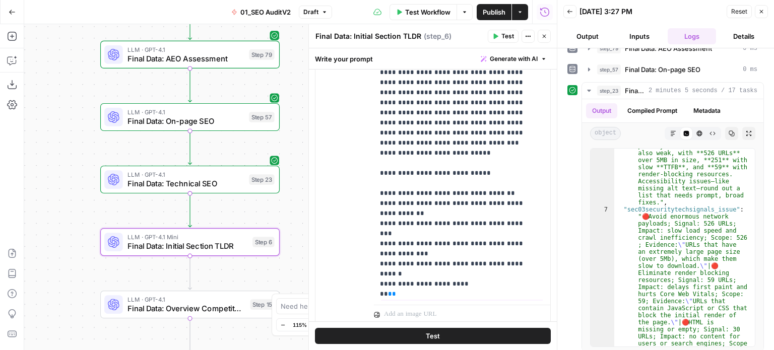
click at [49, 156] on div "false false true true Workflow Set Inputs Inputs Workflow Prep: Get Brand Kit D…" at bounding box center [290, 187] width 533 height 326
click at [197, 183] on span "Final Data: Technical SEO" at bounding box center [186, 184] width 117 height 12
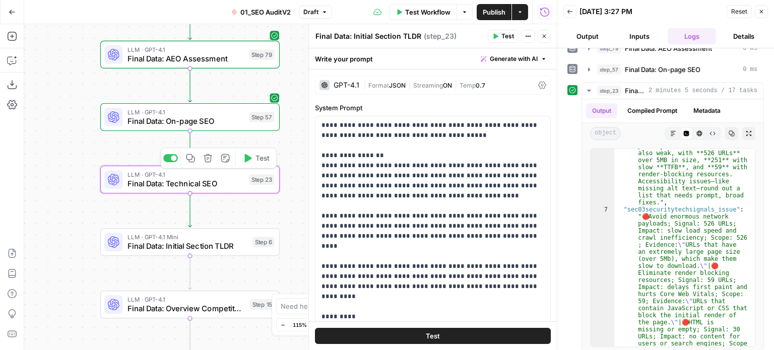
type textarea "Final Data: Technical SEO"
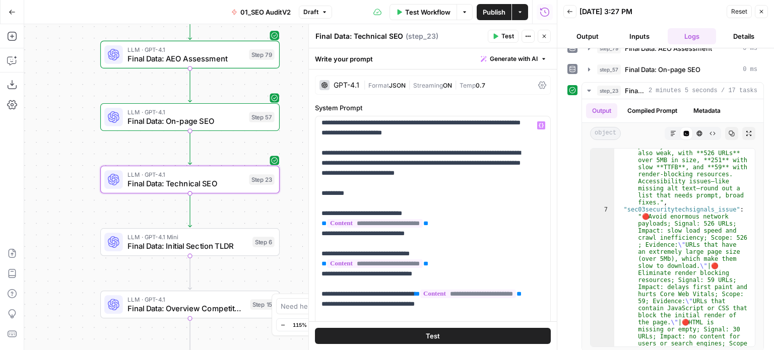
scroll to position [101, 0]
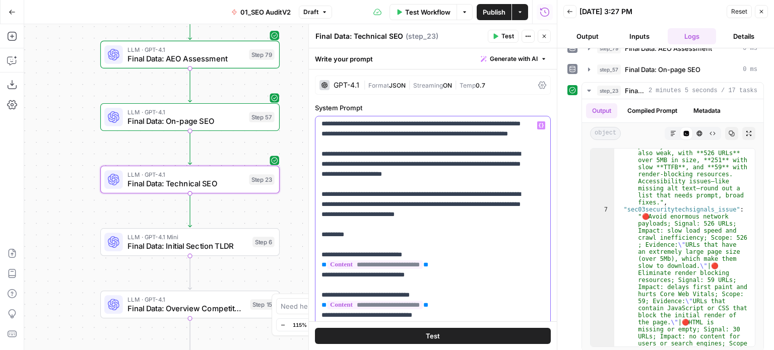
scroll to position [50, 0]
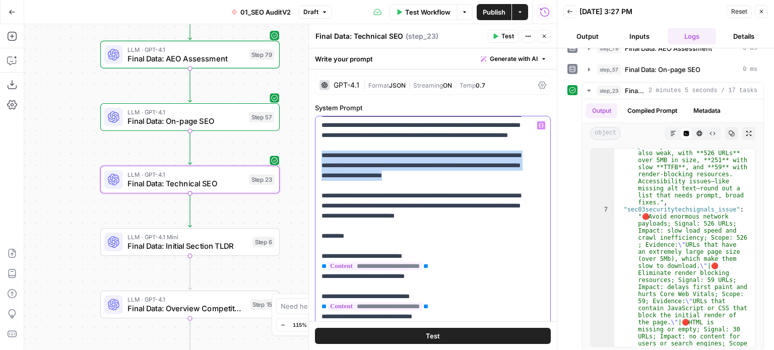
drag, startPoint x: 507, startPoint y: 185, endPoint x: 307, endPoint y: 166, distance: 200.5
click at [309, 166] on div "**********" at bounding box center [433, 187] width 249 height 326
copy p "**********"
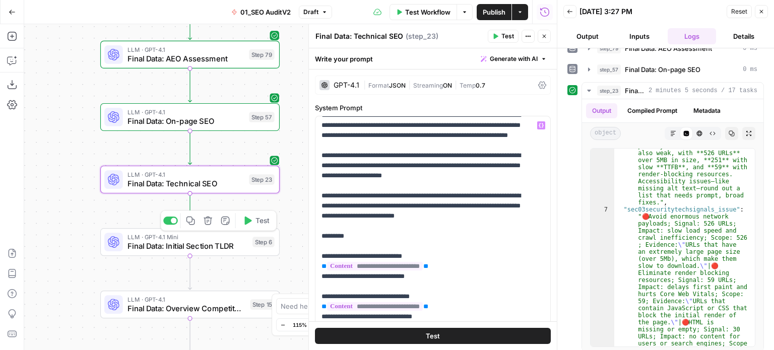
click at [223, 250] on span "Final Data: Initial Section TLDR" at bounding box center [188, 246] width 120 height 12
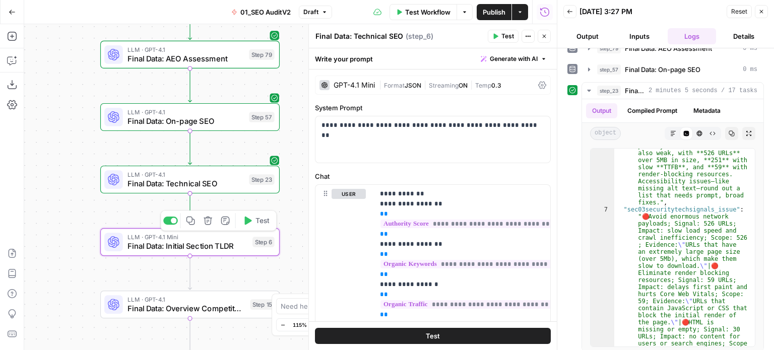
type textarea "Final Data: Initial Section TLDR"
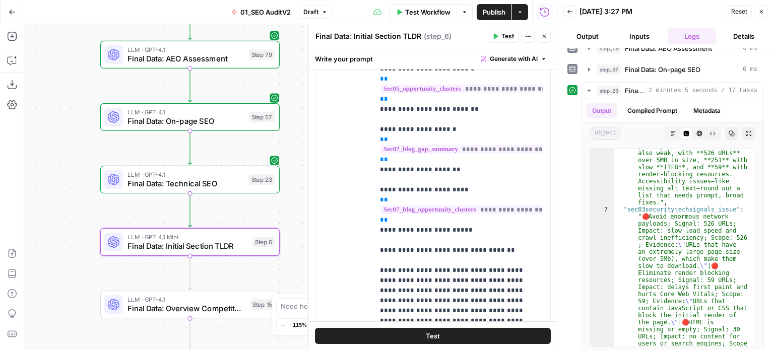
scroll to position [302, 0]
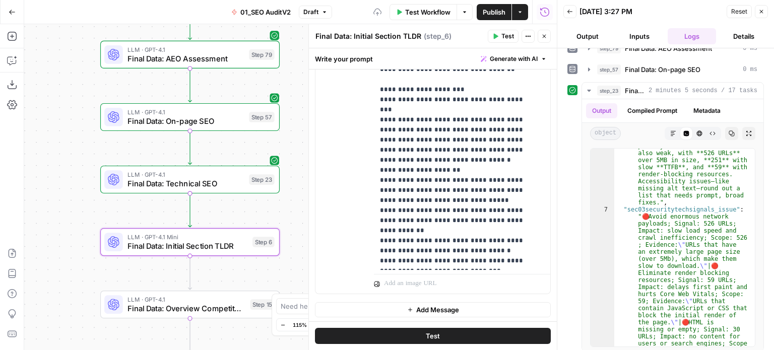
scroll to position [648, 0]
click at [504, 263] on p "**********" at bounding box center [458, 124] width 157 height 282
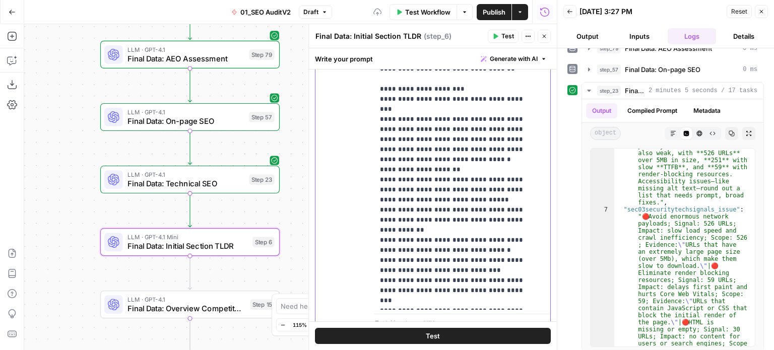
click at [379, 271] on div "**********" at bounding box center [462, 144] width 176 height 331
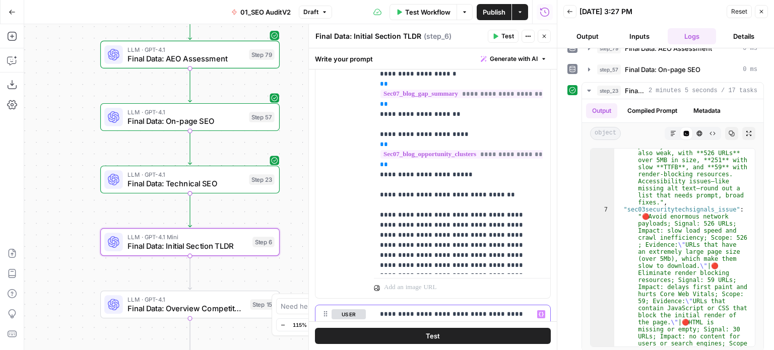
scroll to position [278, 0]
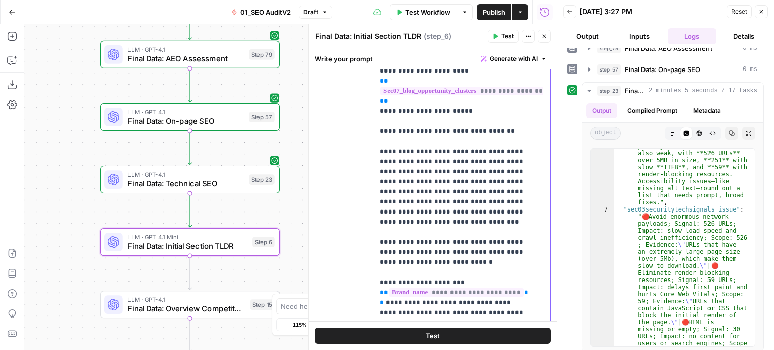
drag, startPoint x: 466, startPoint y: 236, endPoint x: 466, endPoint y: 258, distance: 21.2
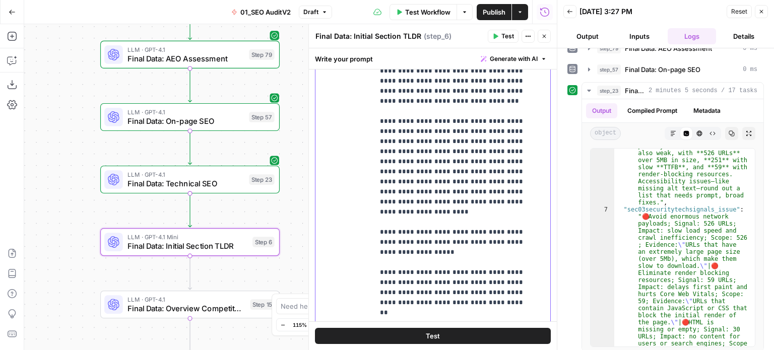
drag, startPoint x: 450, startPoint y: 143, endPoint x: 452, endPoint y: 215, distance: 72.1
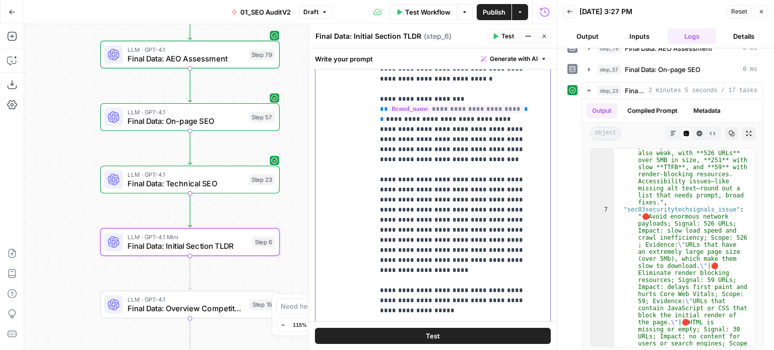
drag, startPoint x: 461, startPoint y: 254, endPoint x: 461, endPoint y: 221, distance: 33.3
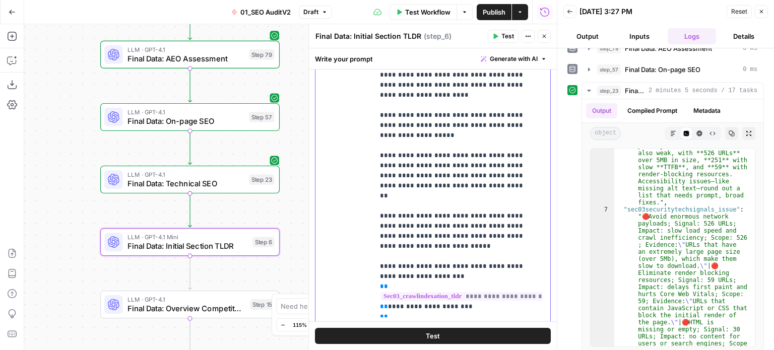
drag, startPoint x: 480, startPoint y: 203, endPoint x: 478, endPoint y: 258, distance: 54.5
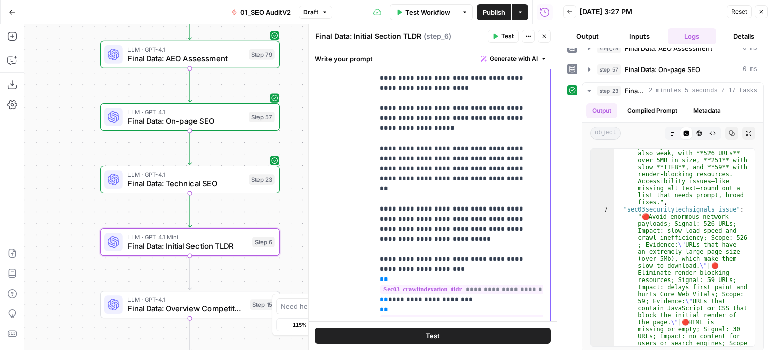
click at [440, 158] on p "**********" at bounding box center [454, 128] width 149 height 2087
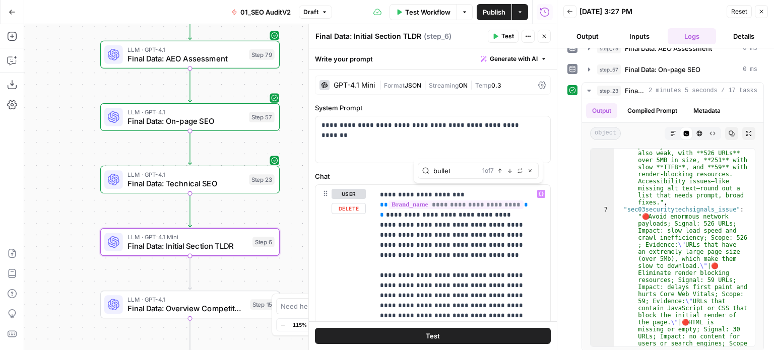
type input "bullet"
click at [509, 169] on icon "button" at bounding box center [510, 170] width 5 height 5
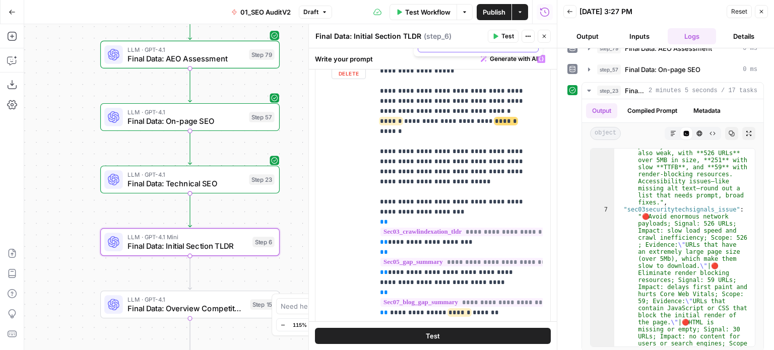
scroll to position [1033, 0]
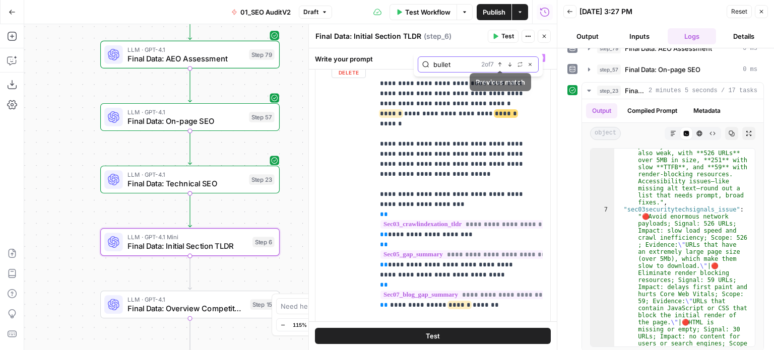
click at [509, 65] on icon "button" at bounding box center [510, 64] width 5 height 5
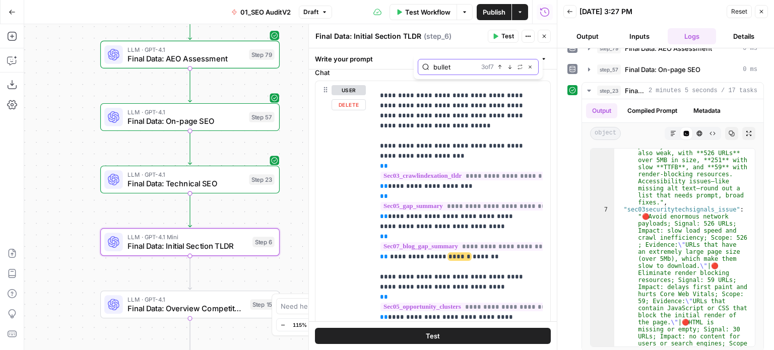
scroll to position [86, 0]
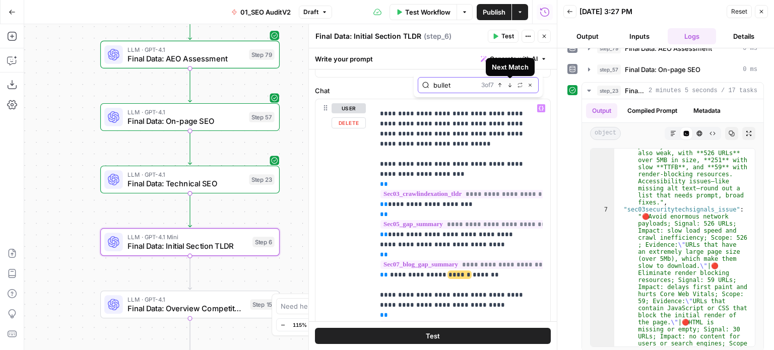
click at [509, 83] on icon "button" at bounding box center [510, 85] width 5 height 5
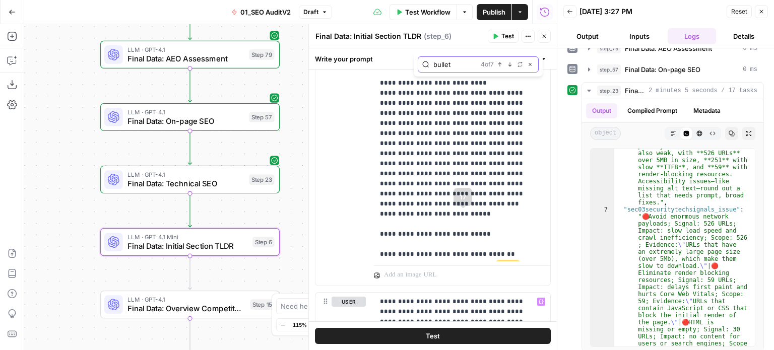
scroll to position [1591, 0]
drag, startPoint x: 504, startPoint y: 163, endPoint x: 484, endPoint y: 165, distance: 19.7
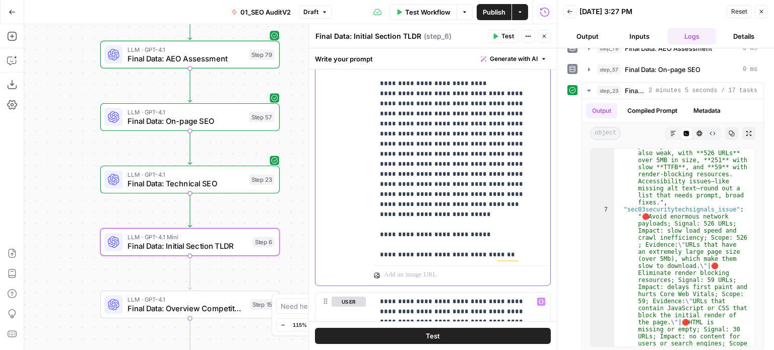
drag, startPoint x: 484, startPoint y: 164, endPoint x: 393, endPoint y: 169, distance: 90.9
drag, startPoint x: 496, startPoint y: 164, endPoint x: 484, endPoint y: 164, distance: 11.6
copy p "****"
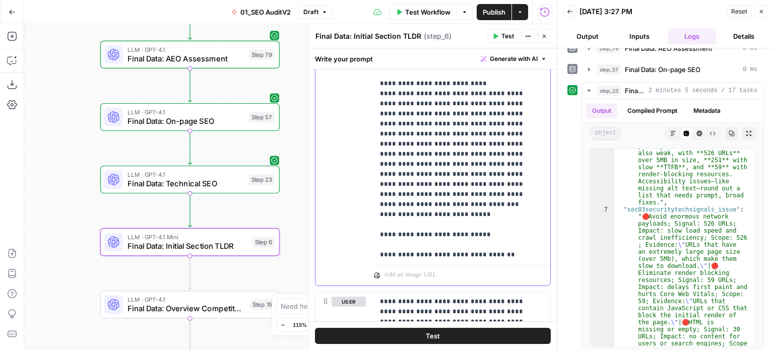
drag, startPoint x: 504, startPoint y: 173, endPoint x: 452, endPoint y: 175, distance: 52.5
drag, startPoint x: 485, startPoint y: 185, endPoint x: 393, endPoint y: 193, distance: 92.1
drag, startPoint x: 465, startPoint y: 196, endPoint x: 517, endPoint y: 195, distance: 51.9
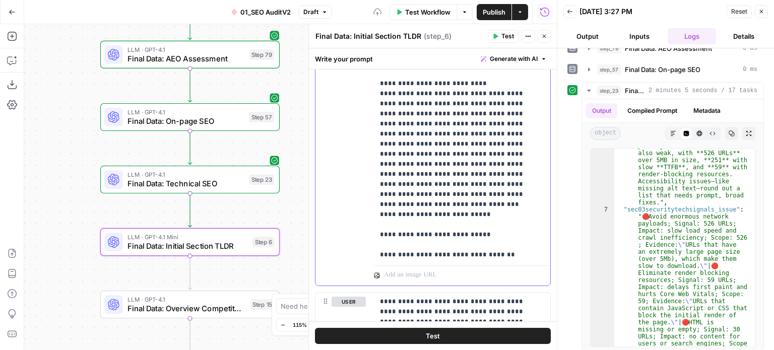
drag, startPoint x: 478, startPoint y: 153, endPoint x: 494, endPoint y: 157, distance: 16.5
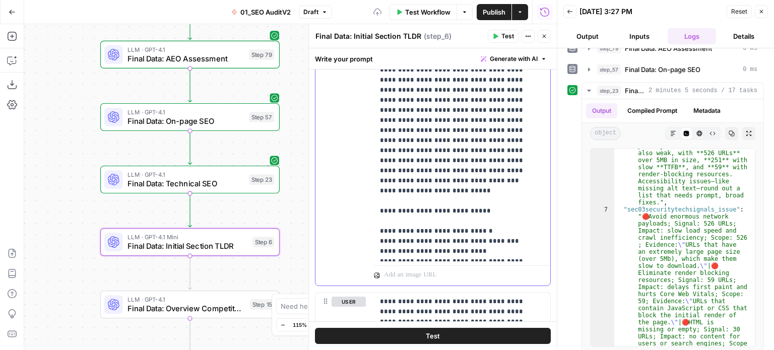
scroll to position [1629, 0]
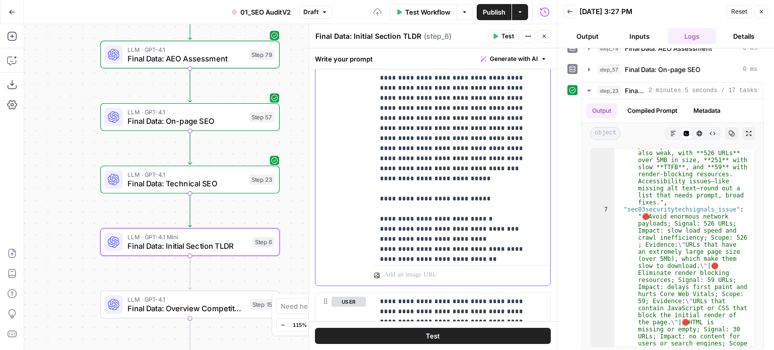
drag, startPoint x: 528, startPoint y: 128, endPoint x: 521, endPoint y: 163, distance: 35.6
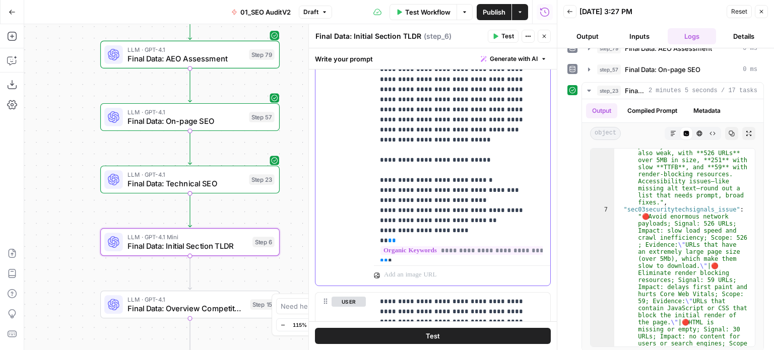
scroll to position [1672, 0]
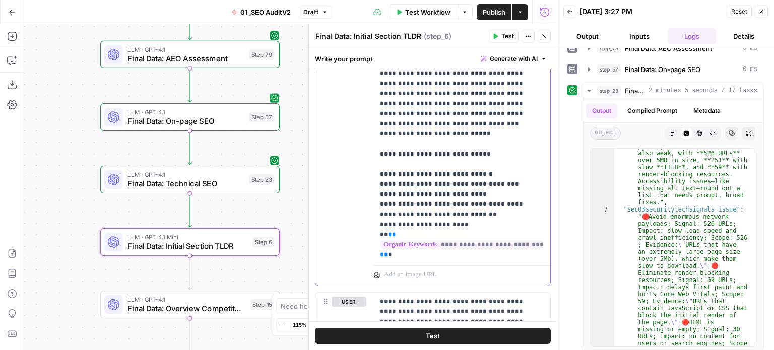
drag, startPoint x: 506, startPoint y: 131, endPoint x: 501, endPoint y: 163, distance: 32.2
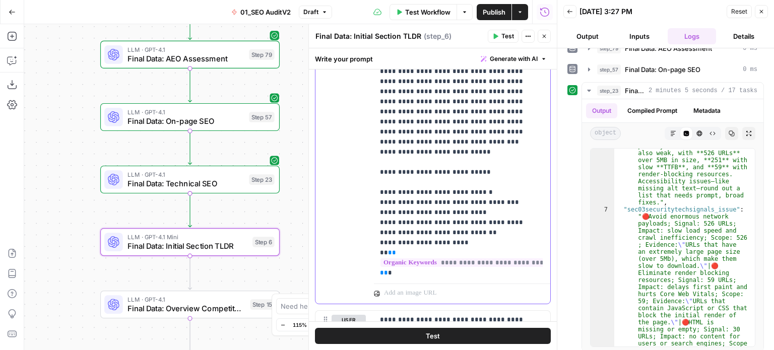
drag, startPoint x: 359, startPoint y: 224, endPoint x: 362, endPoint y: 177, distance: 47.5
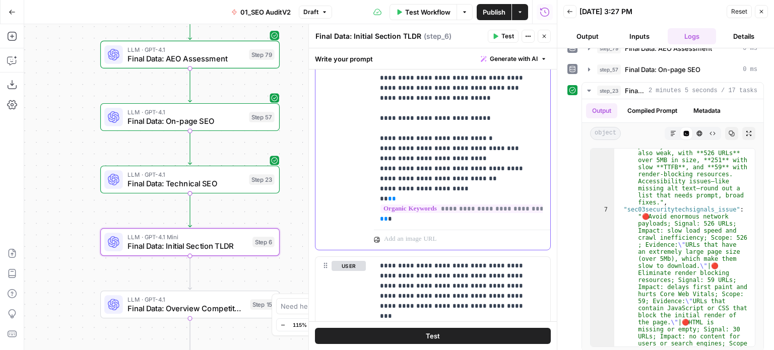
drag, startPoint x: 361, startPoint y: 142, endPoint x: 355, endPoint y: 199, distance: 57.7
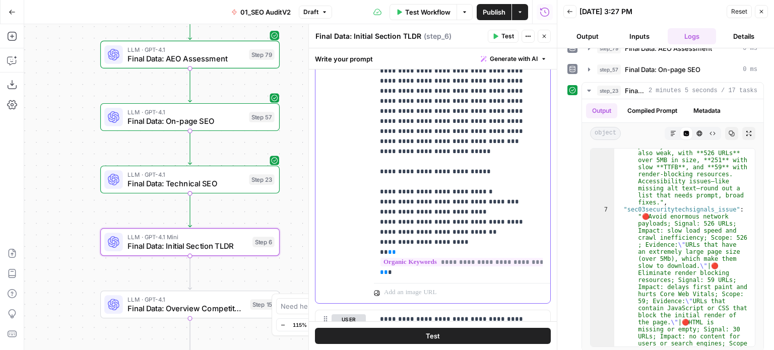
drag, startPoint x: 364, startPoint y: 196, endPoint x: 358, endPoint y: 169, distance: 27.9
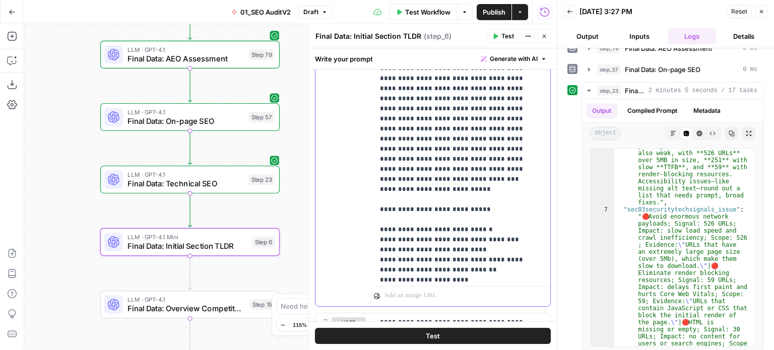
drag, startPoint x: 508, startPoint y: 151, endPoint x: 510, endPoint y: 125, distance: 25.8
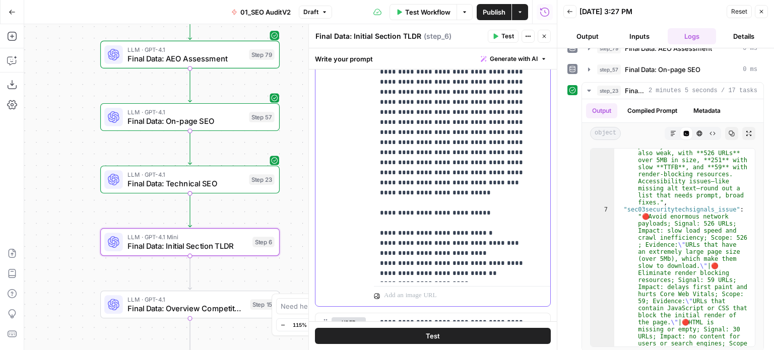
drag, startPoint x: 499, startPoint y: 130, endPoint x: 371, endPoint y: 136, distance: 127.7
click at [371, 136] on div "**********" at bounding box center [433, 88] width 235 height 435
copy p "**********"
click at [487, 50] on div "Write your prompt Generate with AI" at bounding box center [433, 58] width 248 height 21
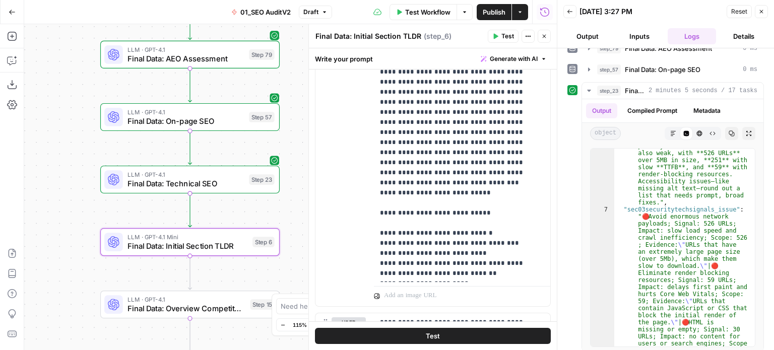
click at [490, 54] on span "Generate with AI" at bounding box center [514, 58] width 48 height 9
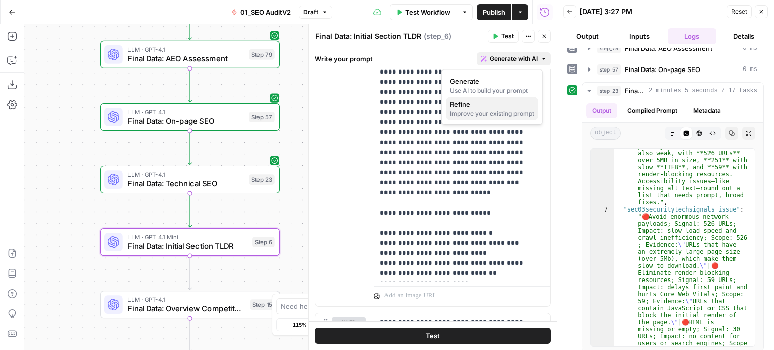
click at [488, 110] on div "Improve your existing prompt" at bounding box center [492, 113] width 84 height 9
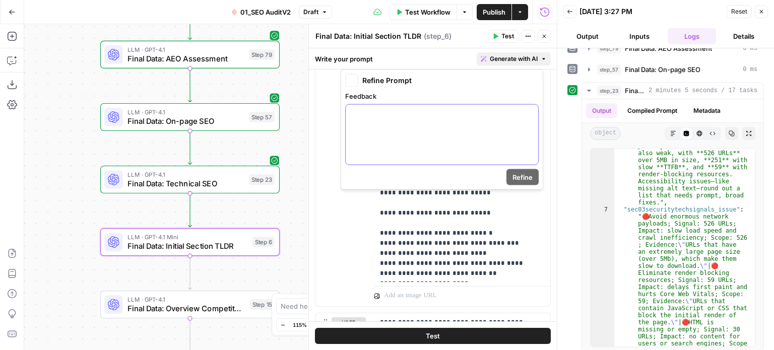
click at [454, 140] on div at bounding box center [442, 135] width 193 height 60
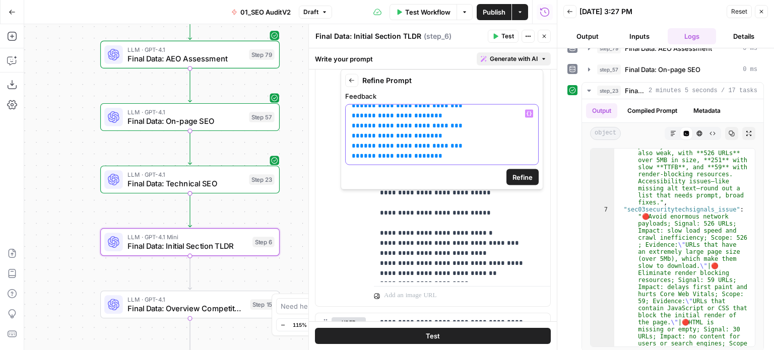
scroll to position [0, 0]
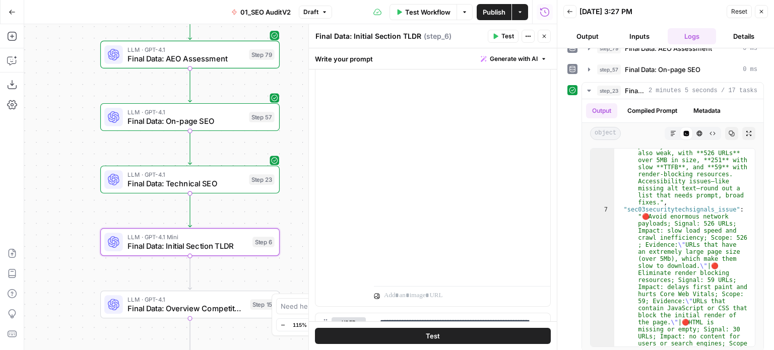
click at [548, 35] on button "Close" at bounding box center [544, 36] width 13 height 13
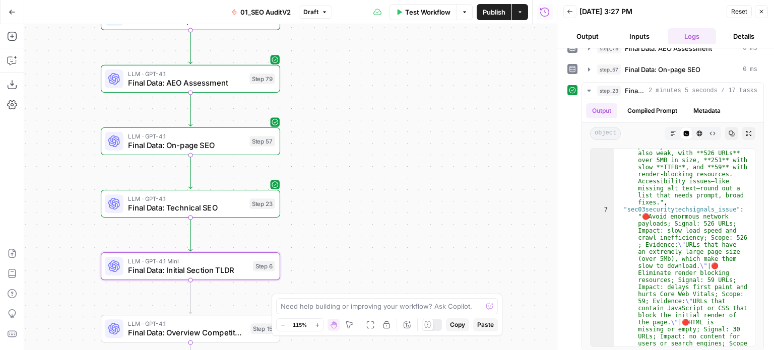
drag, startPoint x: 381, startPoint y: 137, endPoint x: 390, endPoint y: 239, distance: 102.7
click at [390, 239] on div "false false true true Workflow Set Inputs Inputs Workflow Prep: Get Brand Kit D…" at bounding box center [290, 187] width 533 height 326
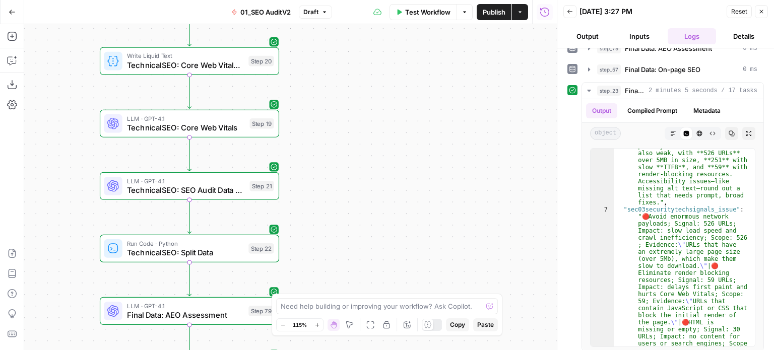
drag, startPoint x: 373, startPoint y: 155, endPoint x: 367, endPoint y: 245, distance: 90.4
click at [367, 245] on div "false false true true Workflow Set Inputs Inputs Workflow Prep: Get Brand Kit D…" at bounding box center [290, 187] width 533 height 326
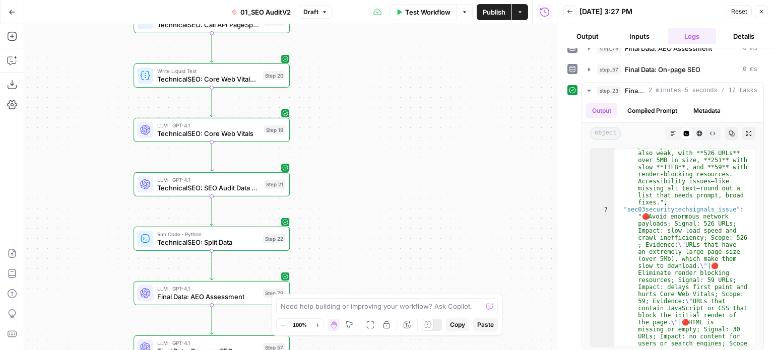
click at [365, 164] on div "false false true true Workflow Set Inputs Inputs Workflow Prep: Get Brand Kit D…" at bounding box center [290, 187] width 533 height 326
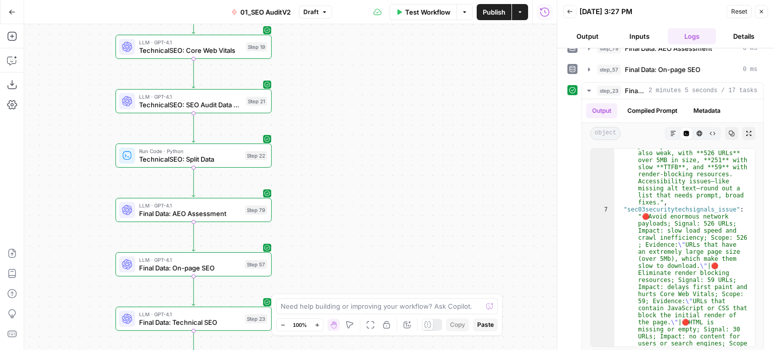
drag, startPoint x: 395, startPoint y: 261, endPoint x: 370, endPoint y: 161, distance: 102.9
click at [372, 144] on div "false false true true Workflow Set Inputs Inputs Workflow Prep: Get Brand Kit D…" at bounding box center [290, 187] width 533 height 326
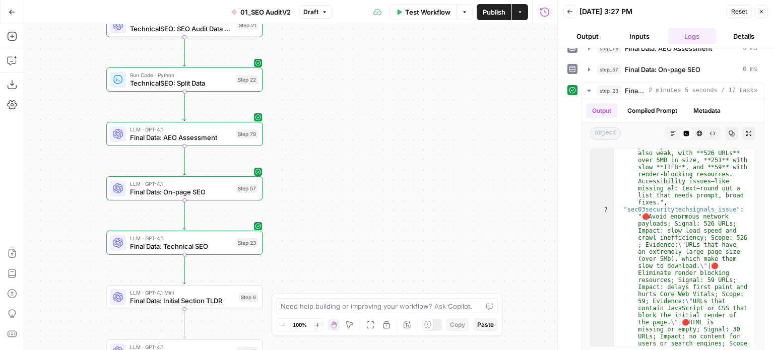
drag, startPoint x: 361, startPoint y: 204, endPoint x: 357, endPoint y: 161, distance: 43.0
click at [357, 161] on div "false false true true Workflow Set Inputs Inputs Workflow Prep: Get Brand Kit D…" at bounding box center [290, 187] width 533 height 326
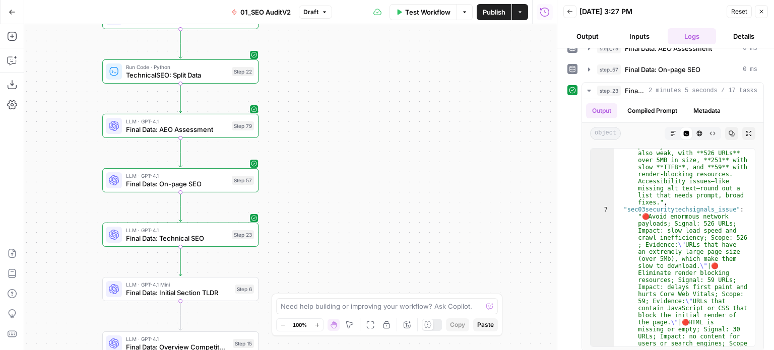
drag, startPoint x: 59, startPoint y: 257, endPoint x: 108, endPoint y: 215, distance: 64.0
click at [59, 254] on div "false false true true Workflow Set Inputs Inputs Workflow Prep: Get Brand Kit D…" at bounding box center [290, 187] width 533 height 326
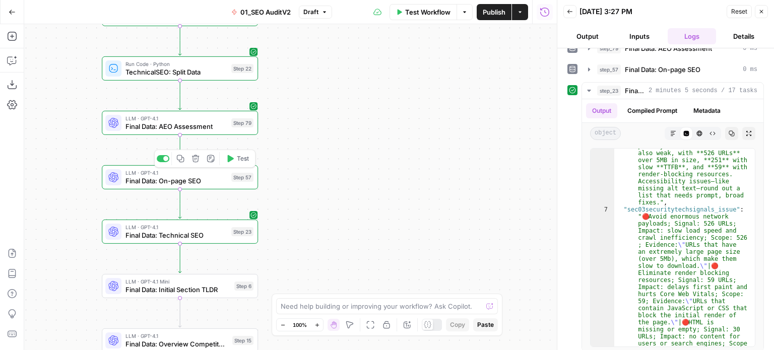
click at [161, 181] on span "Final Data: On-page SEO" at bounding box center [177, 181] width 102 height 10
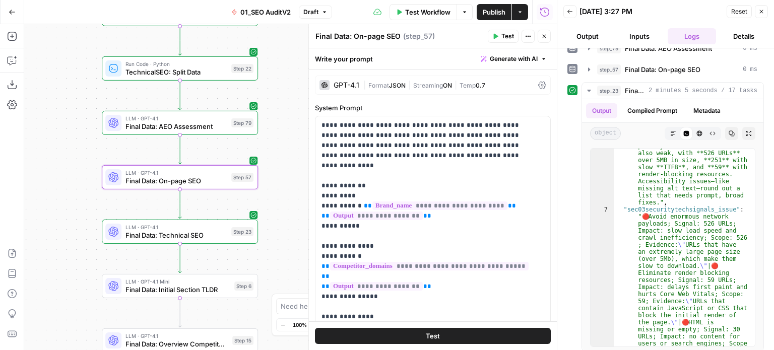
click at [499, 60] on span "Generate with AI" at bounding box center [514, 58] width 48 height 9
click at [490, 102] on span "Refine" at bounding box center [490, 104] width 80 height 10
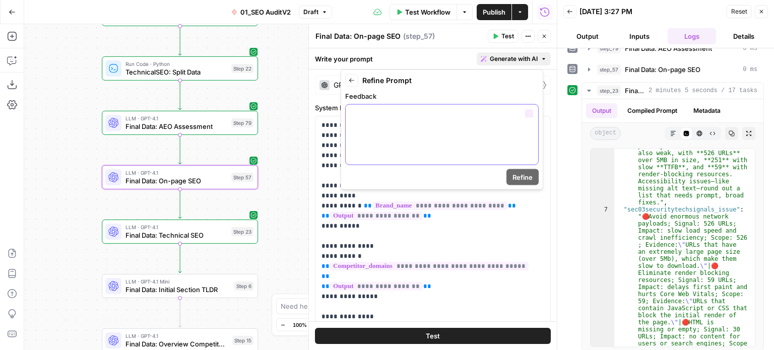
click at [441, 127] on div at bounding box center [442, 135] width 193 height 60
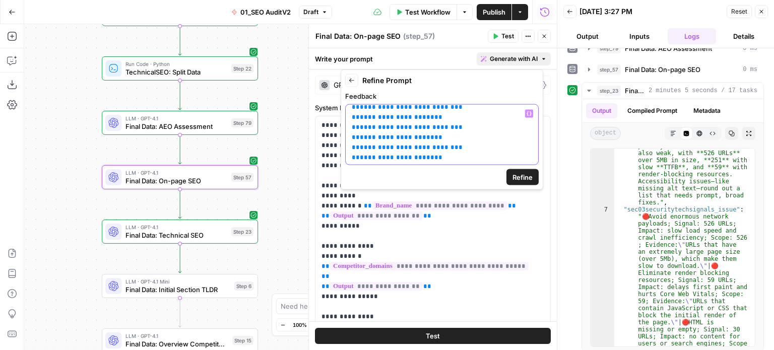
scroll to position [28, 0]
click at [452, 156] on p "**********" at bounding box center [438, 121] width 173 height 81
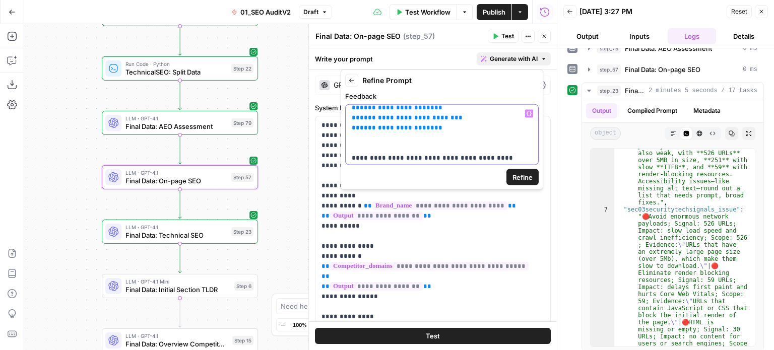
scroll to position [0, 0]
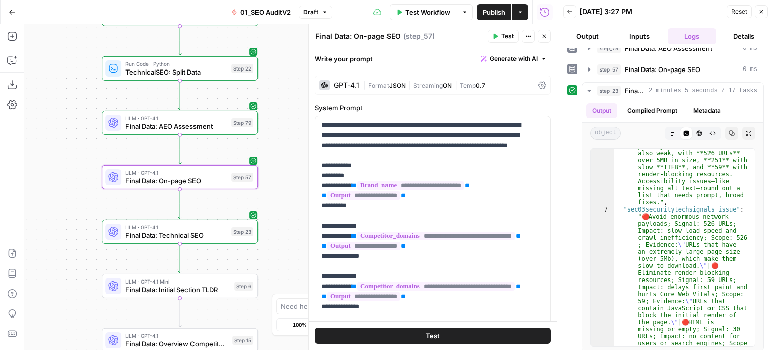
click at [325, 103] on label "System Prompt" at bounding box center [433, 108] width 236 height 10
click at [493, 58] on span "Generate with AI" at bounding box center [514, 58] width 48 height 9
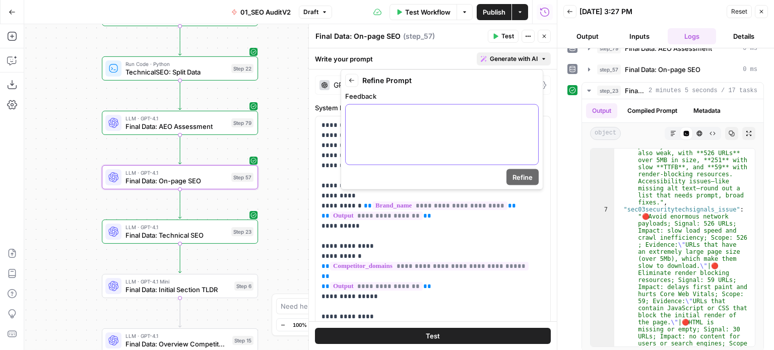
click at [466, 130] on div at bounding box center [442, 135] width 193 height 60
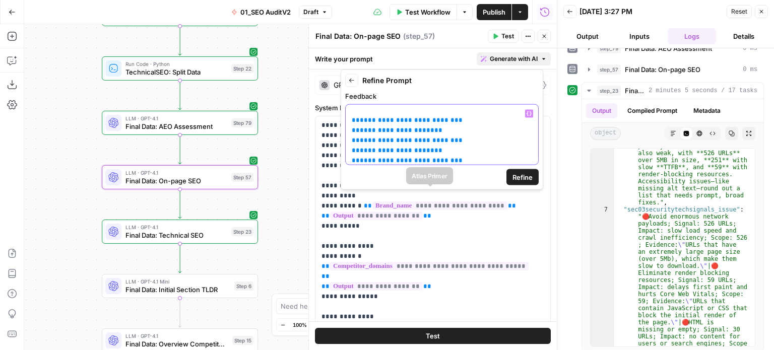
scroll to position [58, 0]
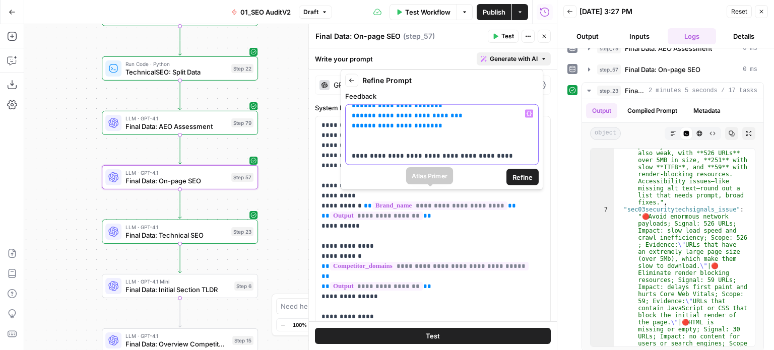
drag, startPoint x: 467, startPoint y: 138, endPoint x: 462, endPoint y: 207, distance: 69.3
click at [504, 153] on p "**********" at bounding box center [438, 105] width 173 height 111
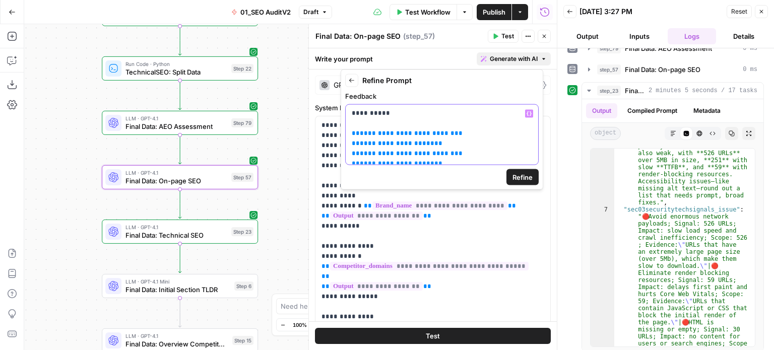
scroll to position [0, 0]
drag, startPoint x: 497, startPoint y: 140, endPoint x: 496, endPoint y: 122, distance: 17.2
click at [472, 133] on p "**********" at bounding box center [438, 164] width 173 height 111
click at [403, 122] on p "**********" at bounding box center [438, 164] width 173 height 111
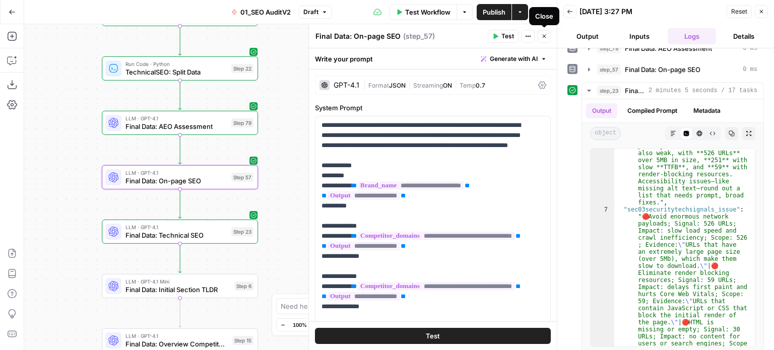
click at [541, 40] on button "Close" at bounding box center [544, 36] width 13 height 13
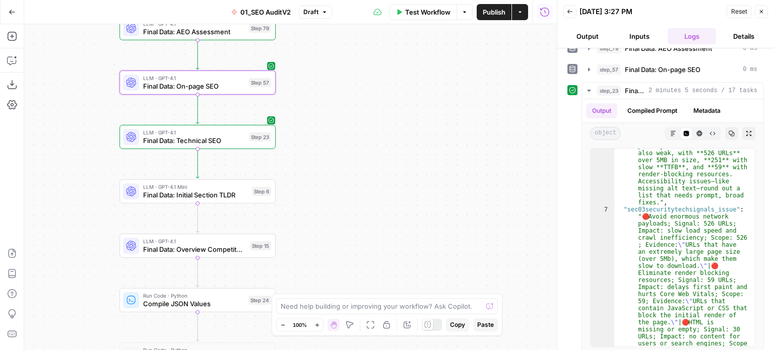
drag, startPoint x: 325, startPoint y: 249, endPoint x: 342, endPoint y: 154, distance: 96.4
click at [342, 154] on div "false false true true Workflow Set Inputs Inputs Workflow Prep: Get Brand Kit D…" at bounding box center [290, 187] width 533 height 326
click at [211, 250] on span "Final Data: Overview Competitor Analysis" at bounding box center [194, 249] width 103 height 10
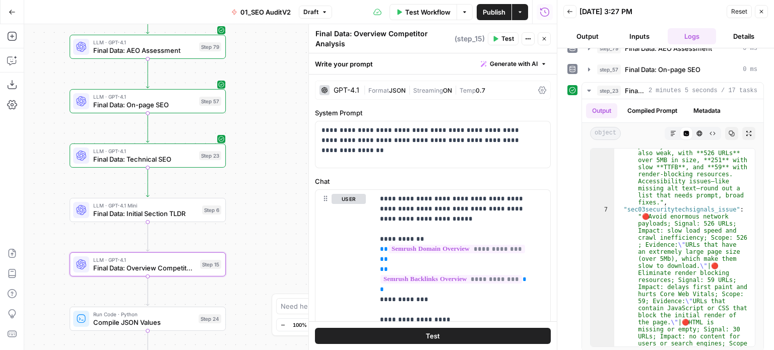
drag, startPoint x: 68, startPoint y: 167, endPoint x: 18, endPoint y: 186, distance: 53.3
click at [18, 186] on div "Add Steps Copilot Download as JSON Settings Import JSON AirOps Academy Help Giv…" at bounding box center [278, 187] width 557 height 326
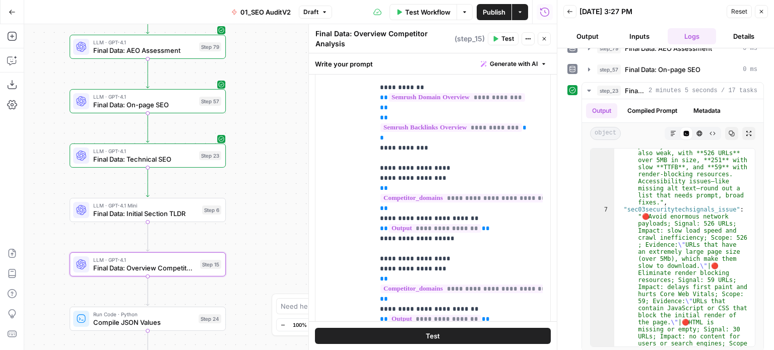
scroll to position [151, 0]
click at [177, 213] on span "Final Data: Initial Section TLDR" at bounding box center [145, 214] width 105 height 10
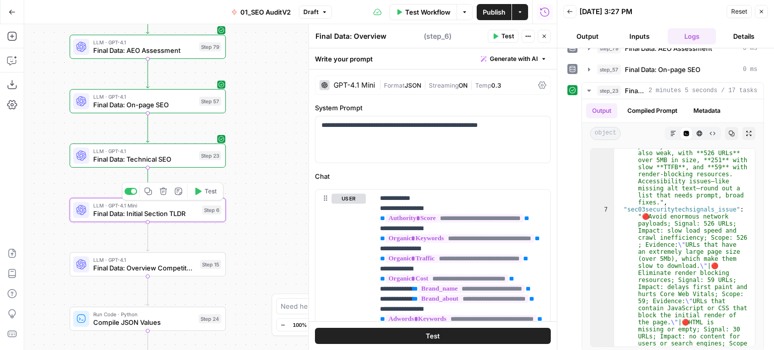
type textarea "Final Data: Initial Section TLDR"
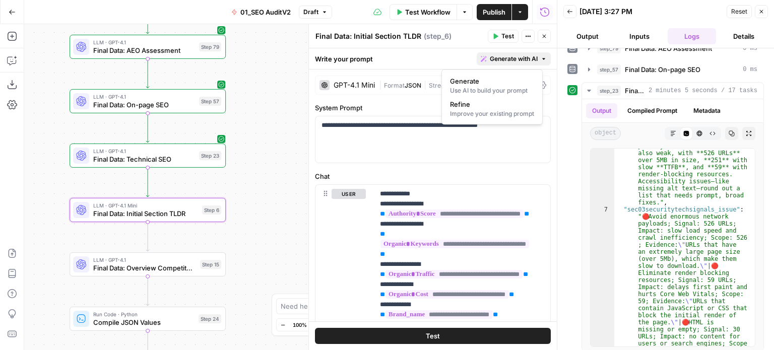
click at [500, 54] on span "Generate with AI" at bounding box center [514, 58] width 48 height 9
click at [494, 114] on div "Improve your existing prompt" at bounding box center [492, 113] width 84 height 9
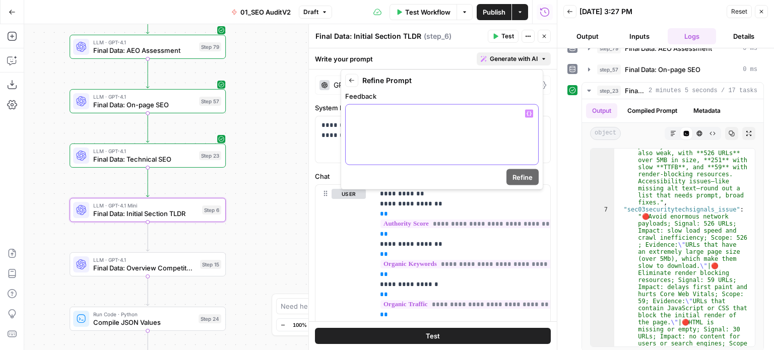
click at [461, 142] on div at bounding box center [442, 135] width 193 height 60
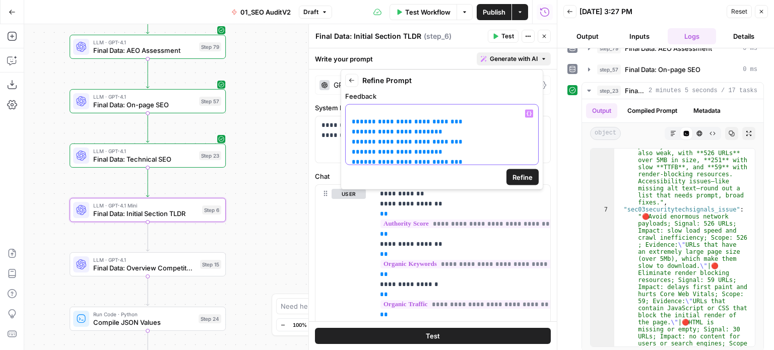
scroll to position [8, 0]
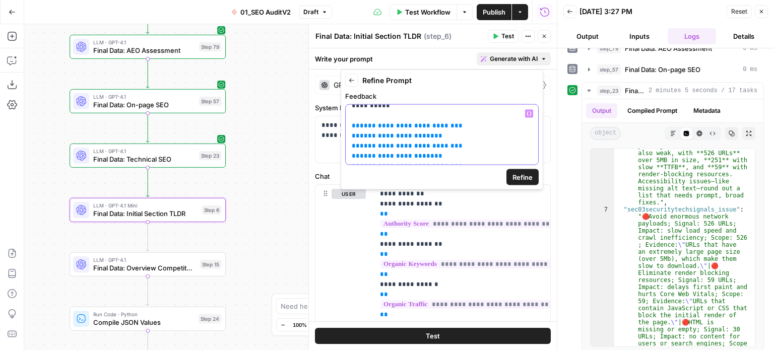
click at [379, 128] on span "**********" at bounding box center [407, 125] width 95 height 7
click at [378, 135] on span "**********" at bounding box center [397, 136] width 75 height 7
click at [378, 143] on span "**********" at bounding box center [407, 146] width 95 height 7
click at [378, 158] on span "**********" at bounding box center [397, 156] width 75 height 7
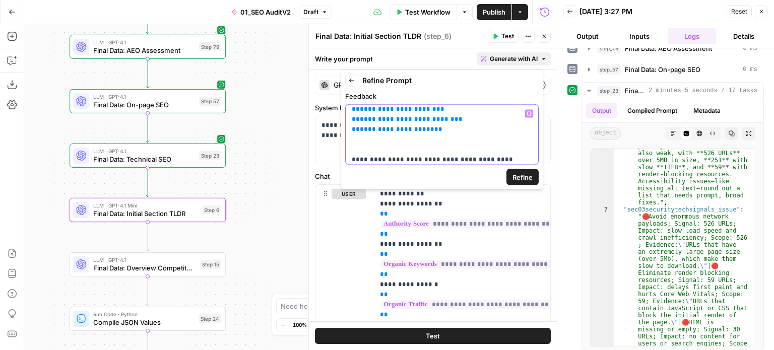
scroll to position [58, 0]
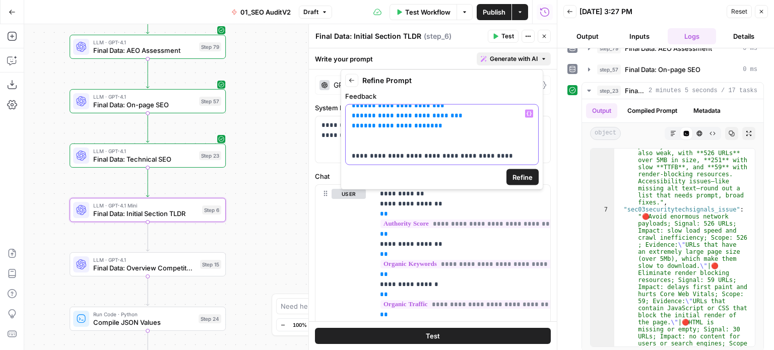
click at [377, 113] on span "**********" at bounding box center [407, 115] width 95 height 7
click at [377, 126] on span "**********" at bounding box center [397, 125] width 75 height 7
click at [452, 128] on p "**********" at bounding box center [438, 105] width 173 height 111
drag, startPoint x: 358, startPoint y: 124, endPoint x: 348, endPoint y: 122, distance: 10.6
click at [348, 122] on div "**********" at bounding box center [442, 135] width 193 height 60
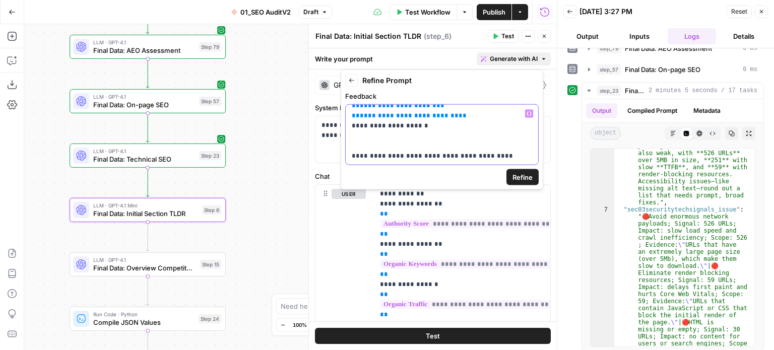
drag, startPoint x: 357, startPoint y: 115, endPoint x: 342, endPoint y: 114, distance: 14.6
click at [342, 114] on div "**********" at bounding box center [442, 130] width 203 height 120
click at [456, 115] on p "**********" at bounding box center [438, 105] width 173 height 111
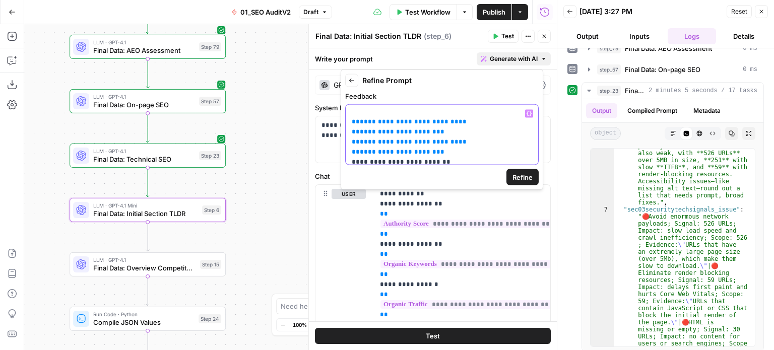
scroll to position [8, 0]
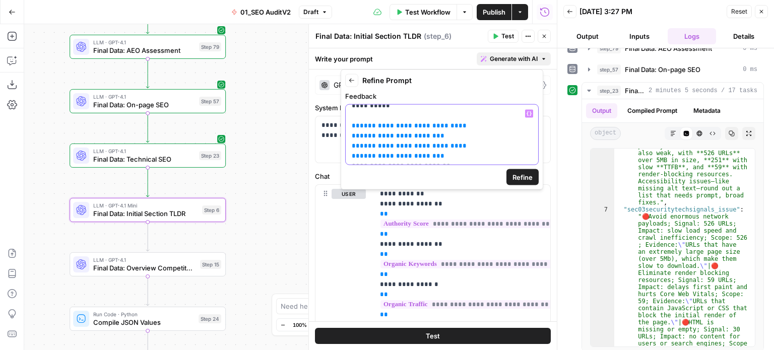
click at [447, 155] on p "**********" at bounding box center [438, 156] width 173 height 111
drag, startPoint x: 357, startPoint y: 156, endPoint x: 346, endPoint y: 153, distance: 11.5
click at [346, 153] on div "**********" at bounding box center [442, 135] width 193 height 60
drag, startPoint x: 352, startPoint y: 143, endPoint x: 339, endPoint y: 143, distance: 13.1
click at [339, 143] on body "All About AI New Home Browse Insights Opportunities Your Data Recent Grids [[PE…" at bounding box center [387, 175] width 774 height 350
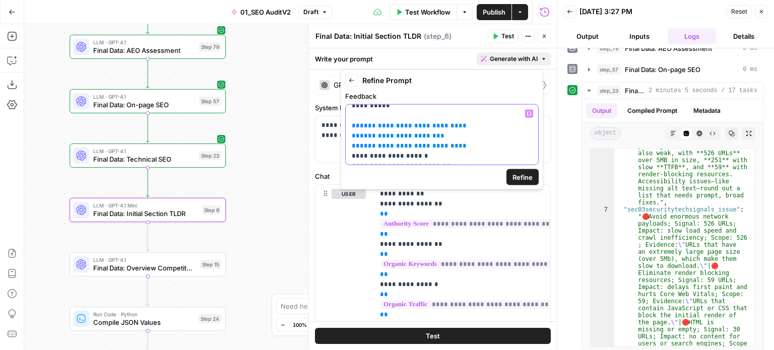
click at [365, 143] on span "**********" at bounding box center [409, 146] width 99 height 7
click at [348, 143] on div "**********" at bounding box center [442, 135] width 193 height 60
click at [455, 145] on p "**********" at bounding box center [438, 156] width 173 height 111
click at [429, 135] on p "**********" at bounding box center [438, 156] width 173 height 111
drag, startPoint x: 354, startPoint y: 135, endPoint x: 349, endPoint y: 134, distance: 5.1
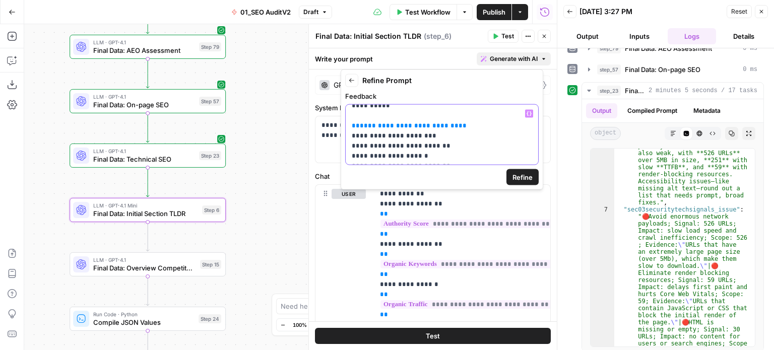
click at [349, 134] on div "**********" at bounding box center [442, 135] width 193 height 60
click at [467, 122] on p "**********" at bounding box center [438, 156] width 173 height 111
drag, startPoint x: 357, startPoint y: 124, endPoint x: 349, endPoint y: 122, distance: 8.1
click at [349, 122] on div "**********" at bounding box center [442, 135] width 193 height 60
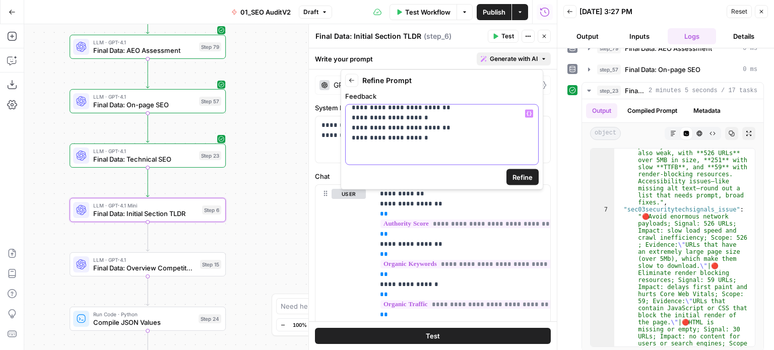
scroll to position [58, 0]
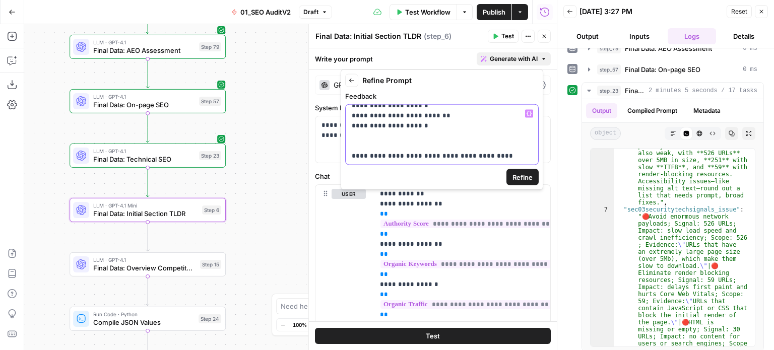
click at [509, 158] on p "**********" at bounding box center [438, 105] width 173 height 111
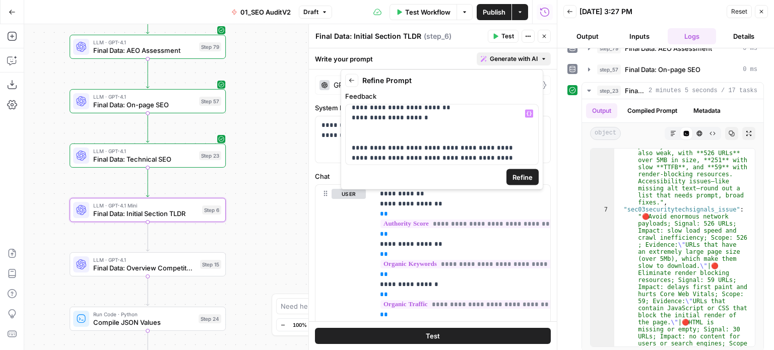
click at [513, 177] on span "Refine" at bounding box center [523, 177] width 20 height 10
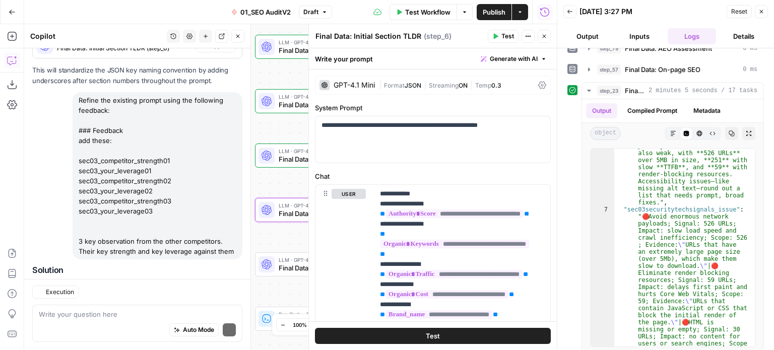
scroll to position [1625, 0]
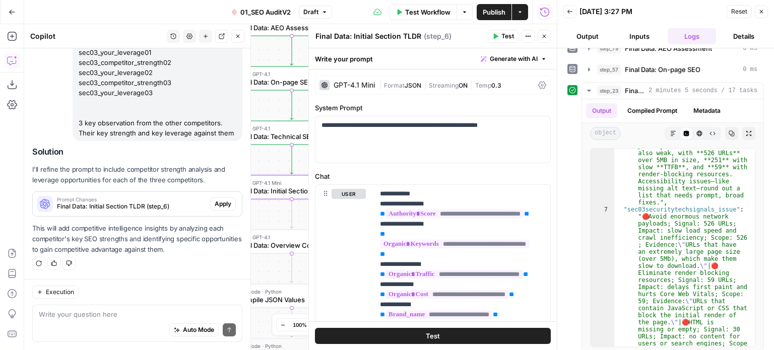
click at [215, 203] on span "Apply" at bounding box center [223, 204] width 17 height 9
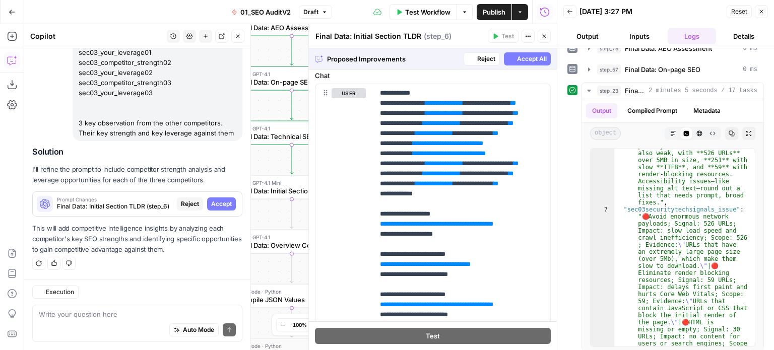
scroll to position [1528, 0]
click at [514, 64] on button "Accept All" at bounding box center [527, 58] width 47 height 13
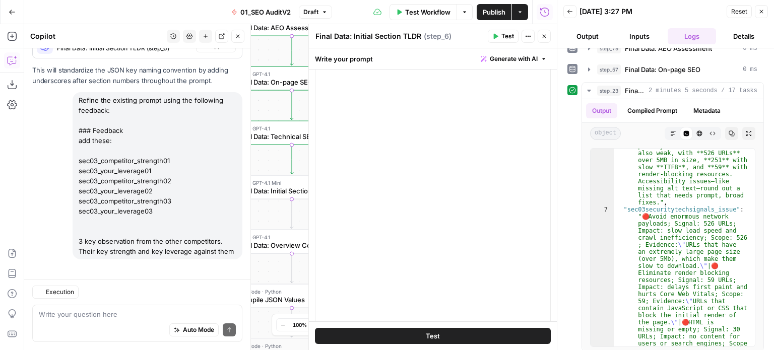
scroll to position [1641, 0]
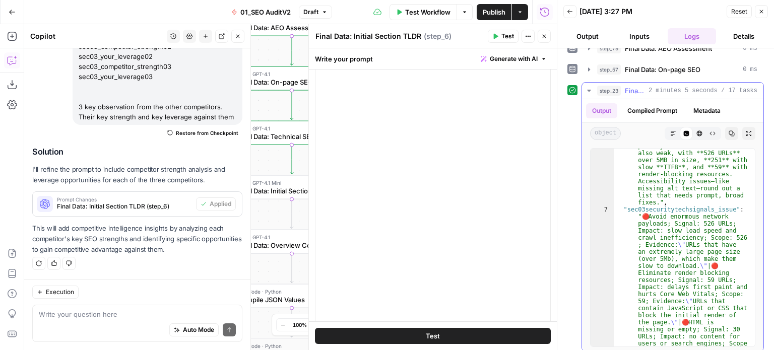
click at [605, 86] on span "step_23" at bounding box center [609, 91] width 24 height 10
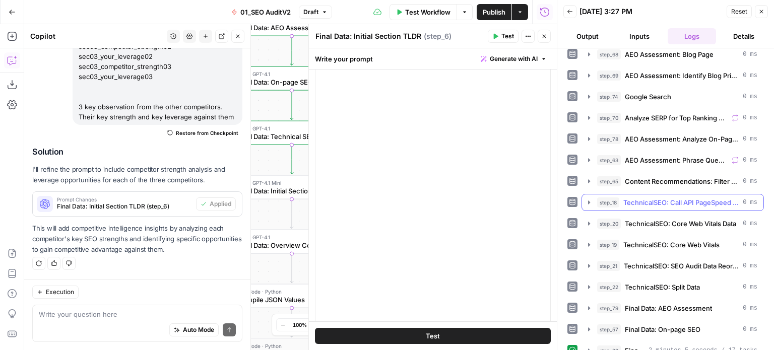
scroll to position [290, 0]
